Goal: Task Accomplishment & Management: Use online tool/utility

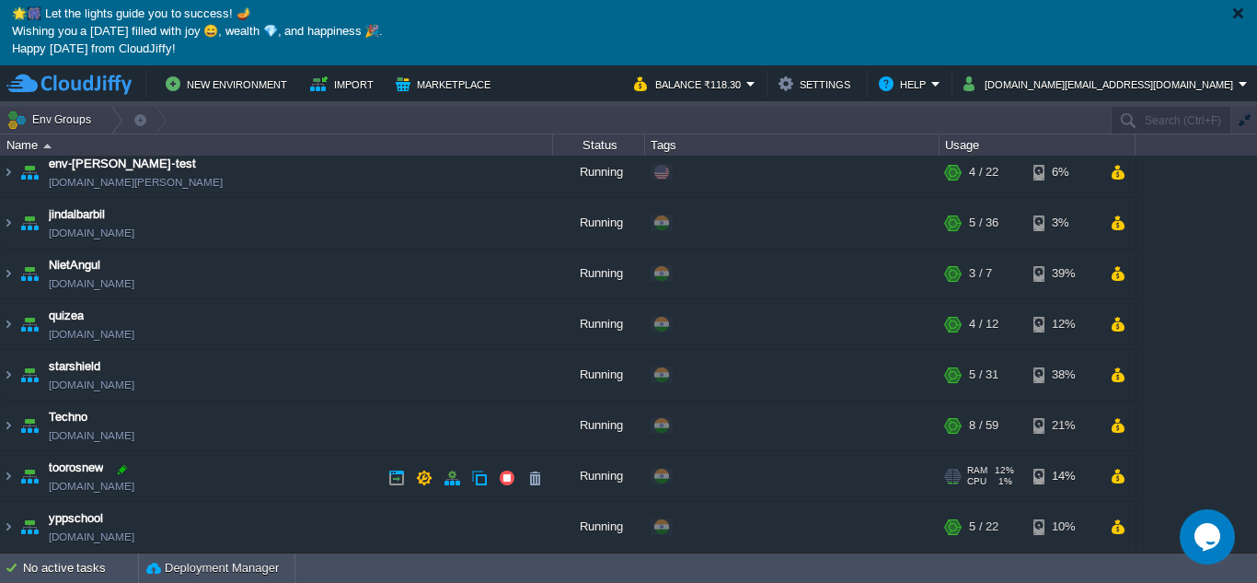
scroll to position [110, 0]
click at [6, 476] on img at bounding box center [8, 475] width 15 height 50
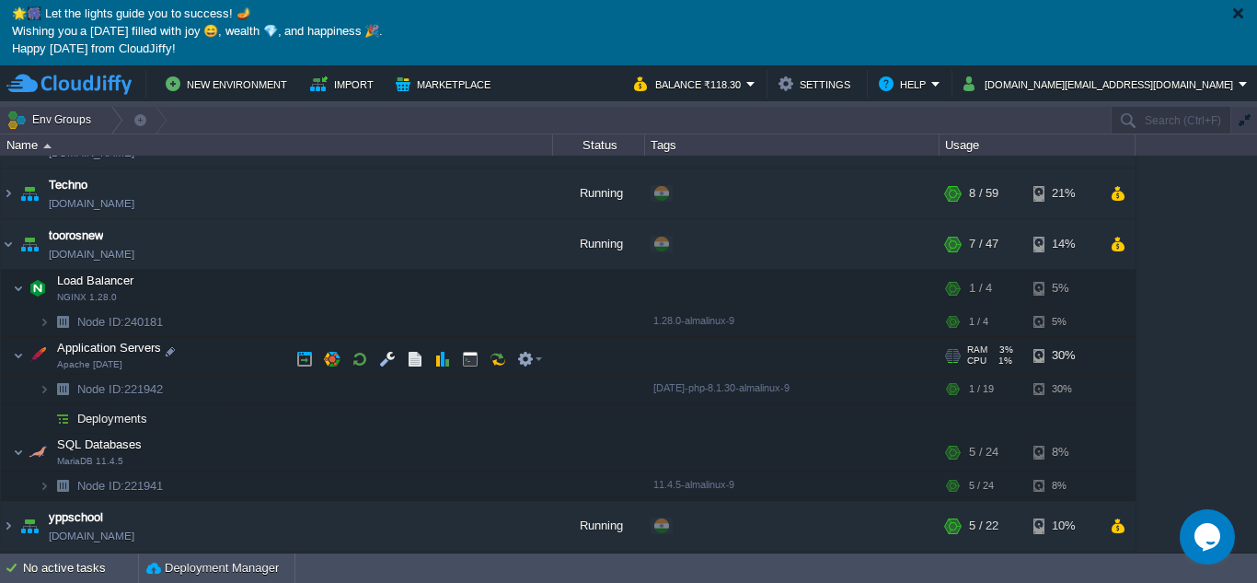
scroll to position [341, 0]
click at [385, 361] on button "button" at bounding box center [387, 355] width 17 height 17
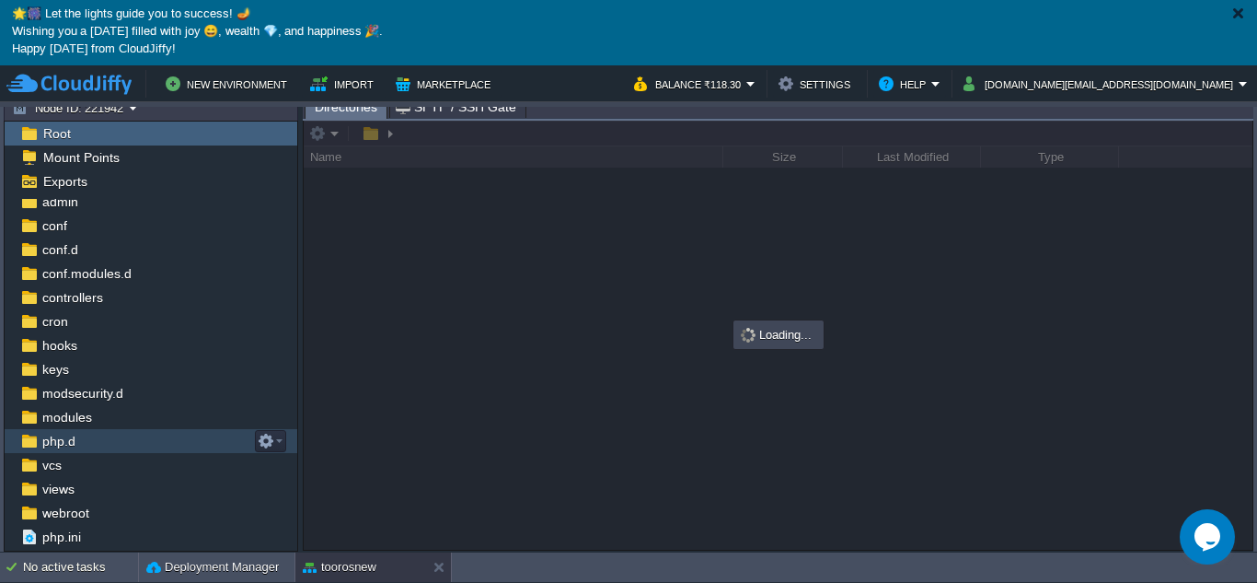
scroll to position [52, 0]
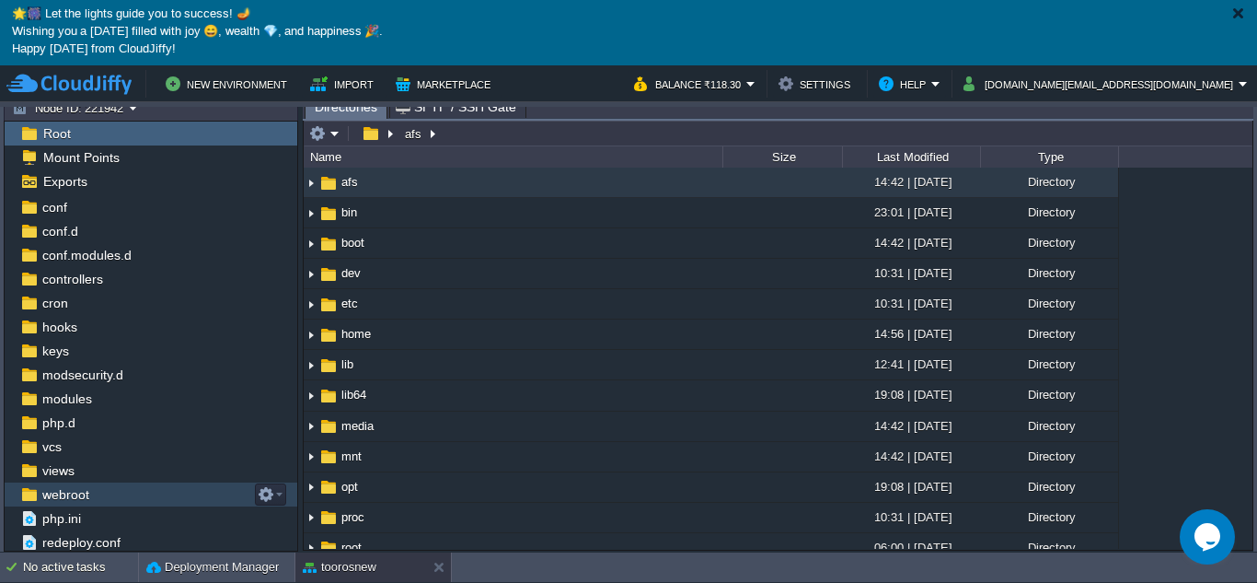
click at [65, 498] on span "webroot" at bounding box center [65, 494] width 53 height 17
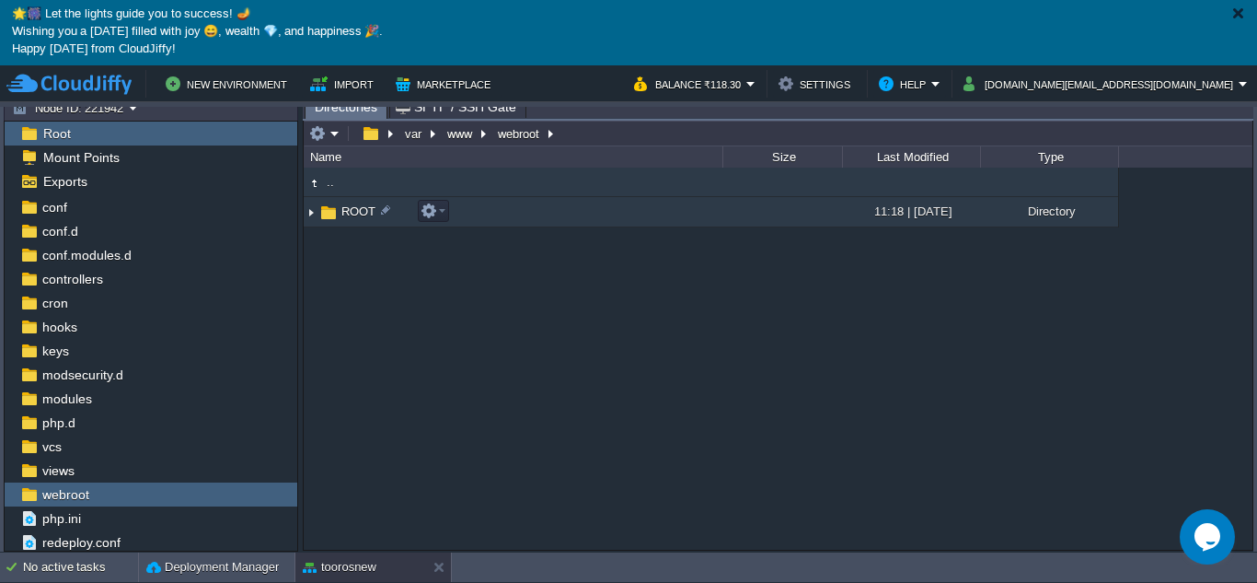
click at [311, 218] on img at bounding box center [311, 212] width 15 height 29
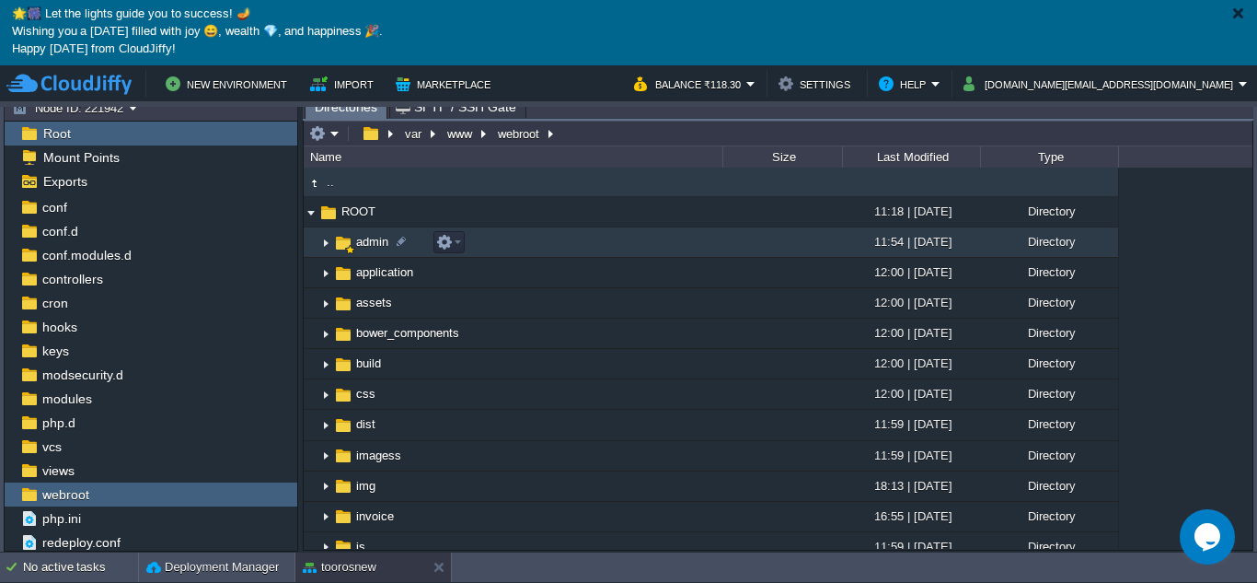
click at [324, 243] on img at bounding box center [325, 242] width 15 height 29
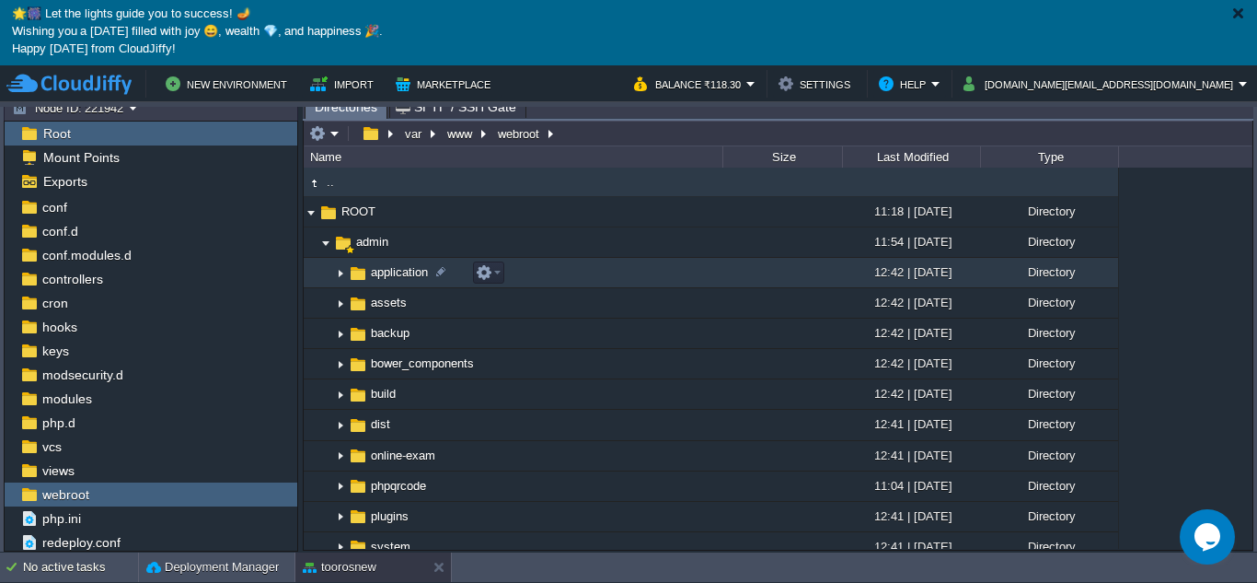
click at [341, 277] on img at bounding box center [340, 273] width 15 height 29
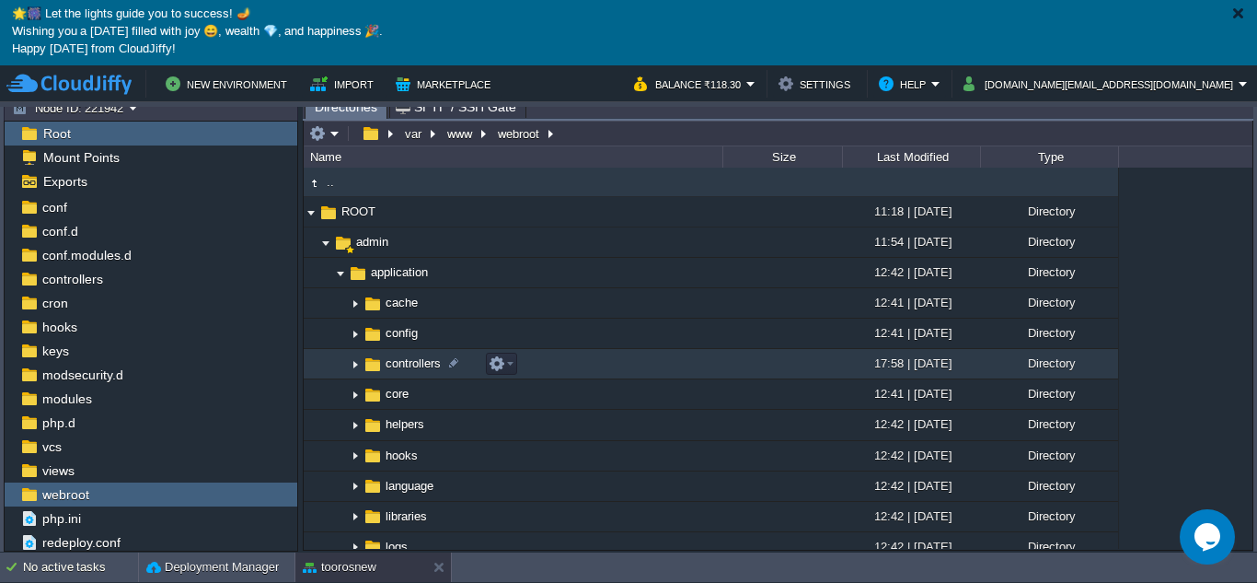
click at [353, 364] on img at bounding box center [355, 364] width 15 height 29
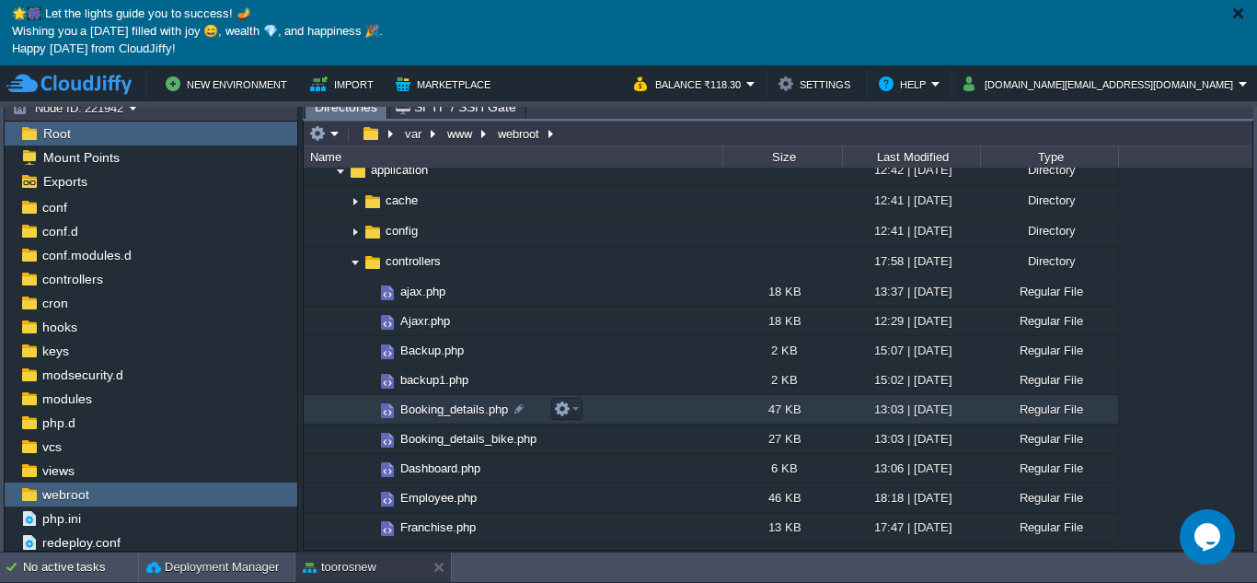
scroll to position [276, 0]
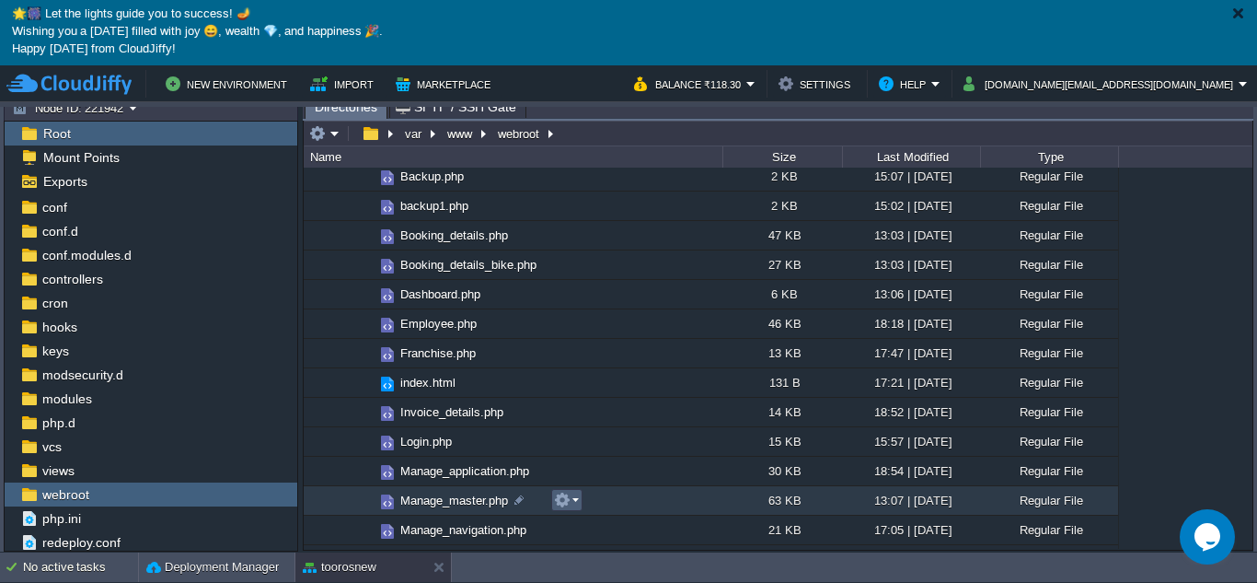
click at [575, 498] on em at bounding box center [566, 499] width 25 height 17
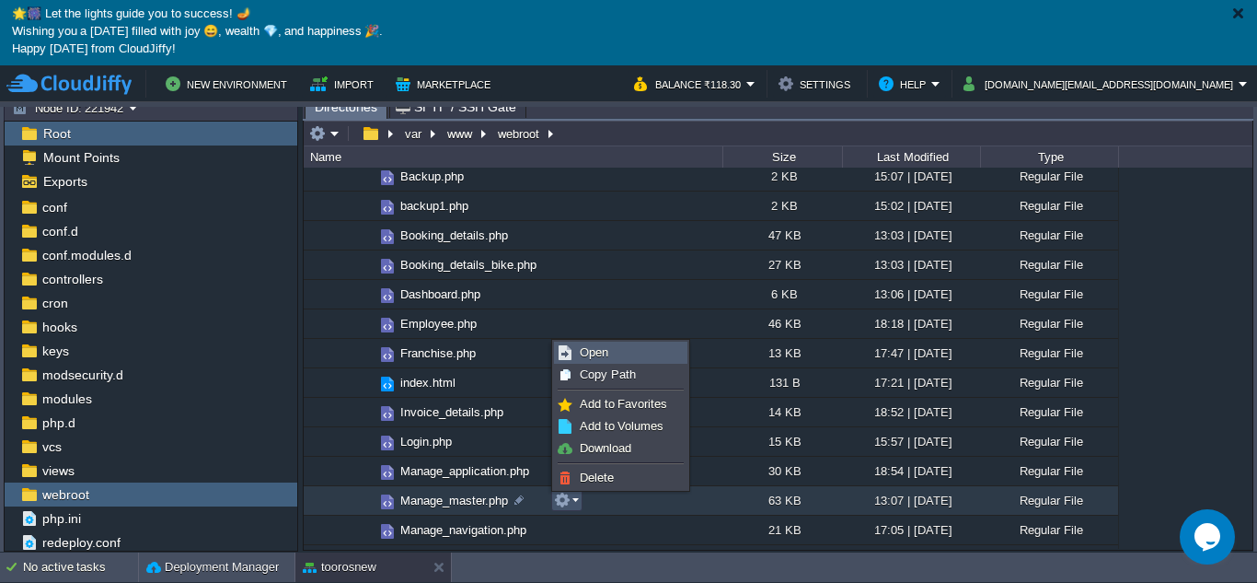
click at [594, 353] on span "Open" at bounding box center [594, 352] width 29 height 14
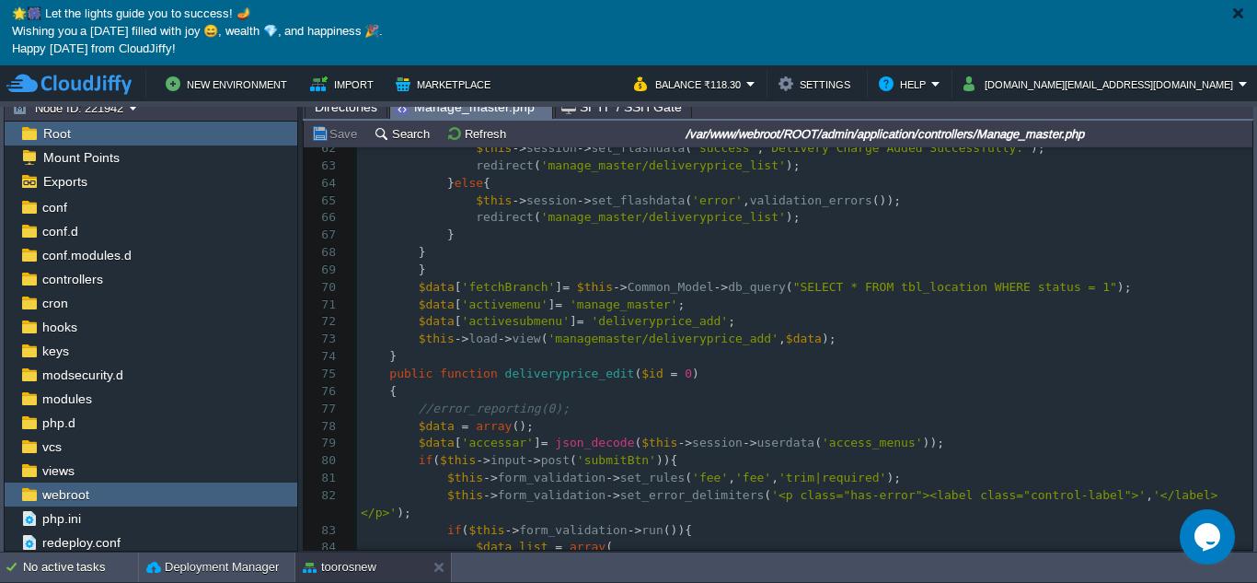
scroll to position [1381, 0]
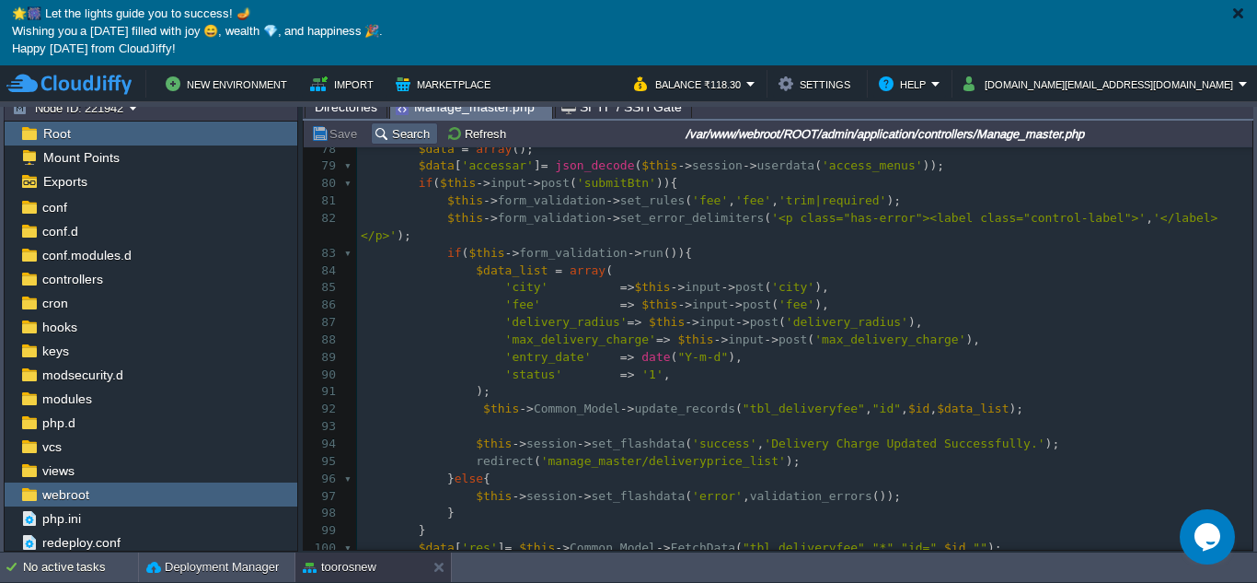
click at [410, 144] on td "Search" at bounding box center [404, 133] width 67 height 22
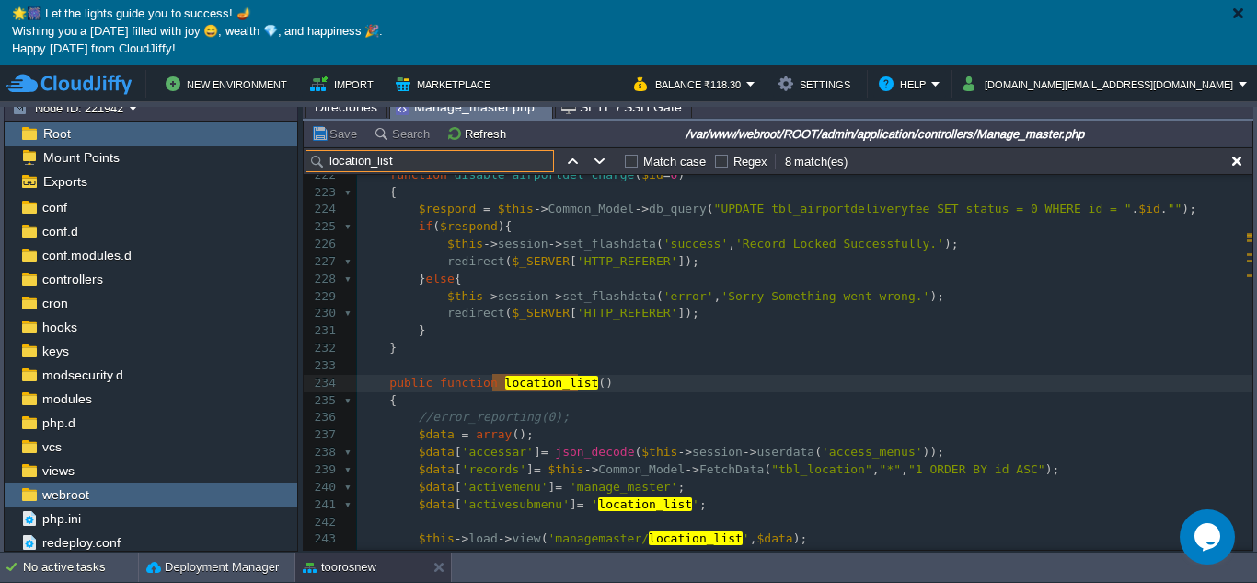
scroll to position [4034, 0]
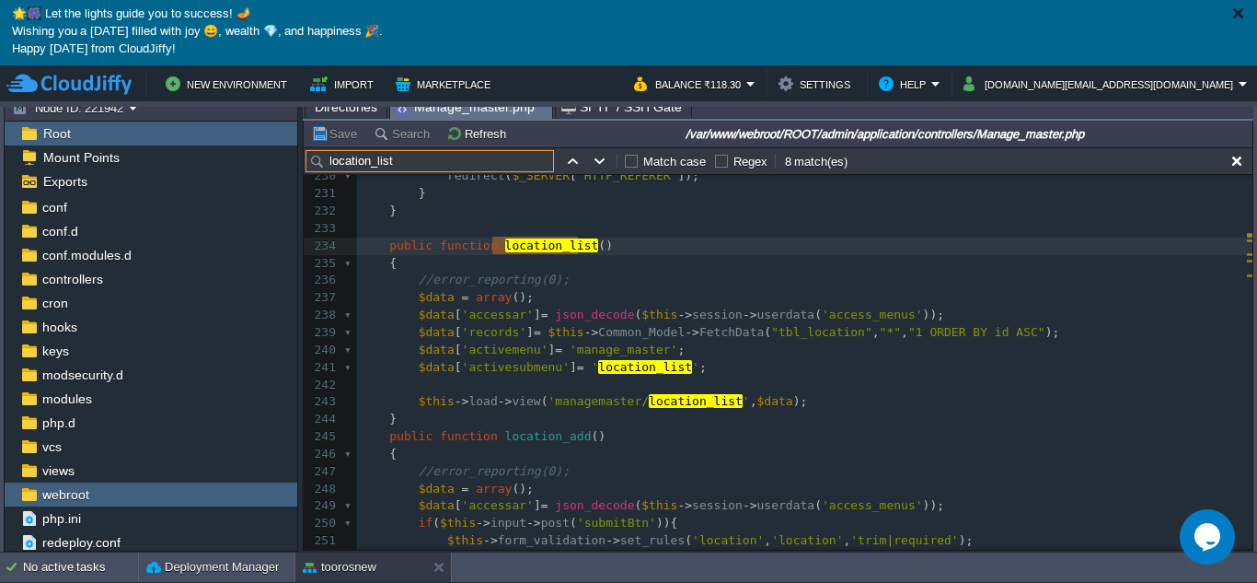
click at [588, 407] on span "'managemaster/" at bounding box center [599, 401] width 101 height 14
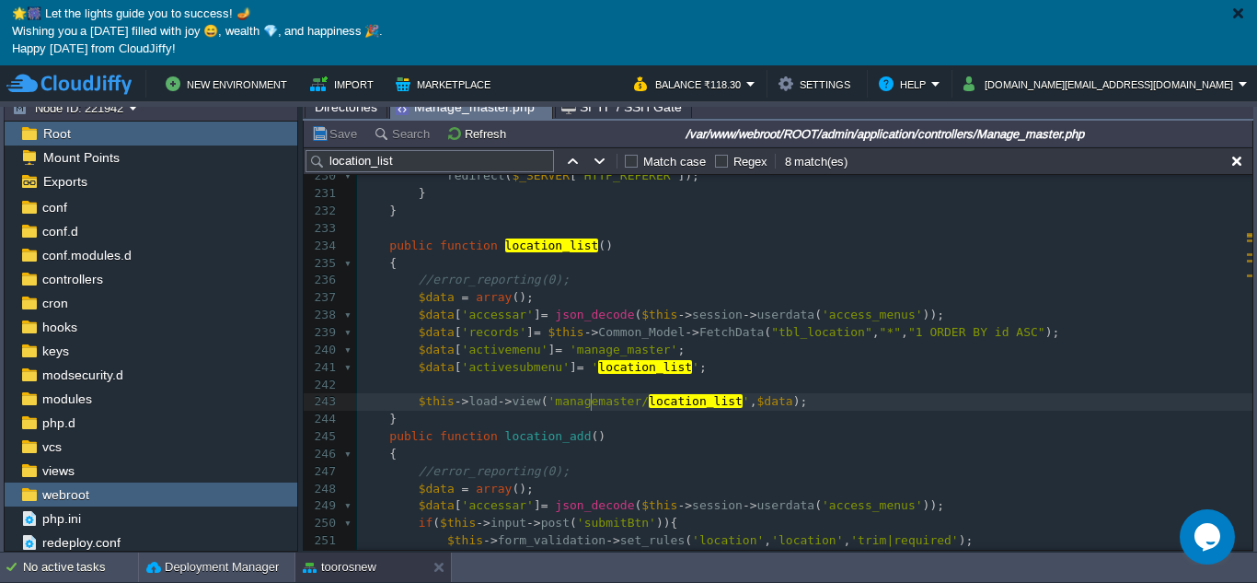
click at [696, 370] on pre "$data [ 'activesubmenu' ] = ' location_list ' ;" at bounding box center [805, 367] width 896 height 17
click at [775, 337] on div "x $data [ 'records' ] = $this -> Common_Model -> FetchData ( "tbl_referraloffer…" at bounding box center [805, 237] width 896 height 1041
click at [623, 365] on div "x $data [ 'records' ] = $this -> Common_Model -> FetchData ( "tbl_referraloffer…" at bounding box center [805, 237] width 896 height 1041
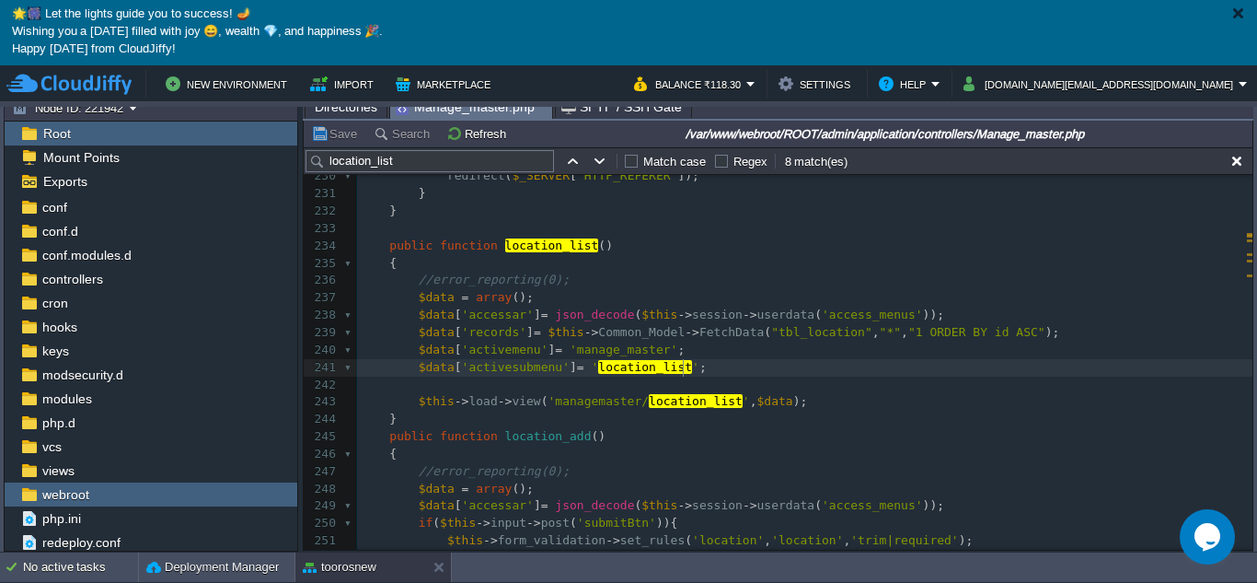
click at [739, 367] on pre "$data [ 'activesubmenu' ] = ' location_list ' ;" at bounding box center [805, 367] width 896 height 17
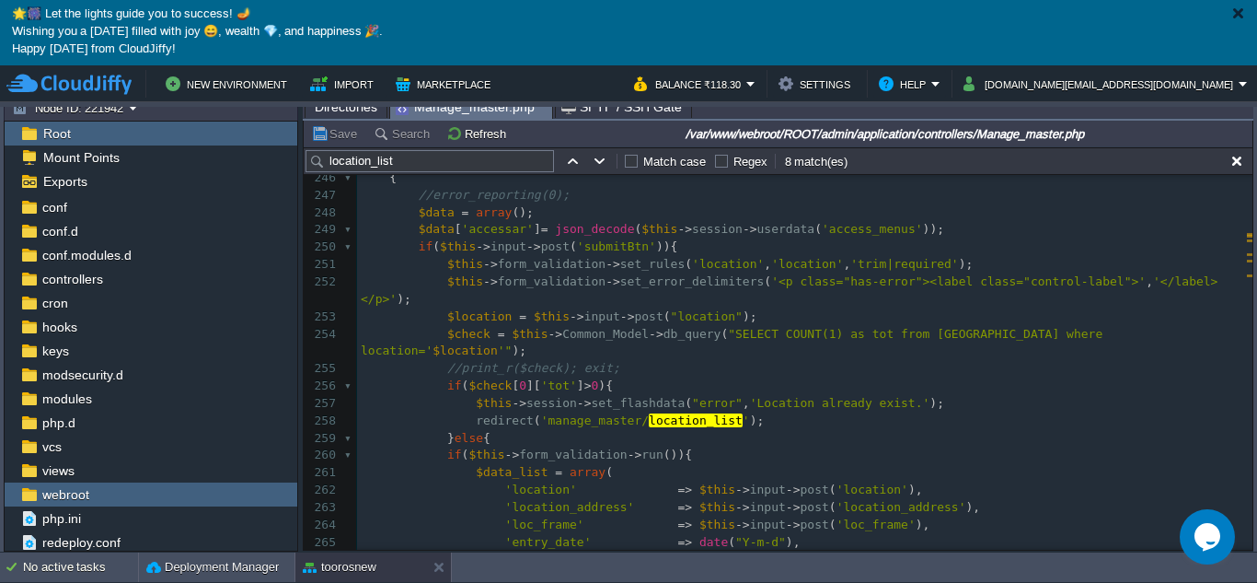
scroll to position [0, 0]
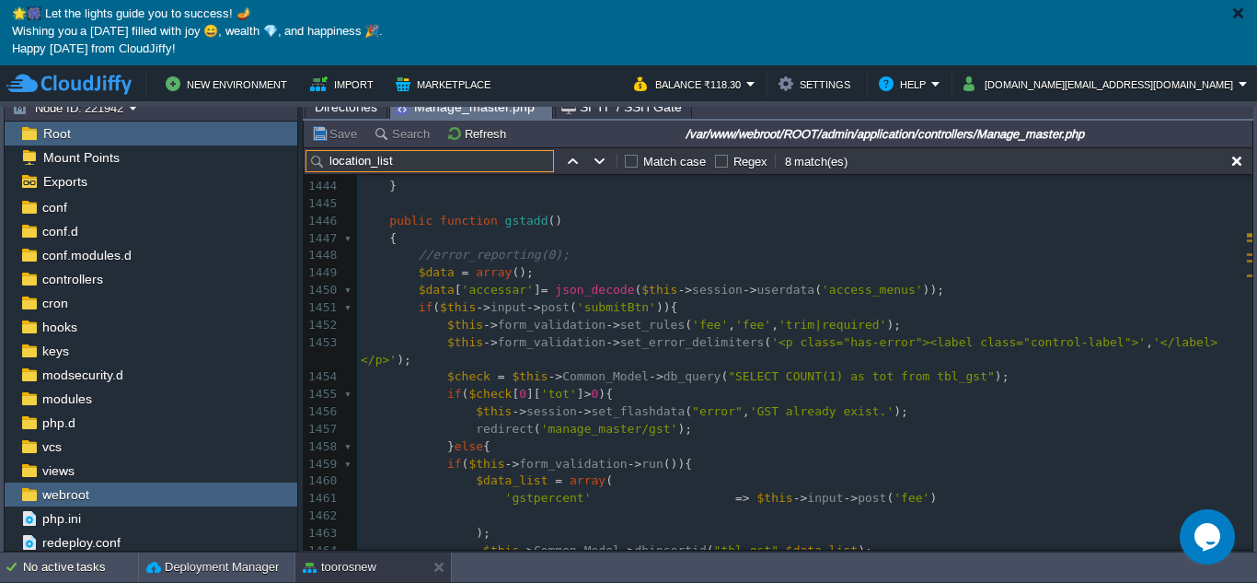
drag, startPoint x: 403, startPoint y: 161, endPoint x: 321, endPoint y: 163, distance: 81.9
click at [321, 163] on input "location_list" at bounding box center [430, 161] width 248 height 22
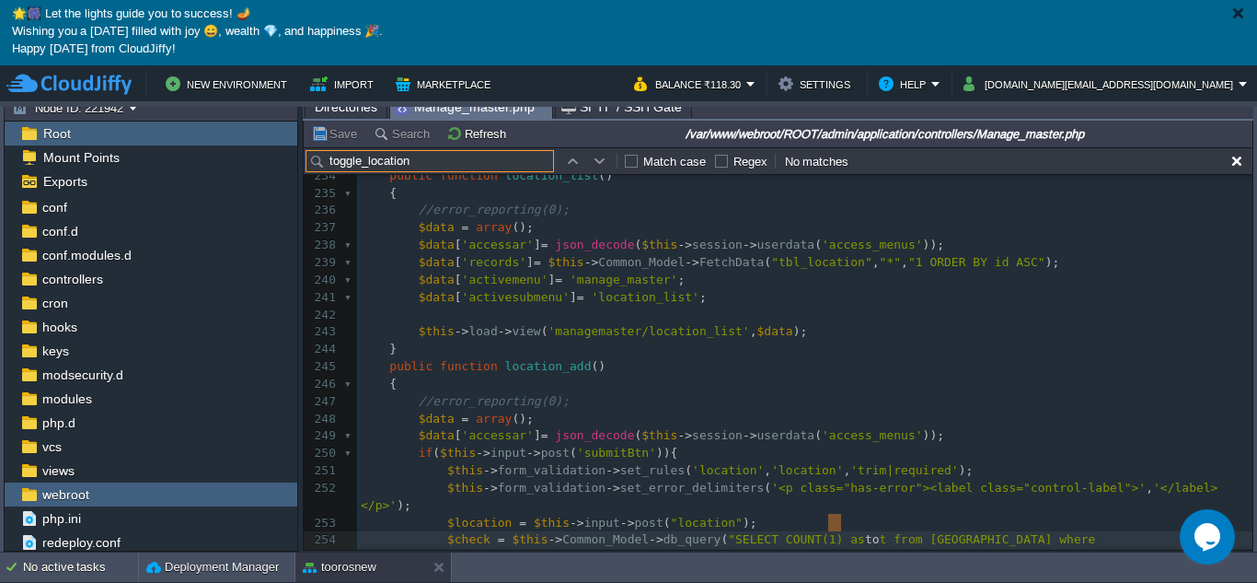
click at [364, 165] on input "toggle_location" at bounding box center [430, 161] width 248 height 22
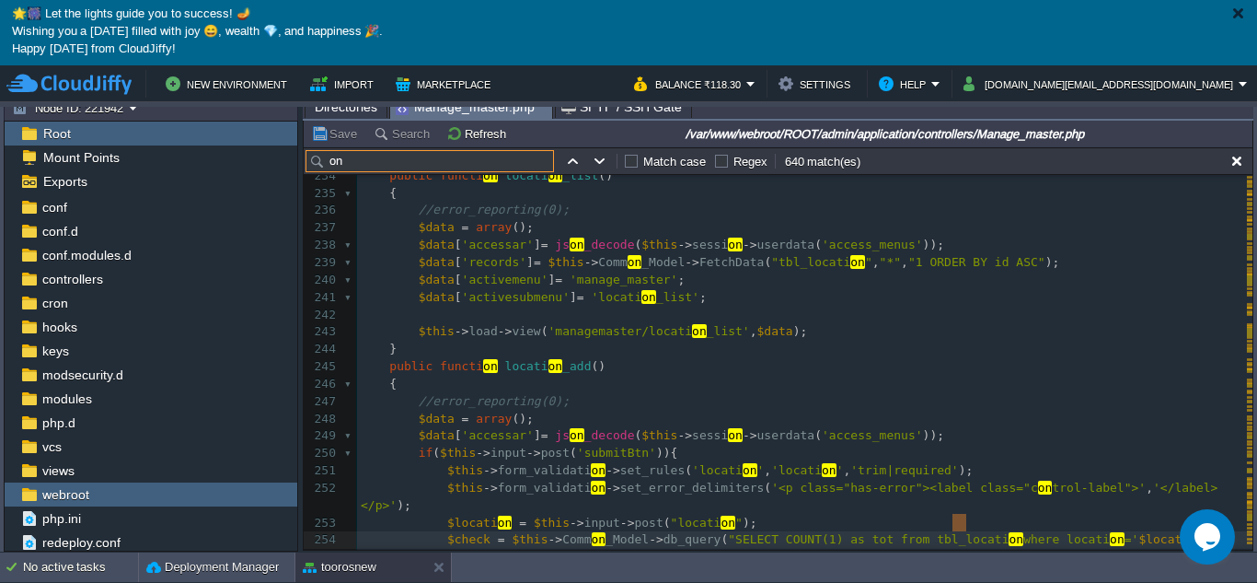
type input "n"
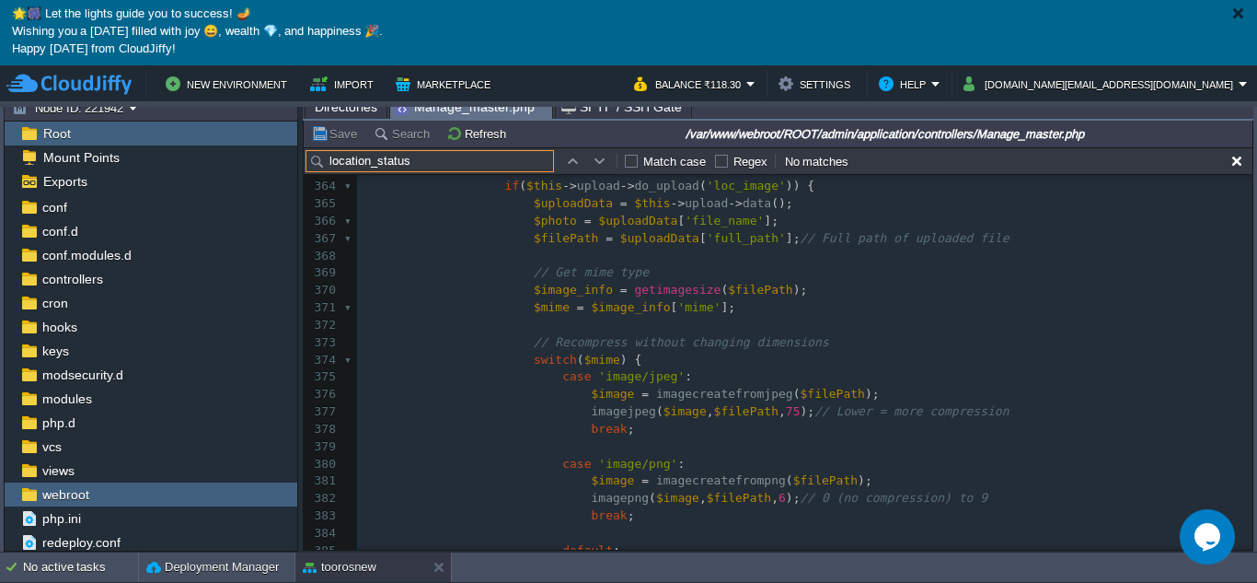
scroll to position [6572, 0]
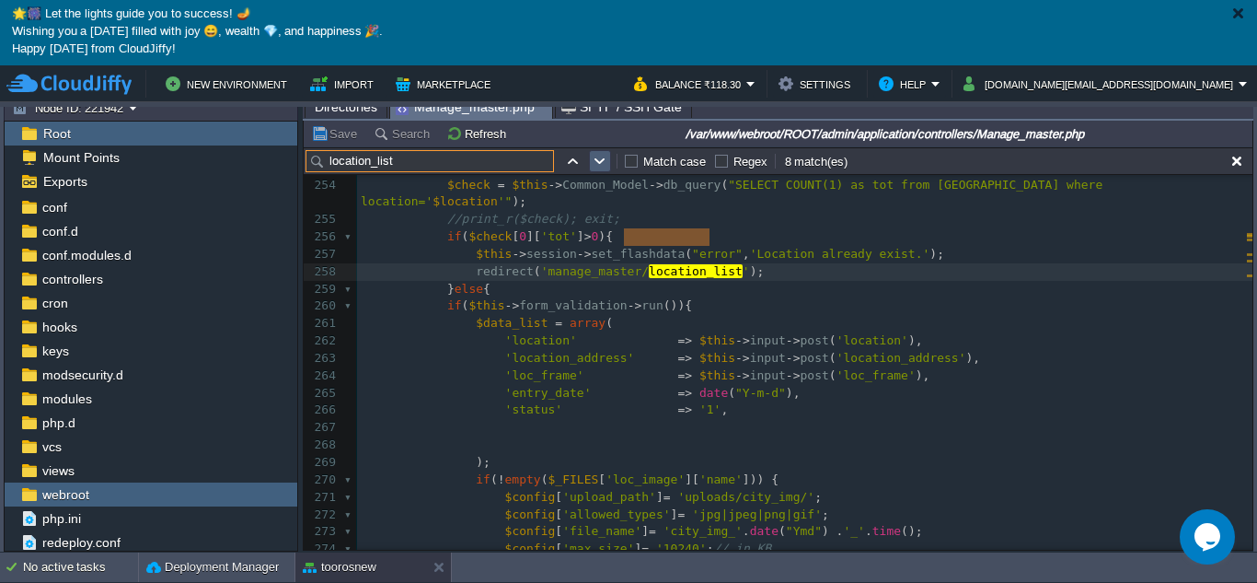
type input "location_list"
click at [604, 159] on button "button" at bounding box center [600, 161] width 17 height 17
type textarea "location_list"
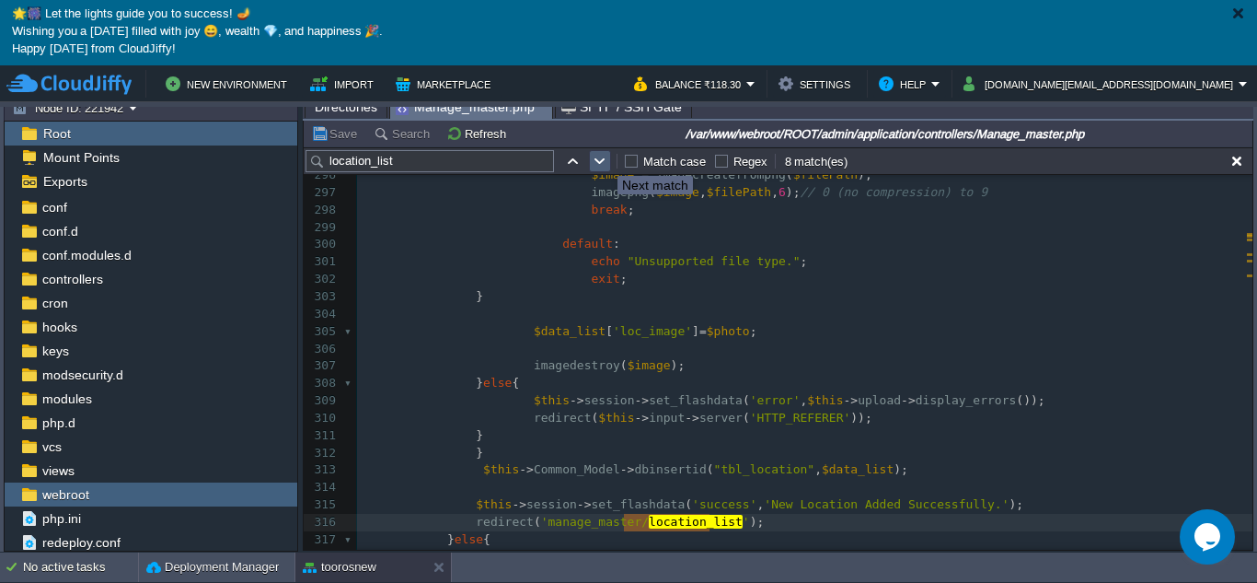
click at [604, 159] on button "button" at bounding box center [600, 161] width 17 height 17
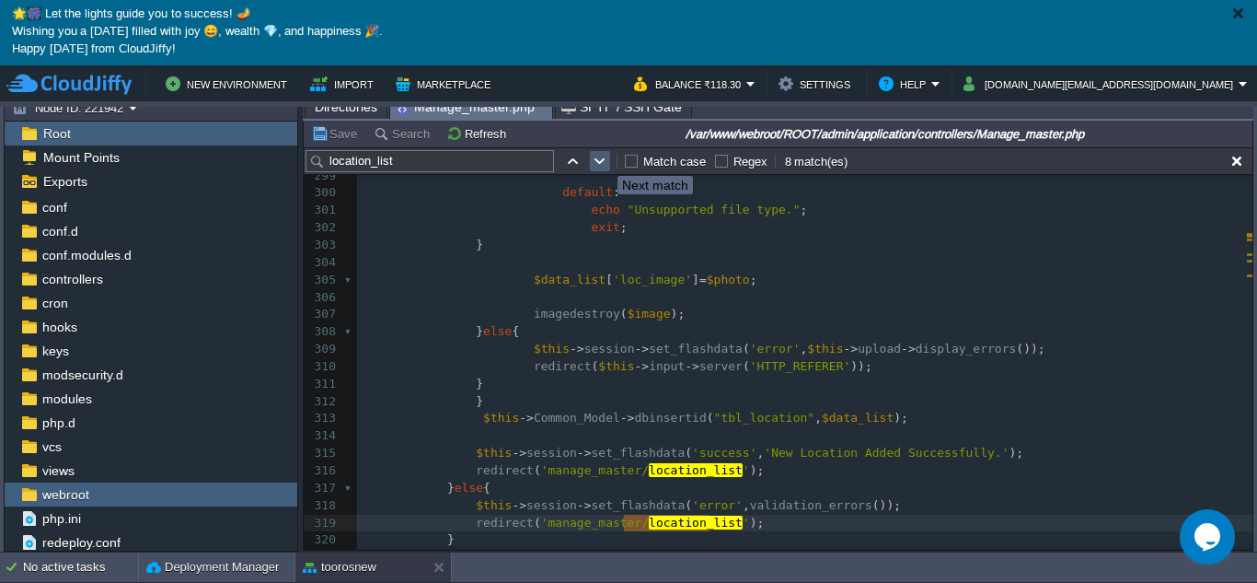
click at [604, 159] on button "button" at bounding box center [600, 161] width 17 height 17
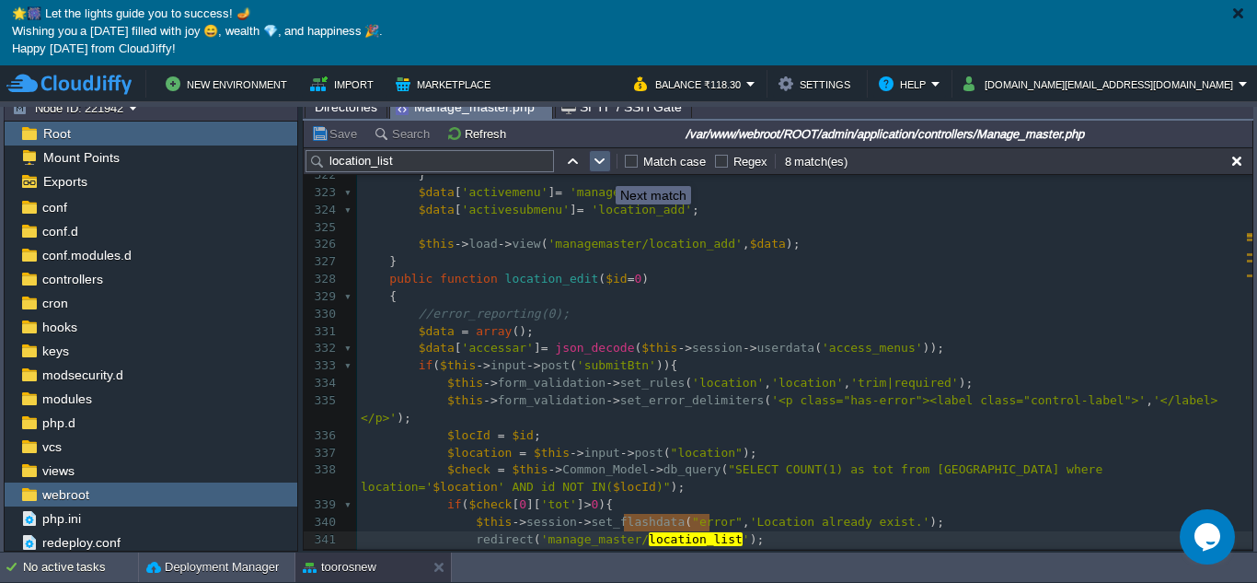
click at [597, 161] on button "button" at bounding box center [600, 161] width 17 height 17
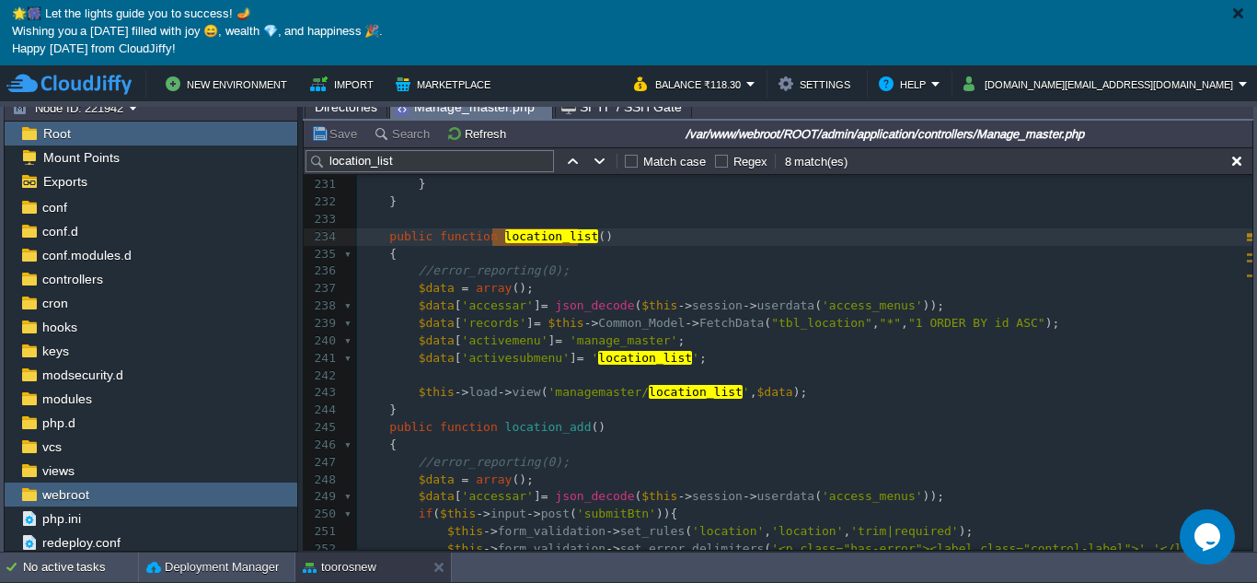
click at [563, 327] on span "$this" at bounding box center [567, 323] width 36 height 14
type textarea "}"
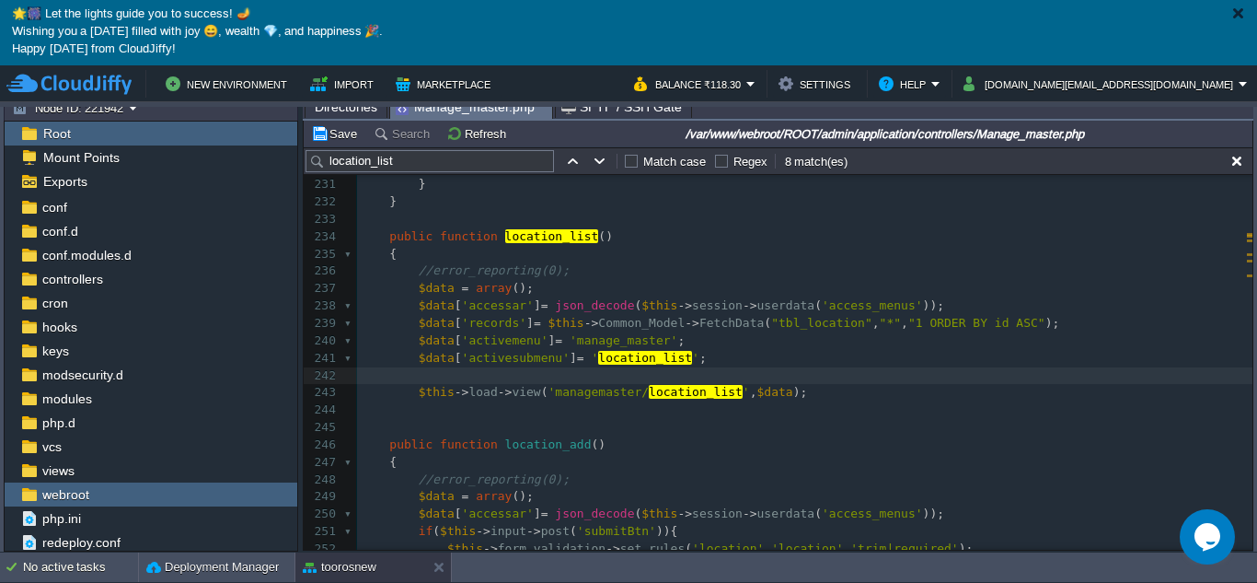
click at [453, 412] on pre at bounding box center [805, 409] width 896 height 17
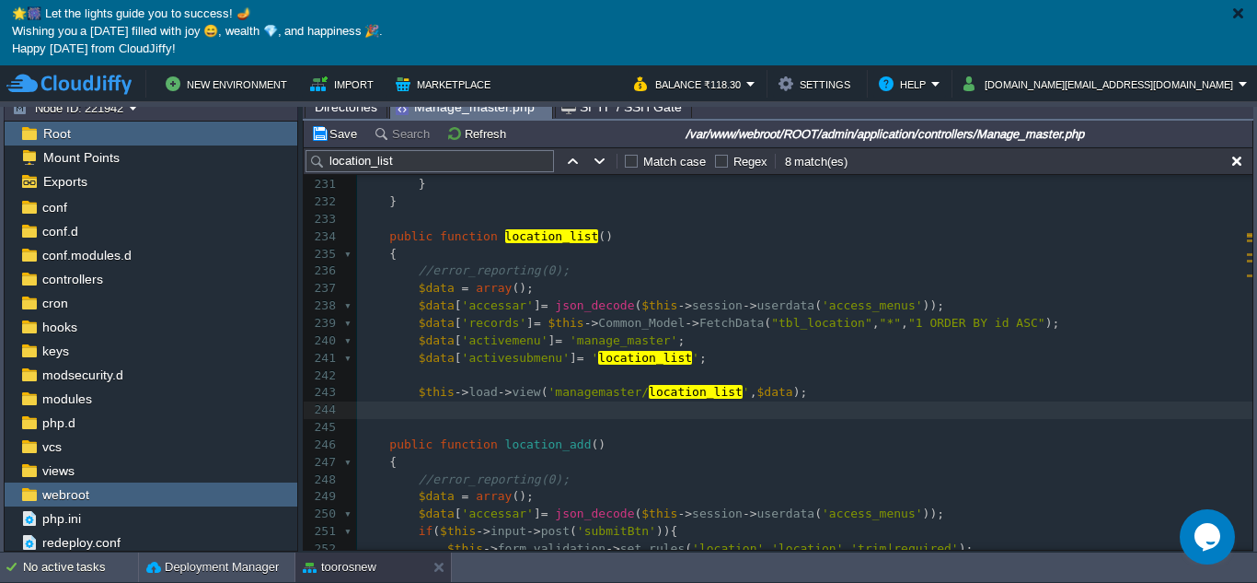
type textarea "}"
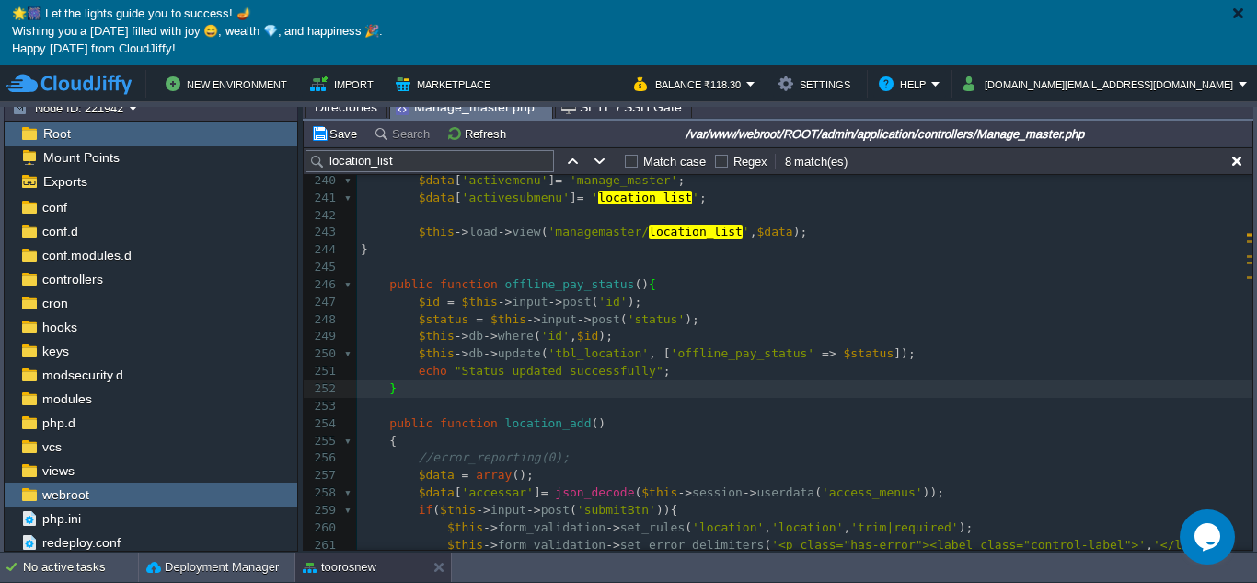
scroll to position [4235, 0]
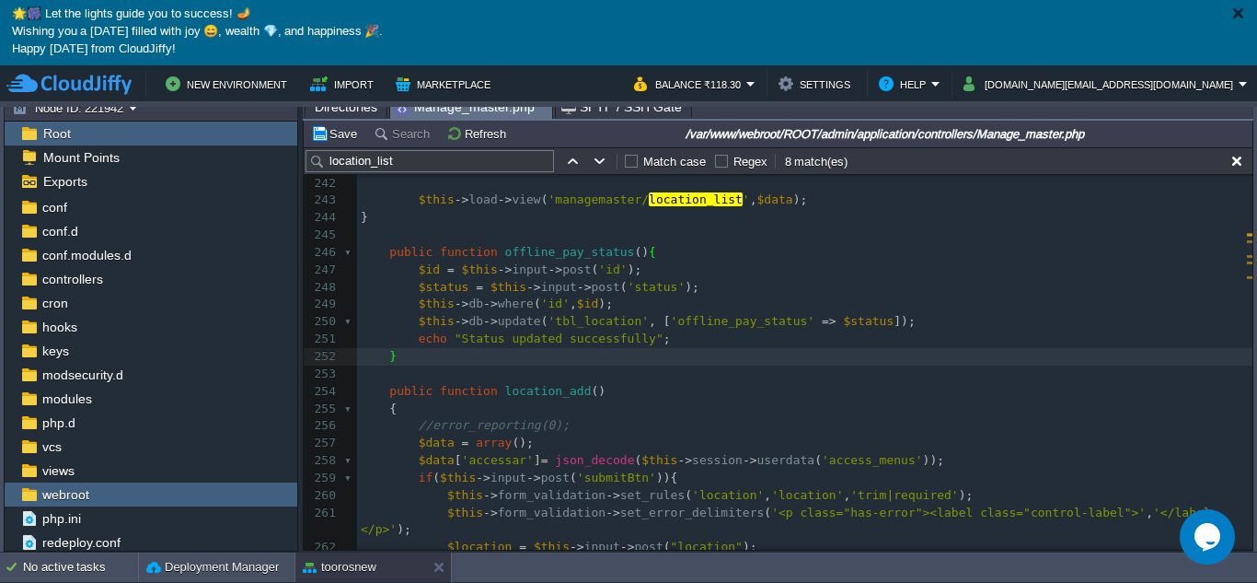
click at [1238, 10] on div at bounding box center [1238, 13] width 14 height 14
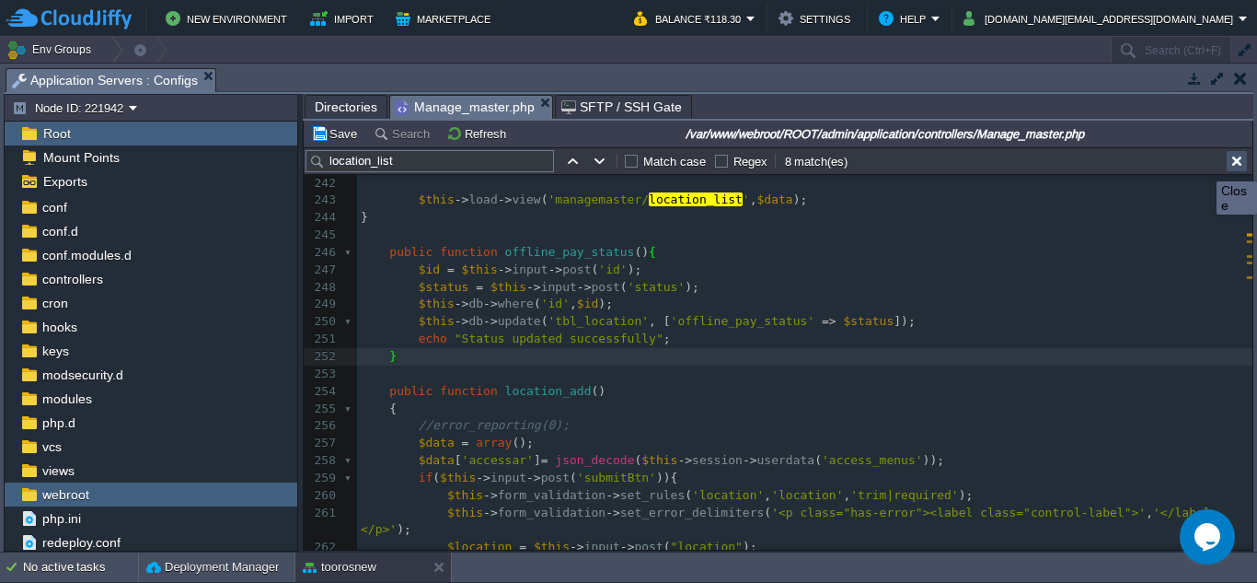
click at [1239, 165] on button "button" at bounding box center [1237, 161] width 17 height 17
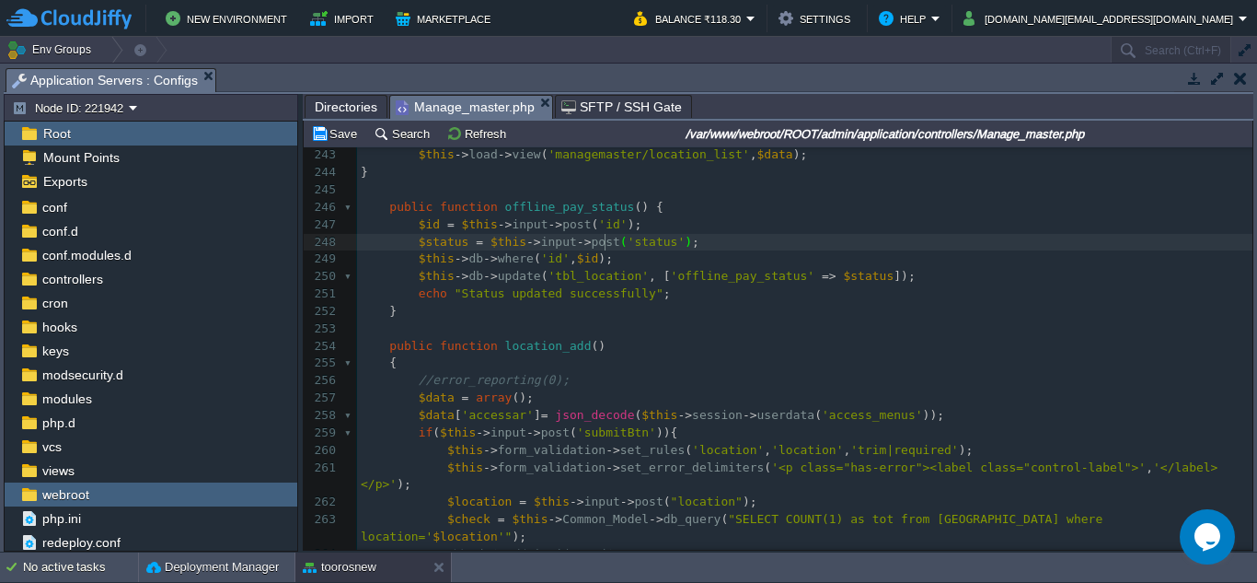
scroll to position [8, 0]
click at [340, 110] on span "Directories" at bounding box center [346, 107] width 63 height 22
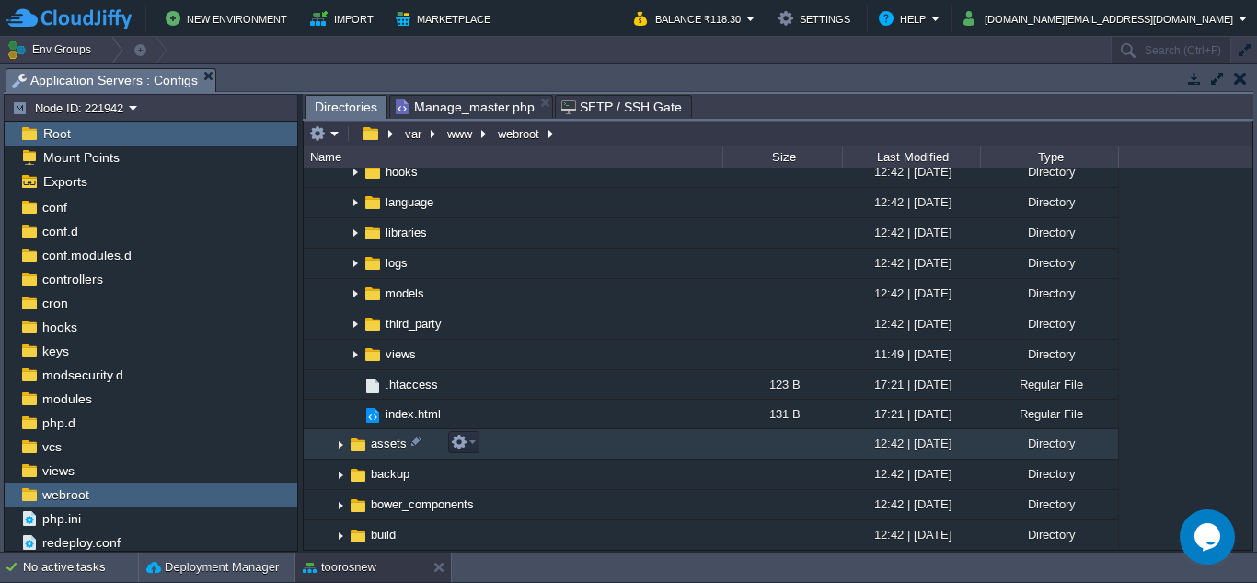
scroll to position [920, 0]
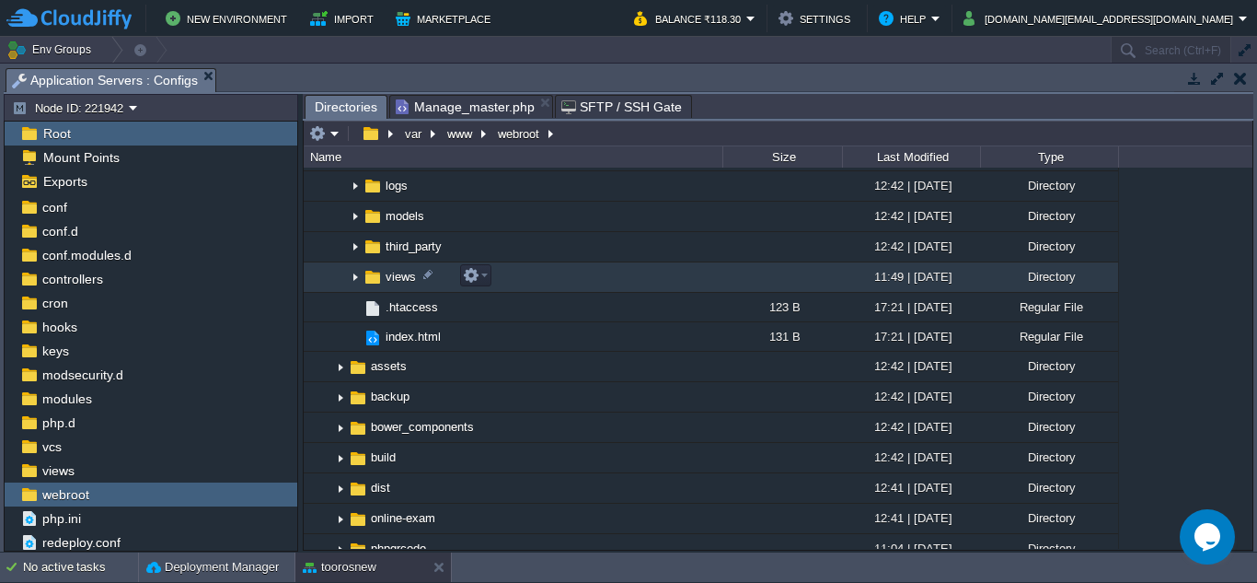
click at [357, 277] on img at bounding box center [355, 277] width 15 height 29
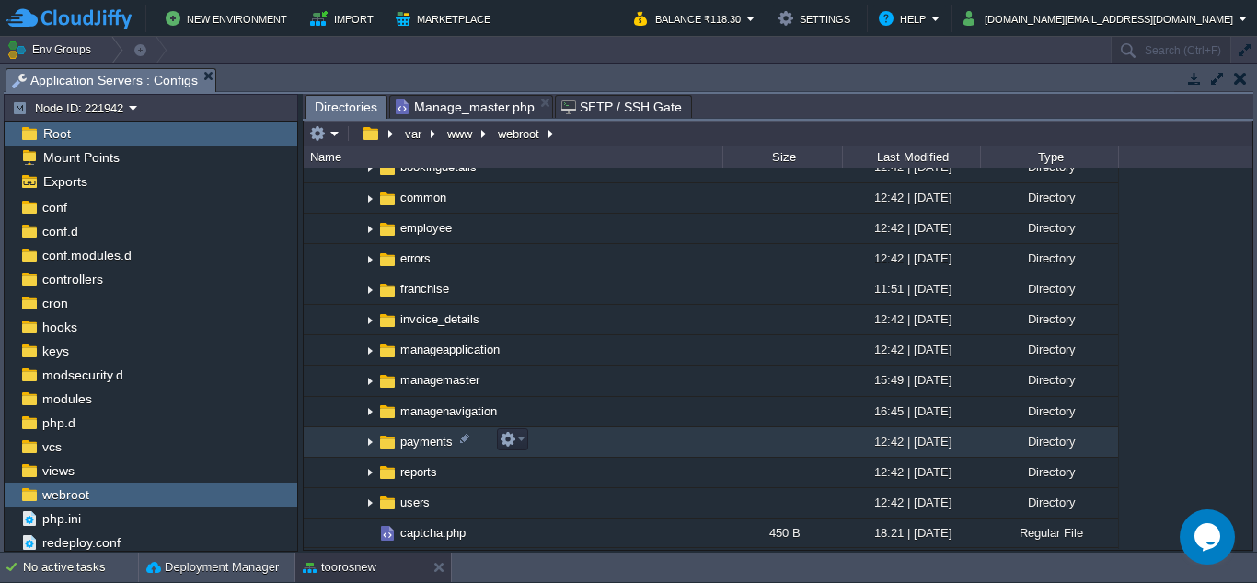
scroll to position [1196, 0]
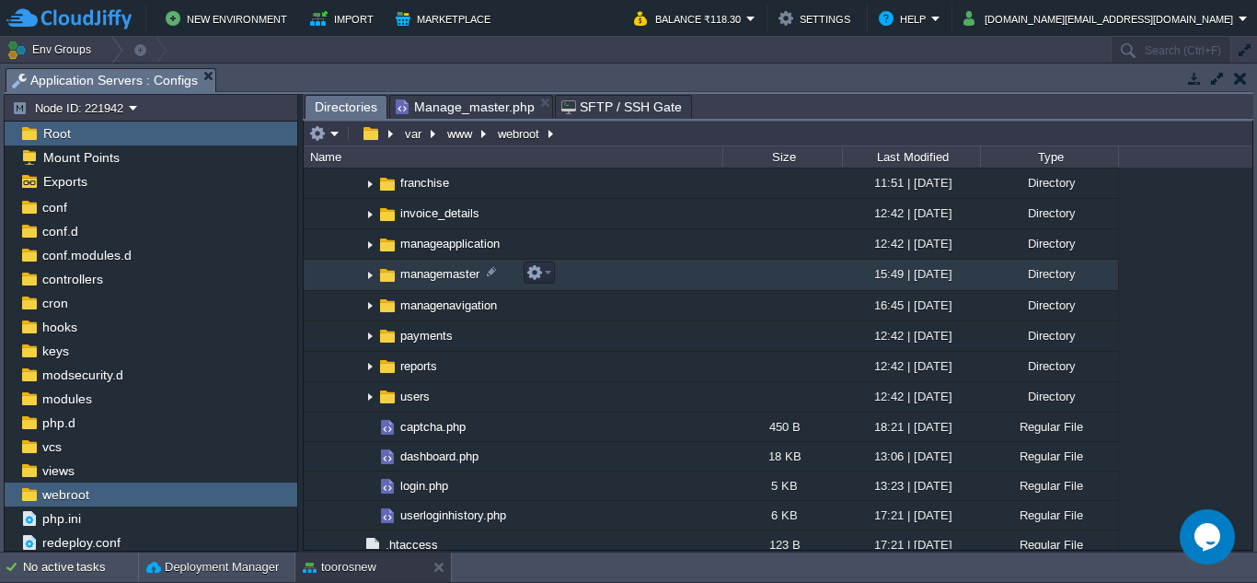
click at [370, 276] on img at bounding box center [370, 275] width 15 height 29
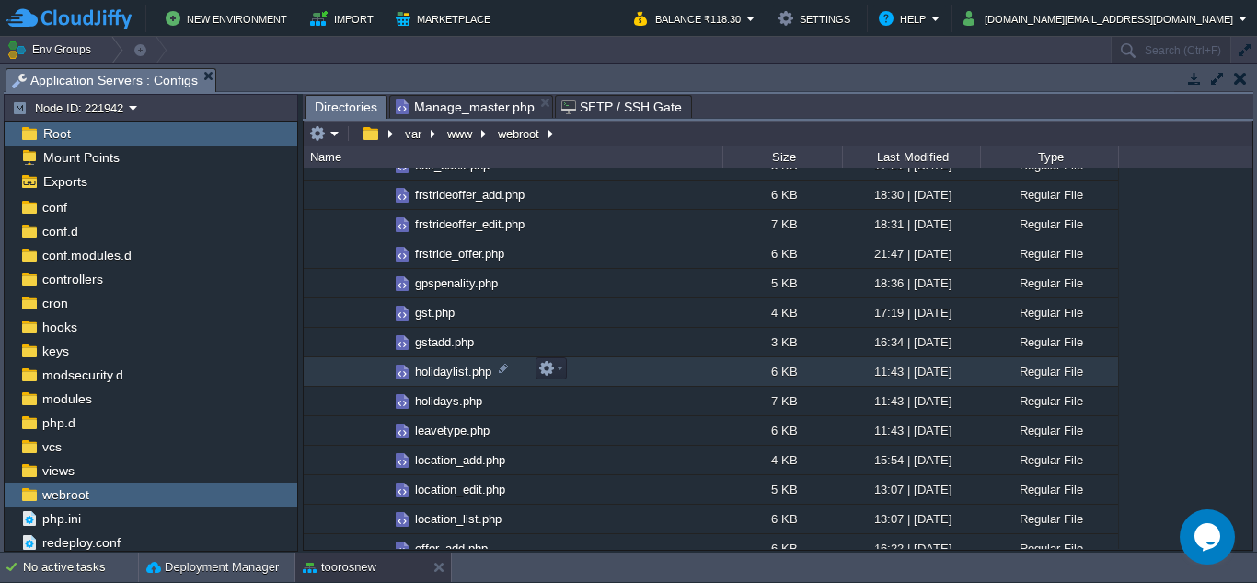
scroll to position [1657, 0]
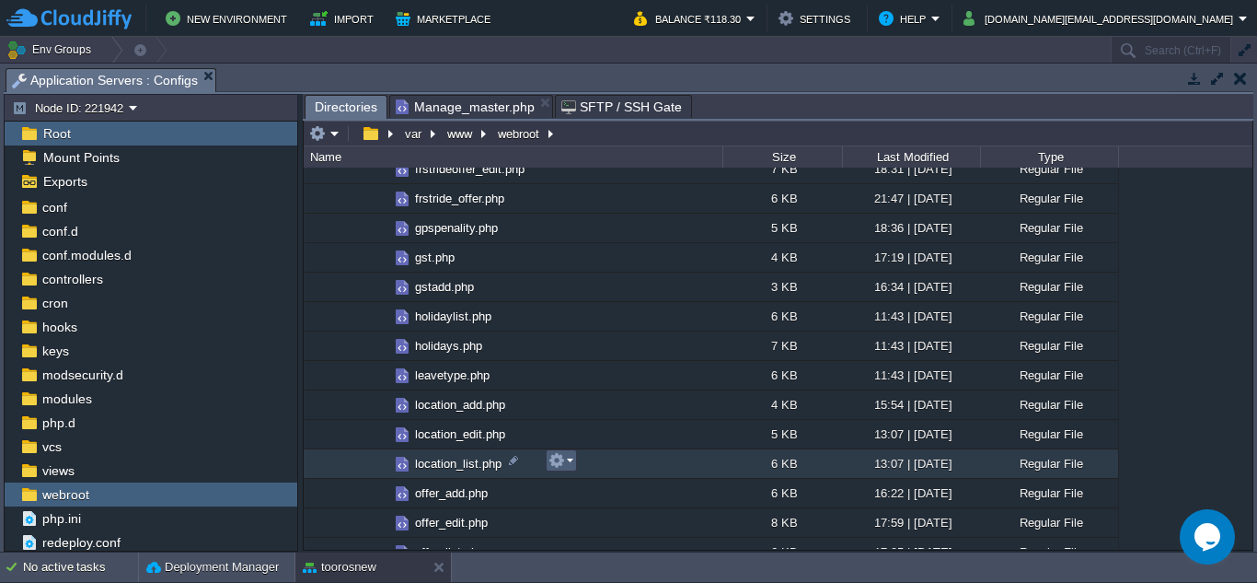
click at [567, 460] on em at bounding box center [561, 460] width 25 height 17
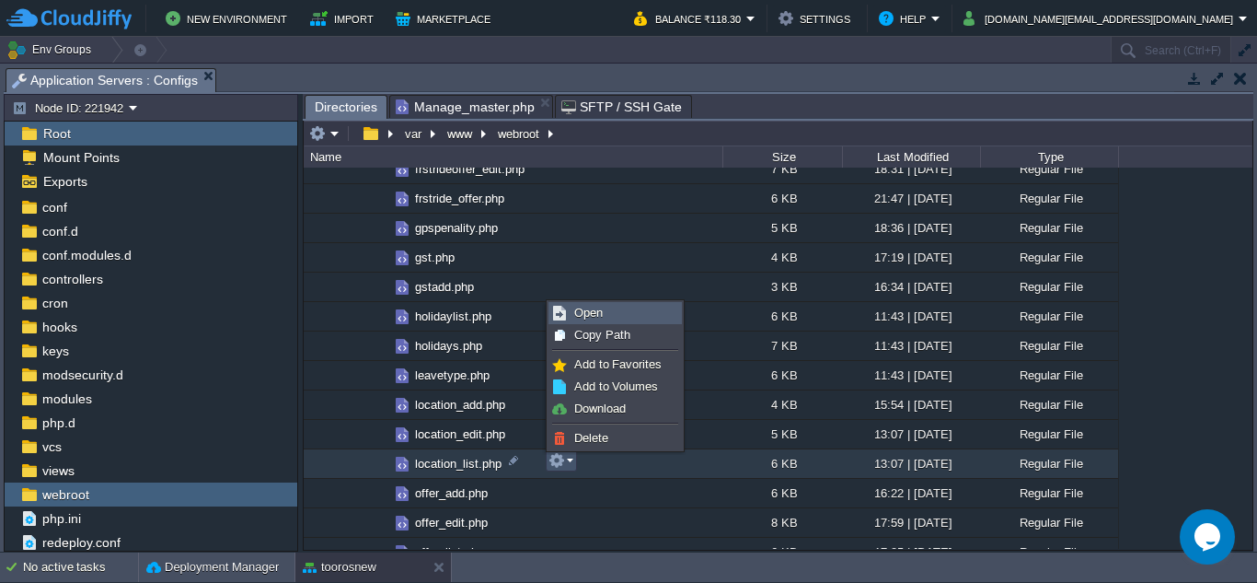
click at [614, 317] on link "Open" at bounding box center [615, 313] width 132 height 20
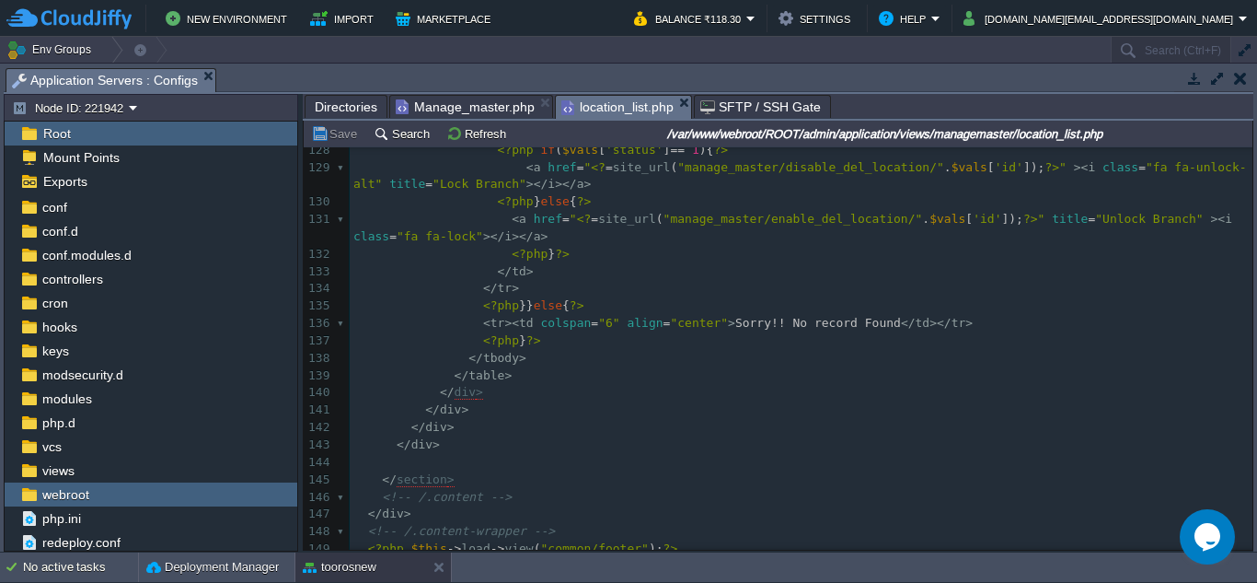
scroll to position [2098, 0]
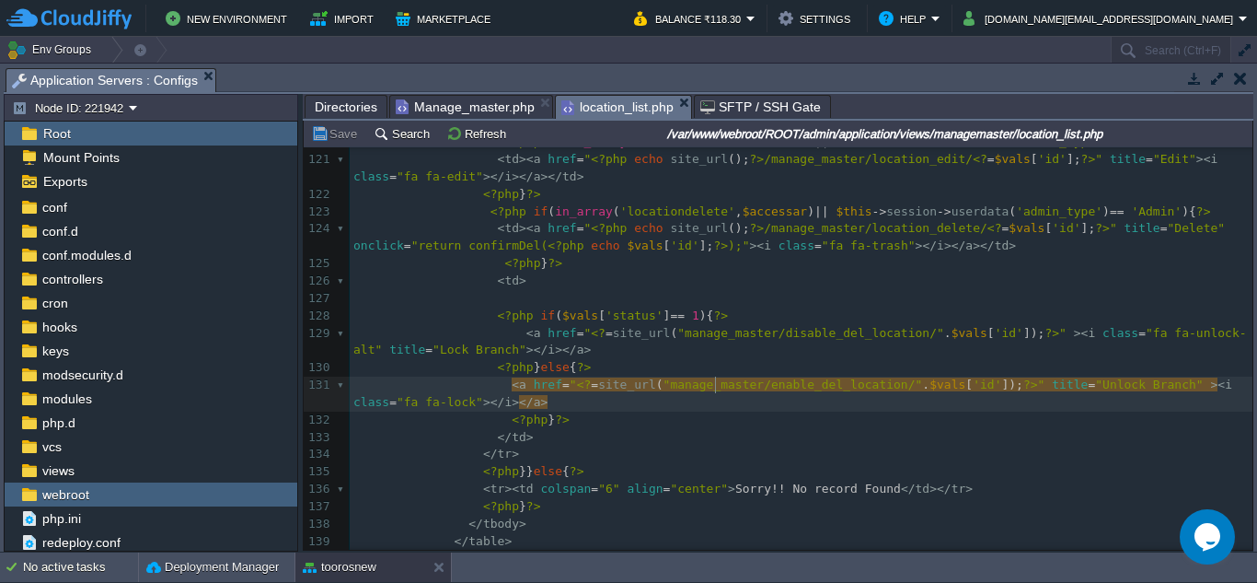
click at [709, 431] on pre "</ td >" at bounding box center [801, 437] width 903 height 17
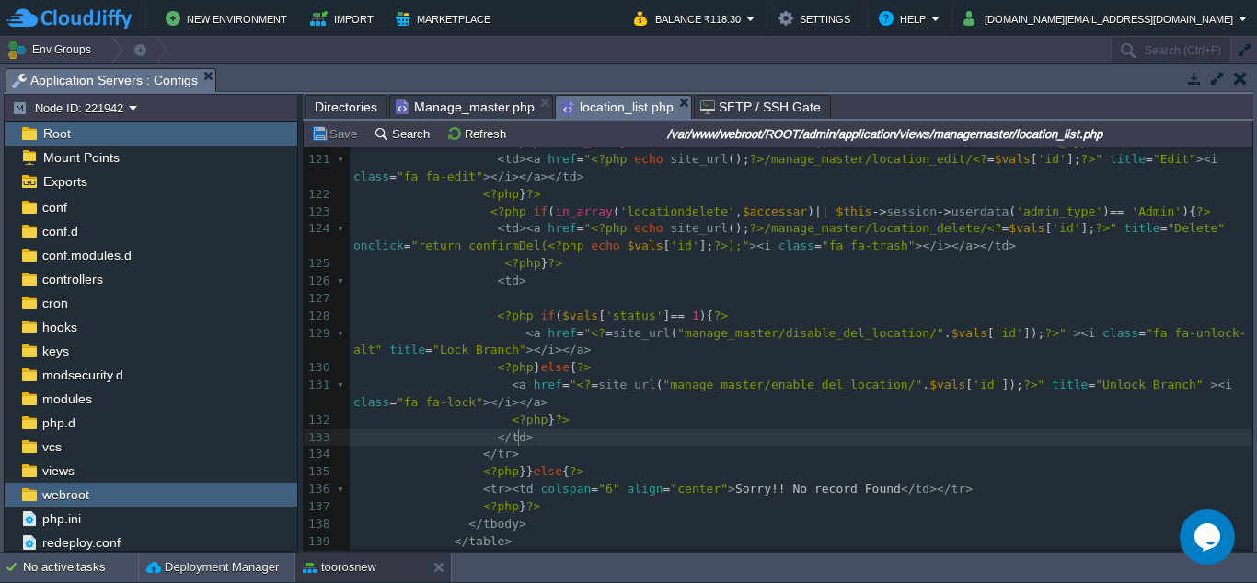
click at [755, 374] on pre "<?php } else { ?>" at bounding box center [801, 367] width 903 height 17
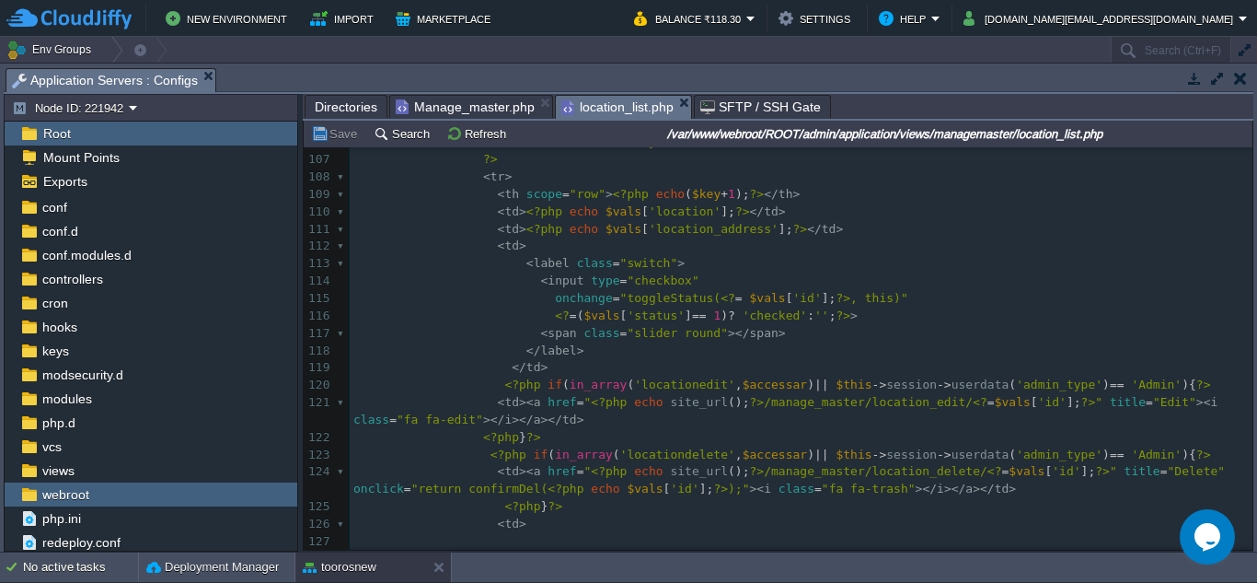
scroll to position [1822, 0]
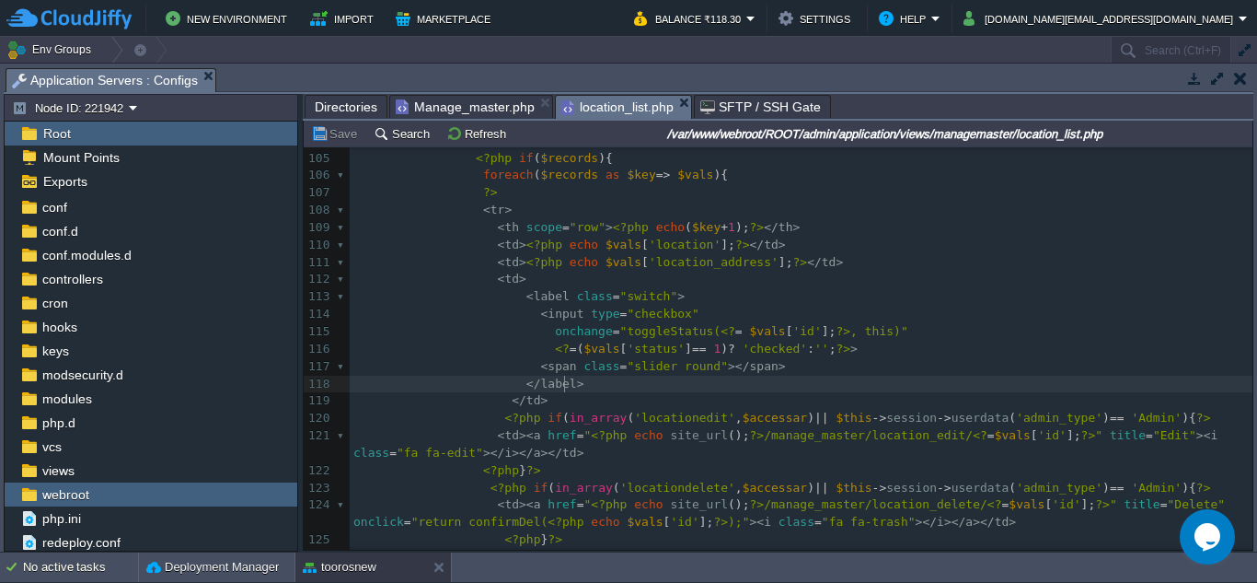
click at [1039, 380] on pre "</ label >" at bounding box center [801, 384] width 903 height 17
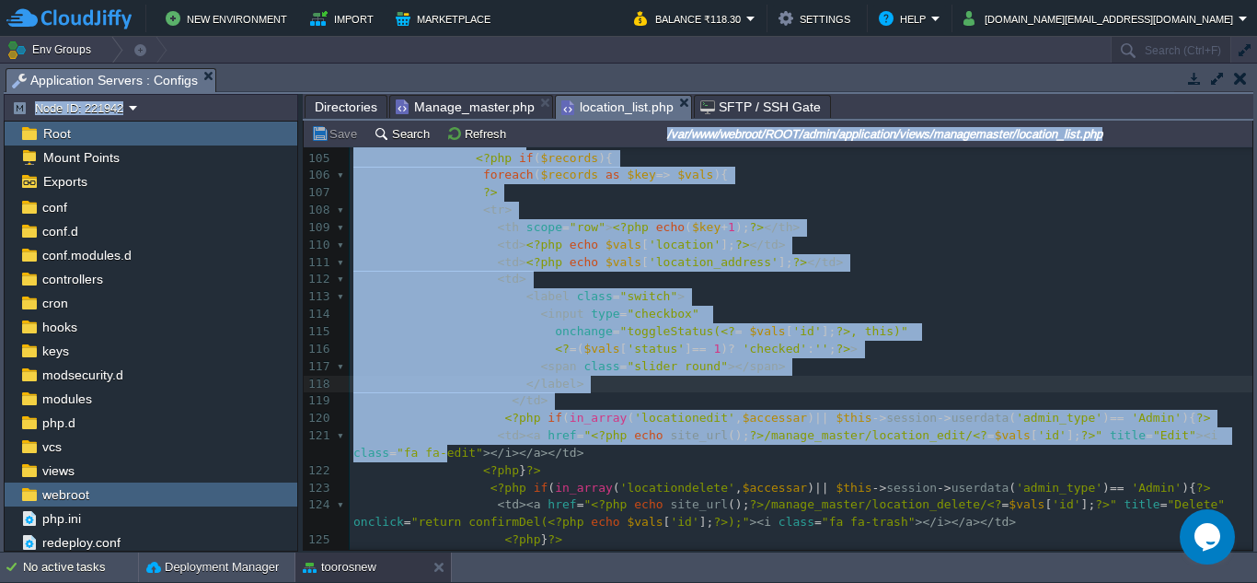
drag, startPoint x: 1253, startPoint y: 436, endPoint x: 1256, endPoint y: 510, distance: 73.7
click at [1256, 510] on div "Tasks Activity Log Archive Git / SVN Application Servers : Configs Node ID: 221…" at bounding box center [628, 308] width 1257 height 488
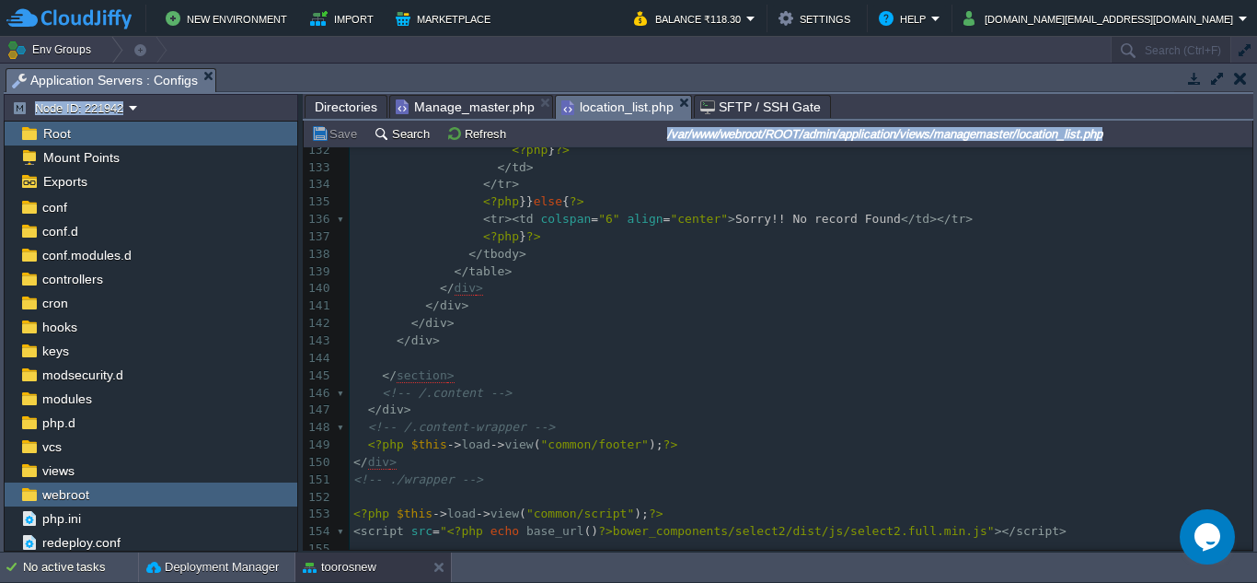
scroll to position [2467, 0]
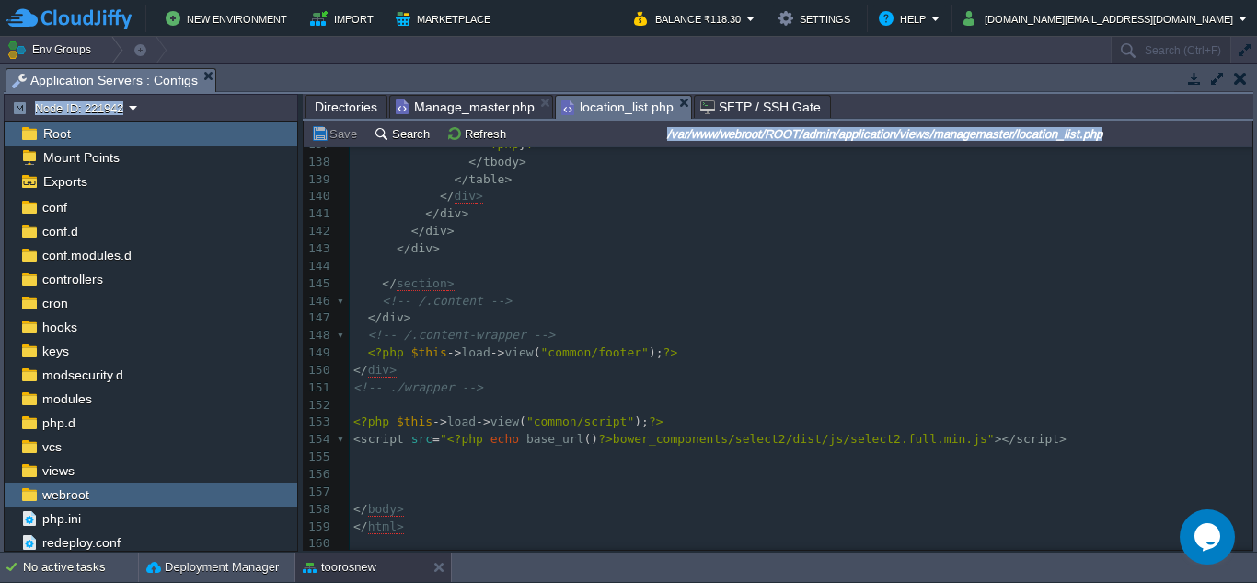
drag, startPoint x: 1250, startPoint y: 430, endPoint x: 50, endPoint y: 18, distance: 1268.7
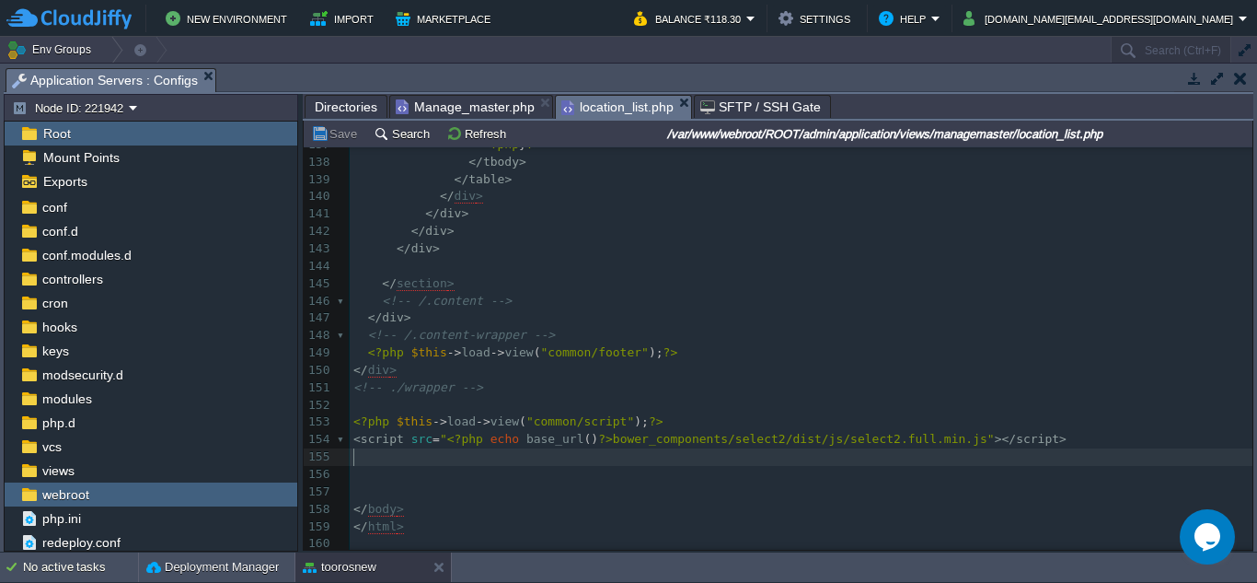
click at [784, 459] on pre "​" at bounding box center [801, 456] width 903 height 17
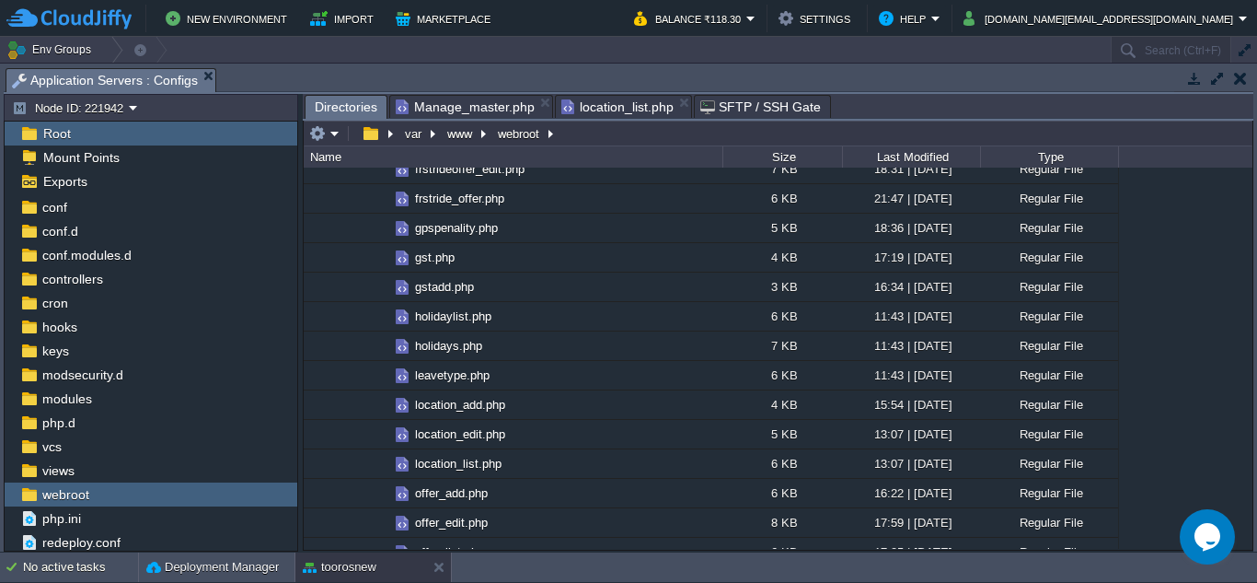
click at [352, 101] on span "Directories" at bounding box center [346, 107] width 63 height 23
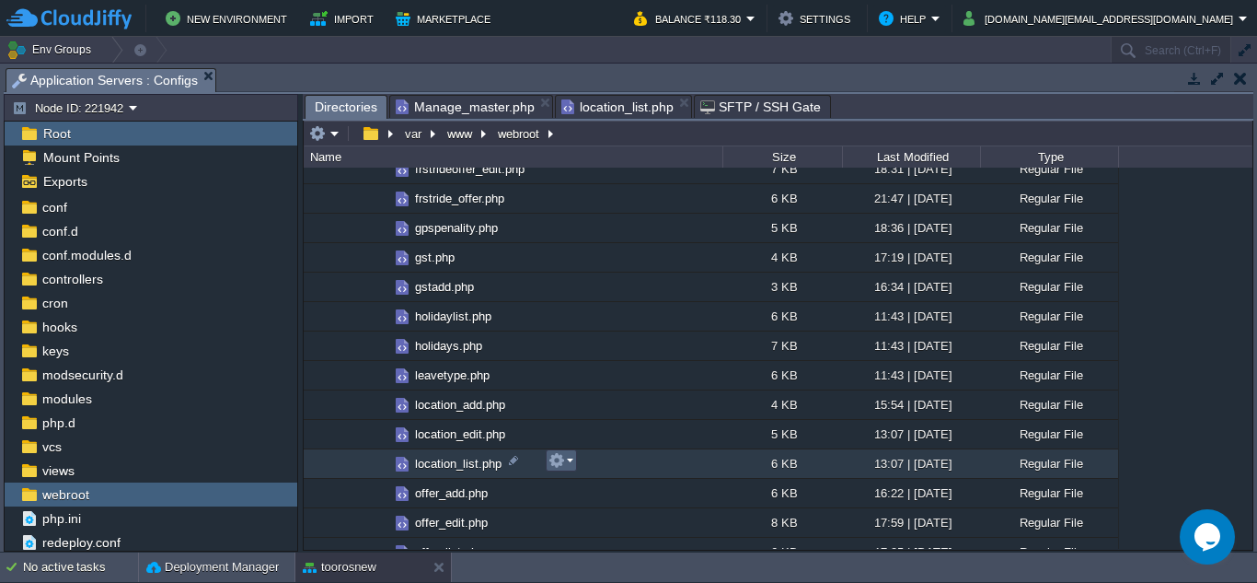
click at [573, 460] on td at bounding box center [561, 460] width 31 height 22
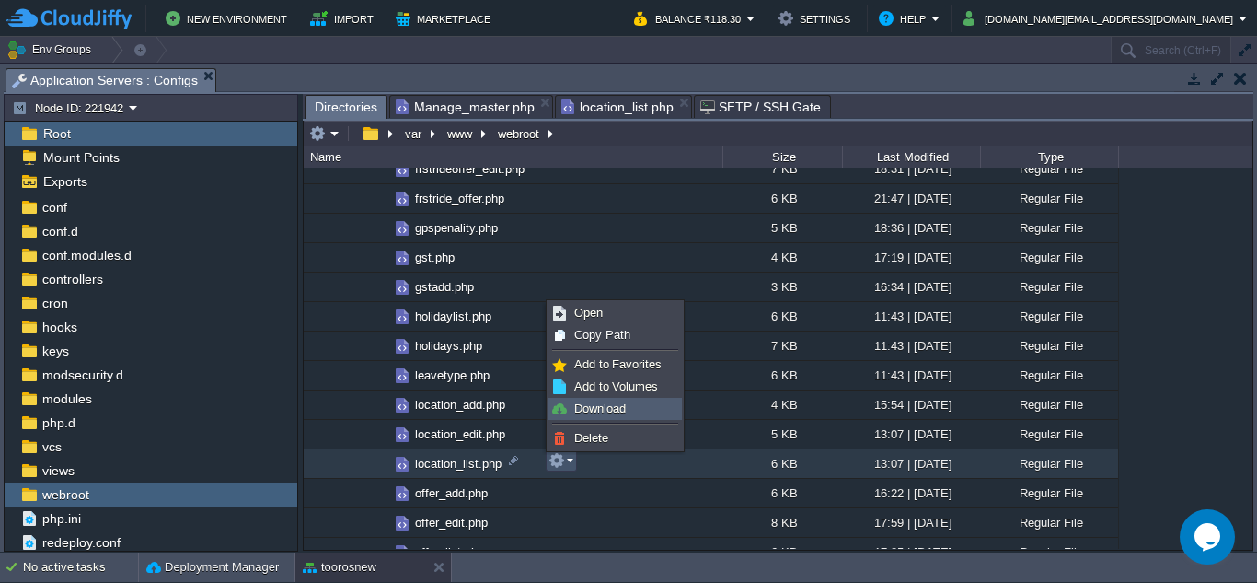
click at [583, 410] on span "Download" at bounding box center [600, 408] width 52 height 14
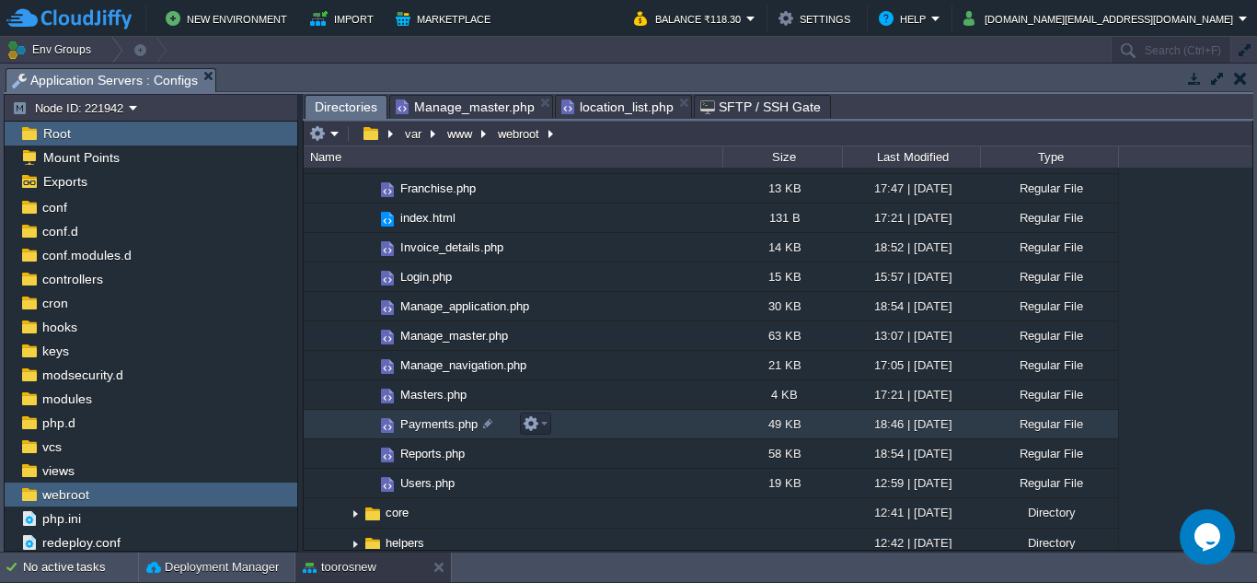
scroll to position [460, 0]
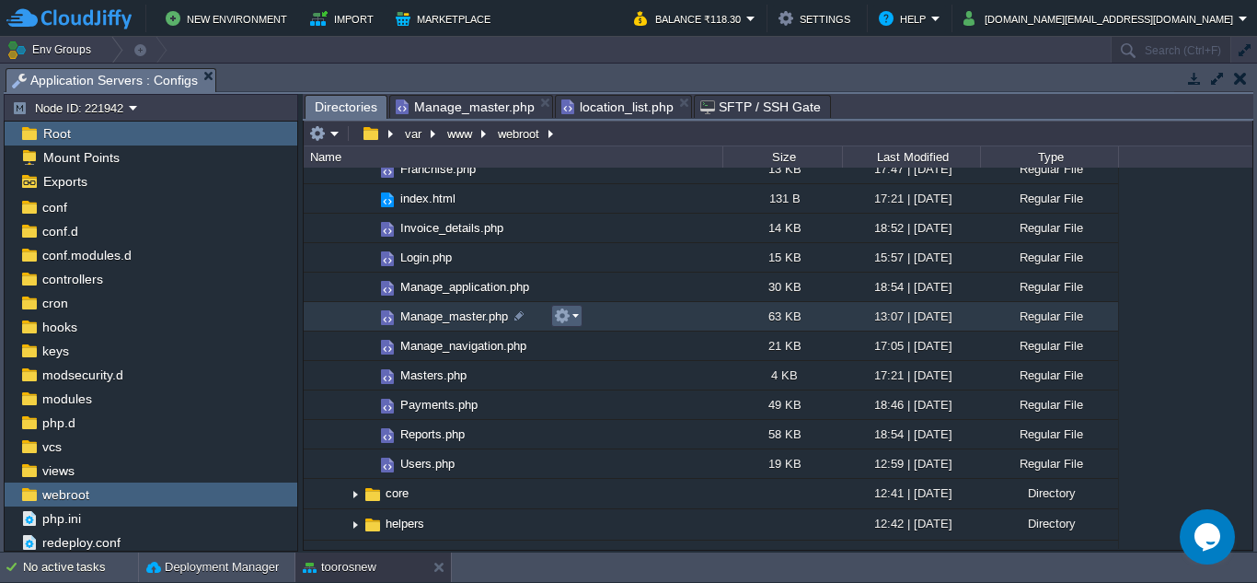
click at [576, 318] on em at bounding box center [566, 315] width 25 height 17
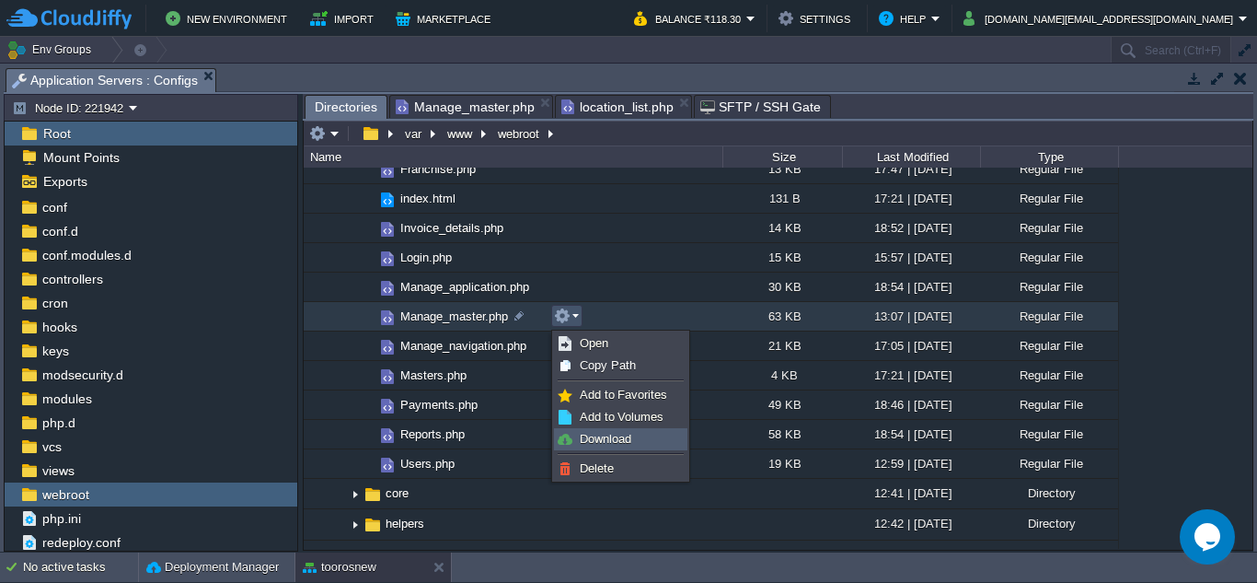
click at [618, 432] on span "Download" at bounding box center [606, 439] width 52 height 14
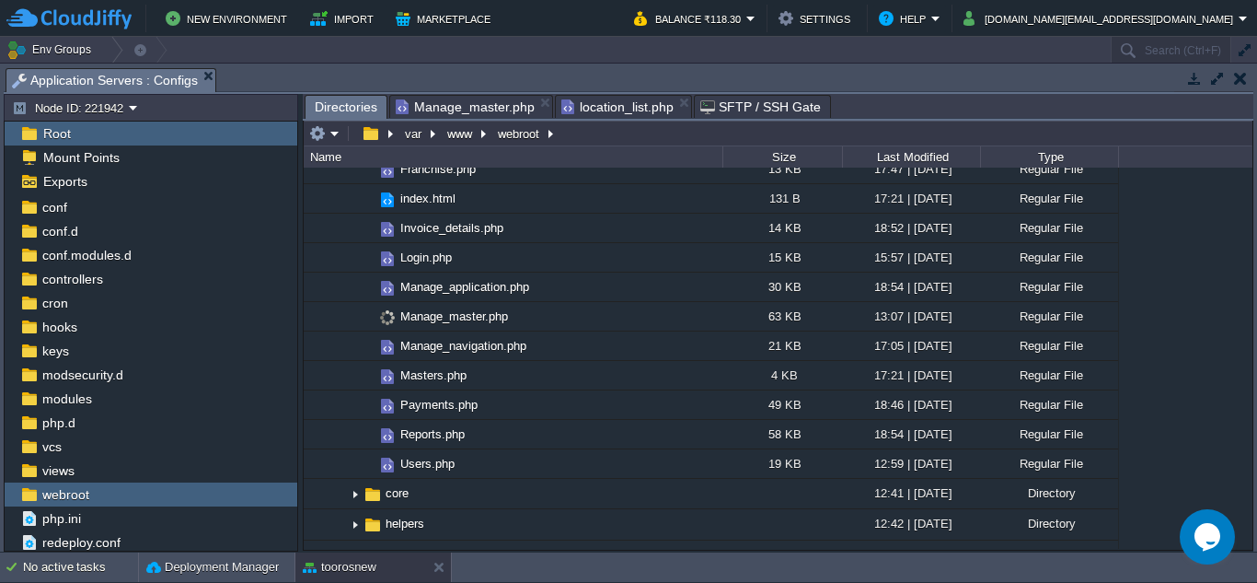
click at [618, 432] on td "Reports.php" at bounding box center [513, 434] width 419 height 29
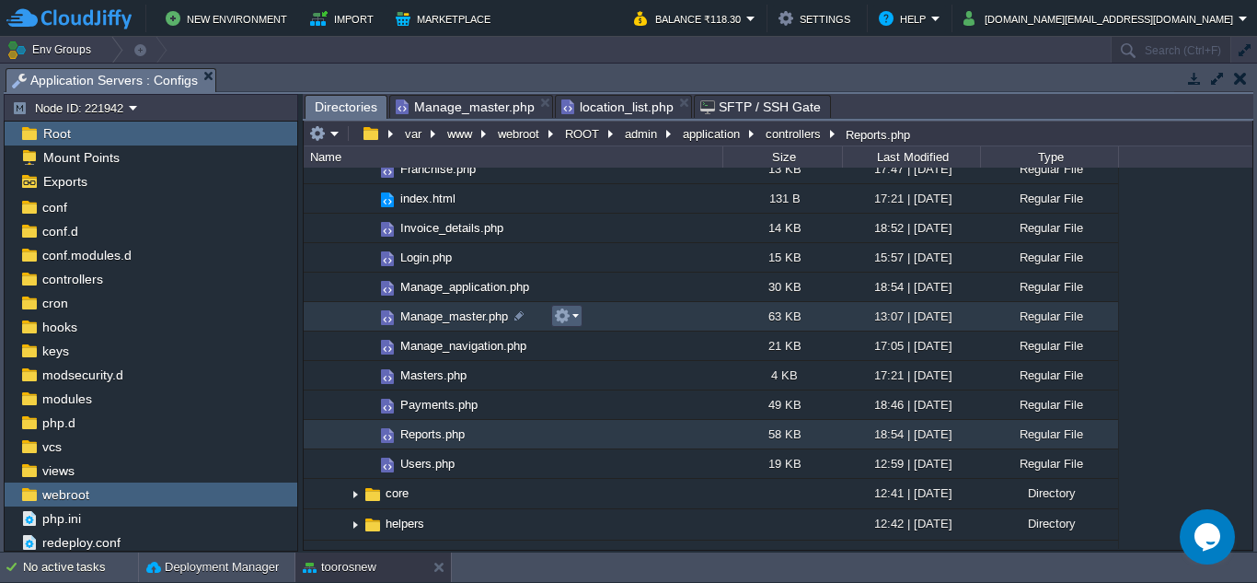
click at [573, 313] on em at bounding box center [566, 315] width 25 height 17
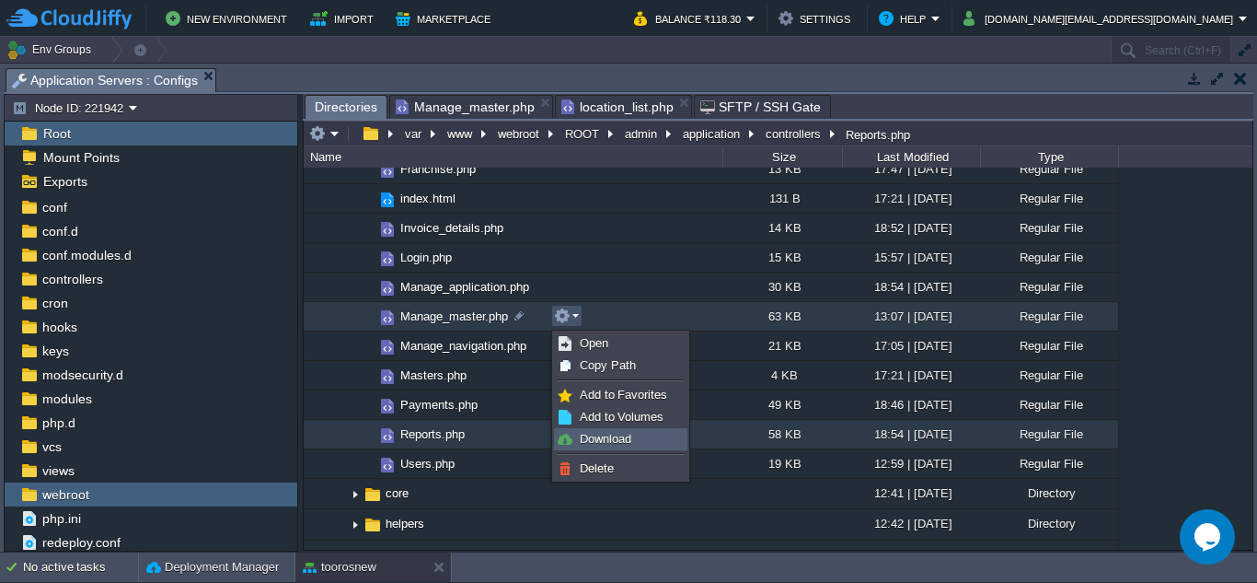
click at [617, 433] on span "Download" at bounding box center [606, 439] width 52 height 14
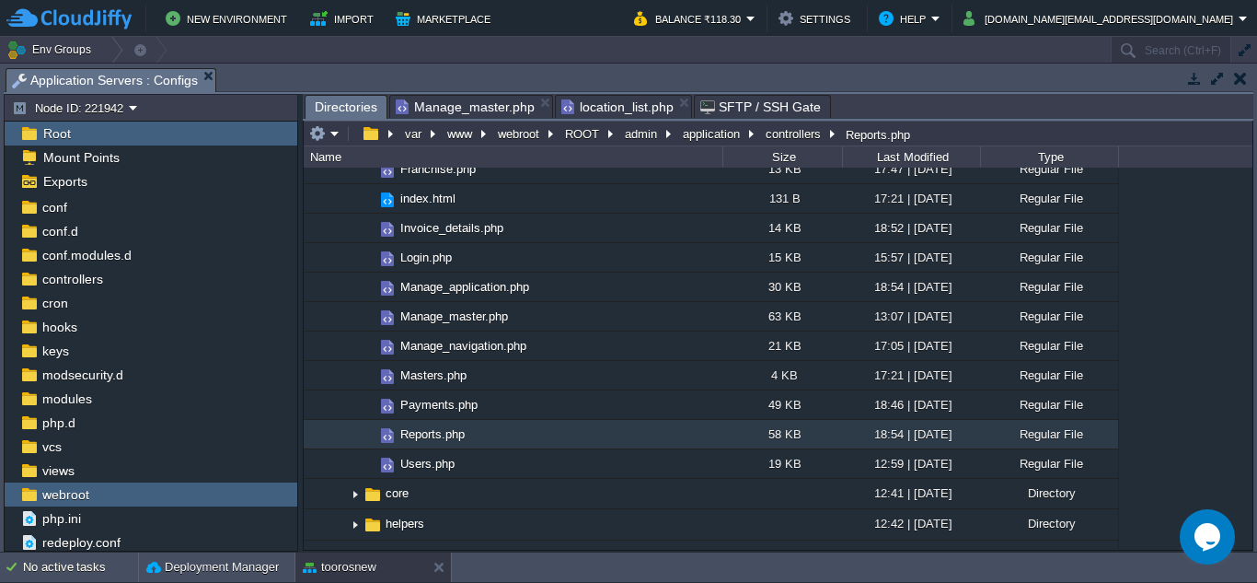
click at [1182, 300] on div ".. ROOT 11:18 | [DATE] Directory .. admin 11:54 | [DATE] Directory .. applicati…" at bounding box center [778, 358] width 949 height 381
click at [609, 103] on span "location_list.php" at bounding box center [617, 107] width 112 height 22
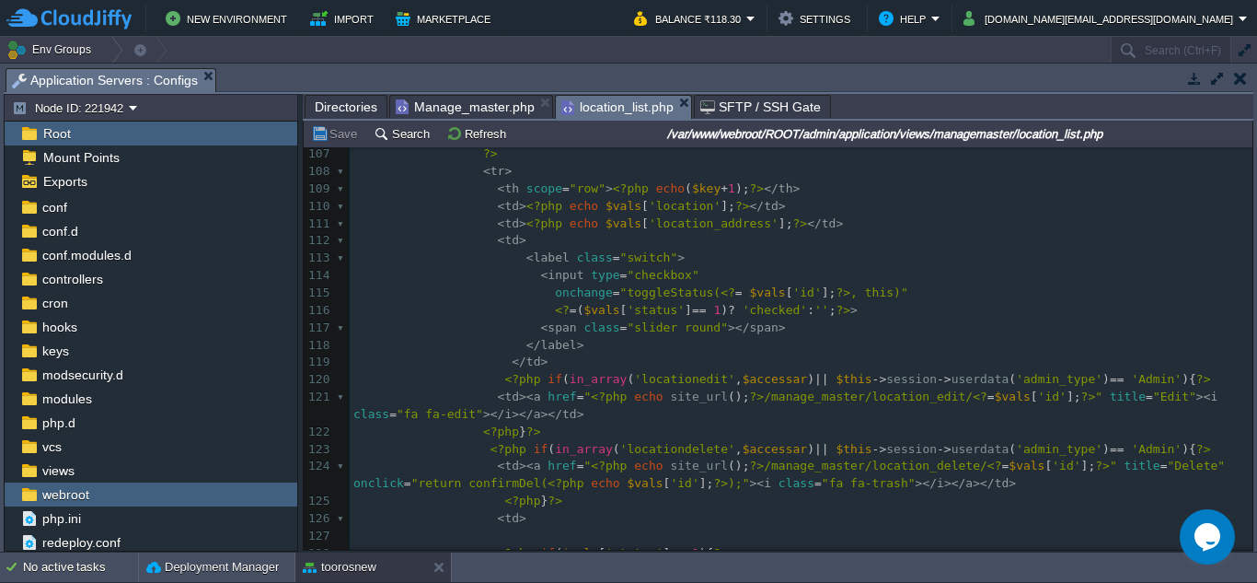
scroll to position [1822, 0]
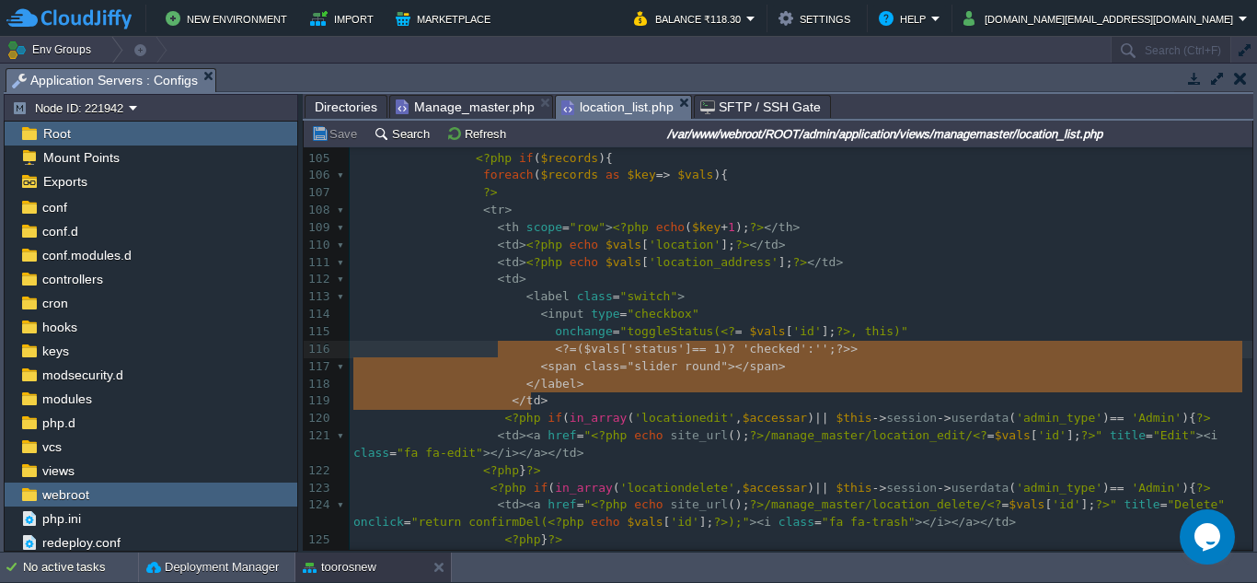
type textarea "<td> <label class="switch"> <input type="checkbox" onchange="toggleStatus(<?= $…"
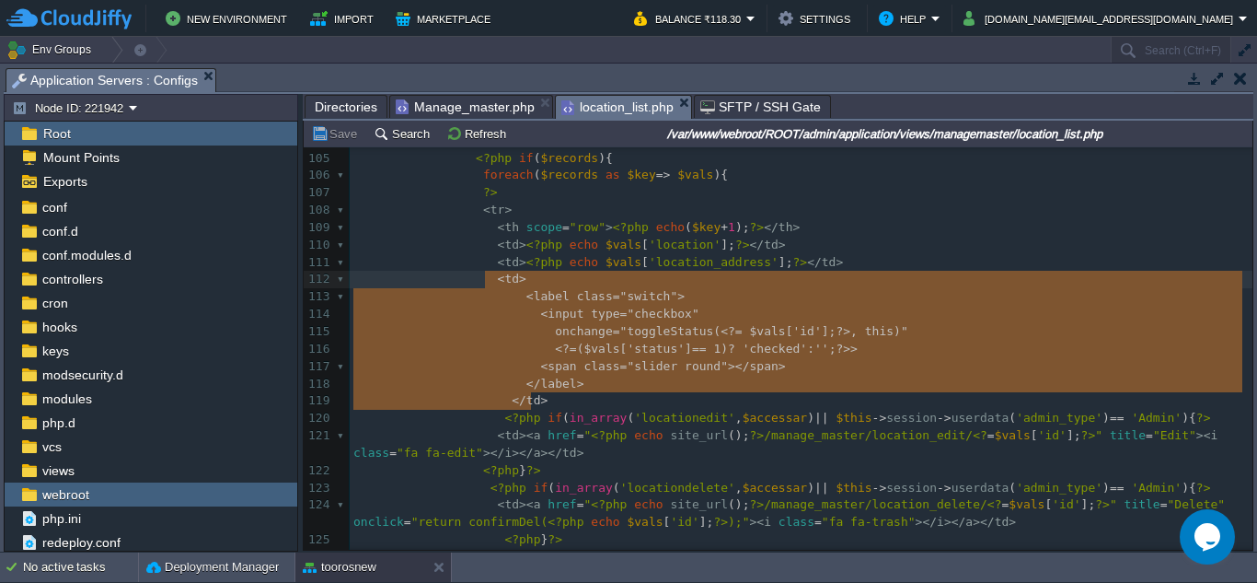
drag, startPoint x: 535, startPoint y: 404, endPoint x: 488, endPoint y: 279, distance: 133.7
click at [498, 279] on span "<" at bounding box center [501, 279] width 7 height 14
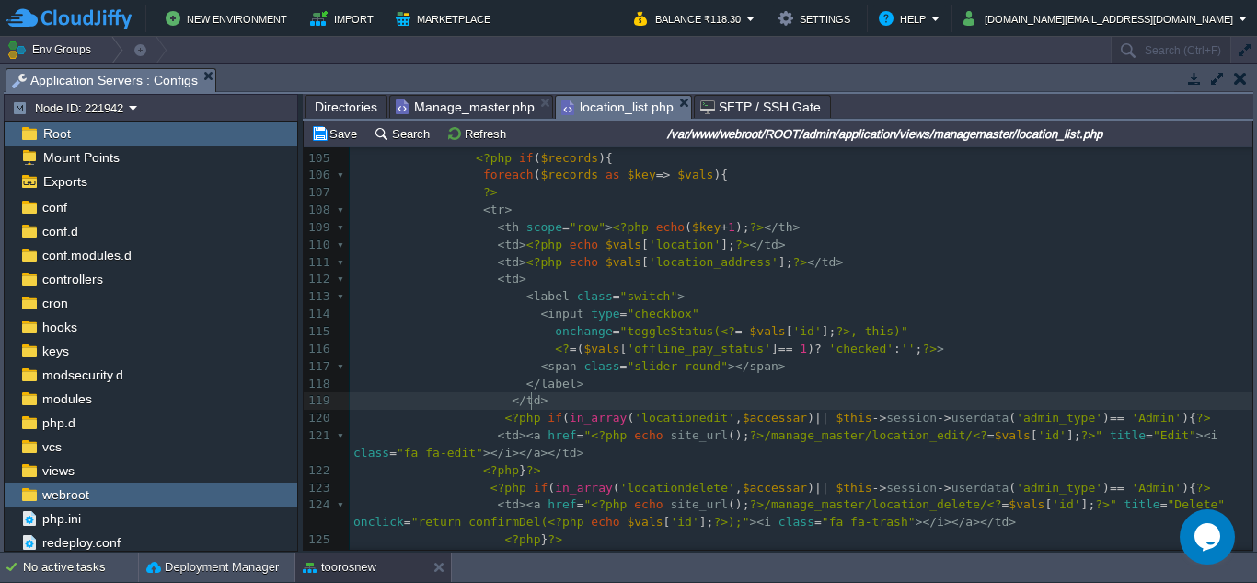
scroll to position [2467, 0]
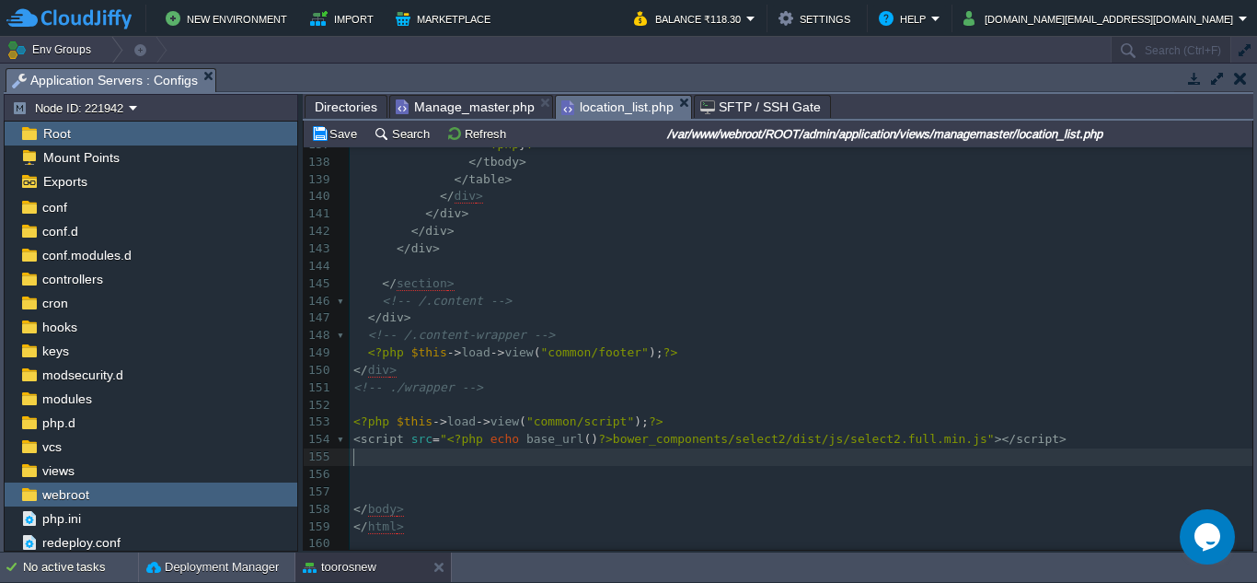
click at [473, 459] on pre "​" at bounding box center [801, 456] width 903 height 17
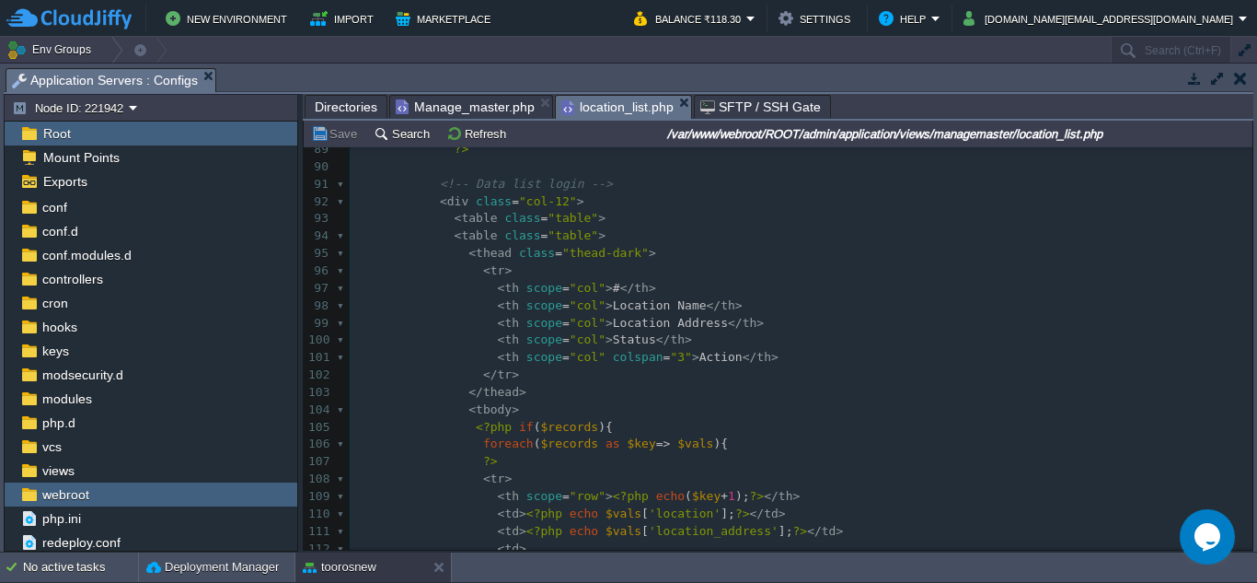
scroll to position [1492, 0]
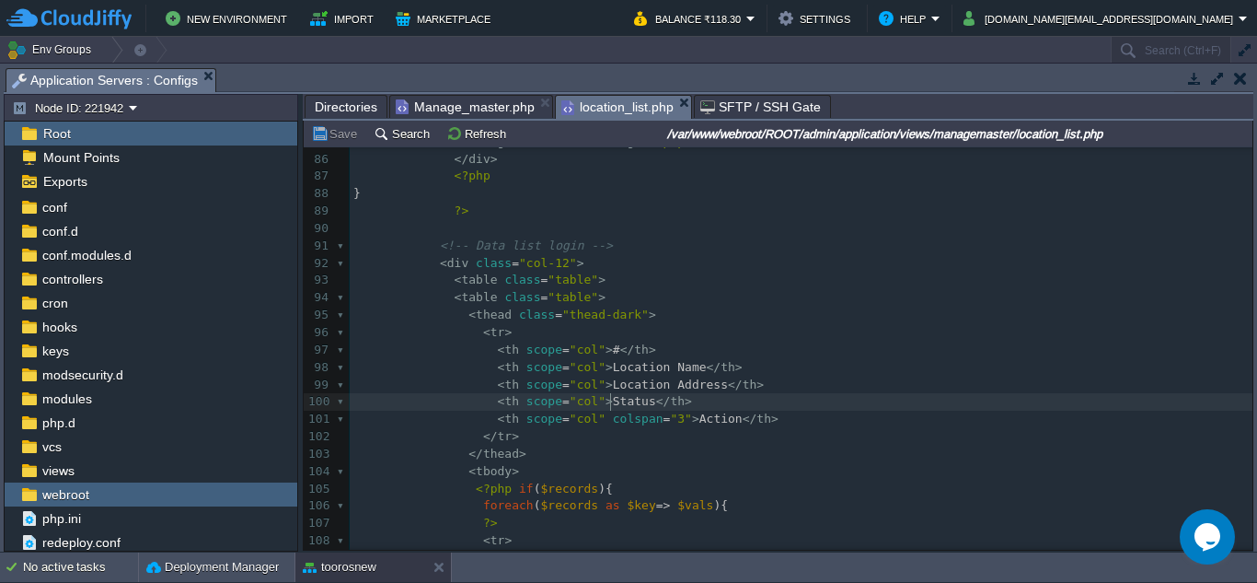
click at [609, 406] on div "xxxxxxxxxx </ script > 75 < button type = "button" class = "close" data-dismiss…" at bounding box center [801, 376] width 903 height 833
type textarea "Status"
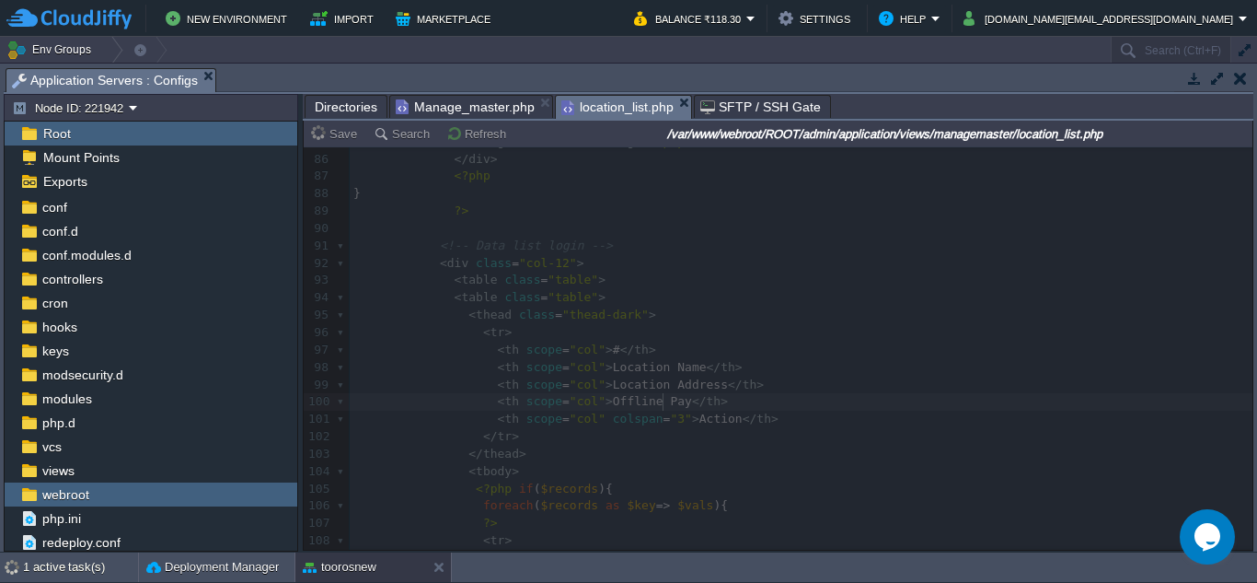
click at [504, 112] on span "Manage_master.php" at bounding box center [465, 107] width 139 height 22
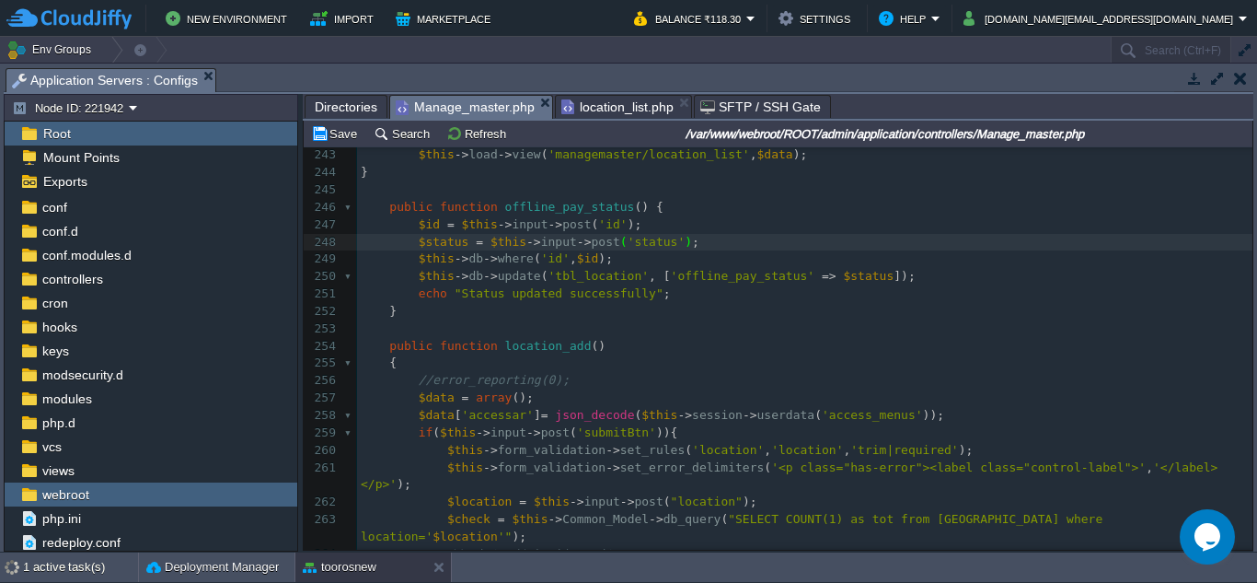
scroll to position [576, 0]
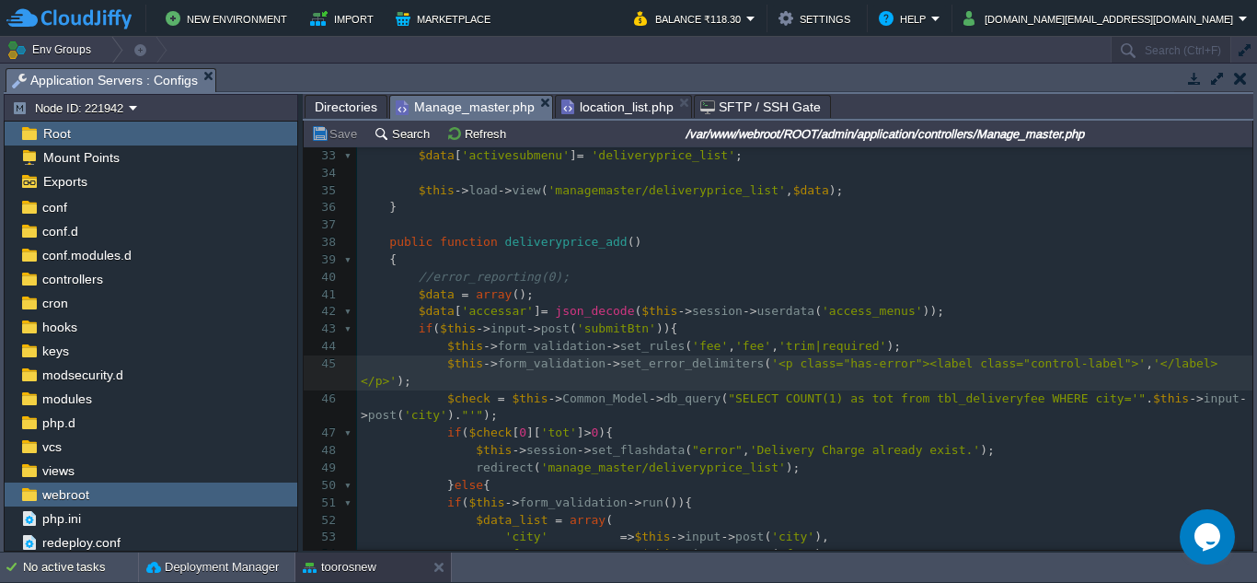
click at [337, 116] on span "Directories" at bounding box center [346, 107] width 63 height 22
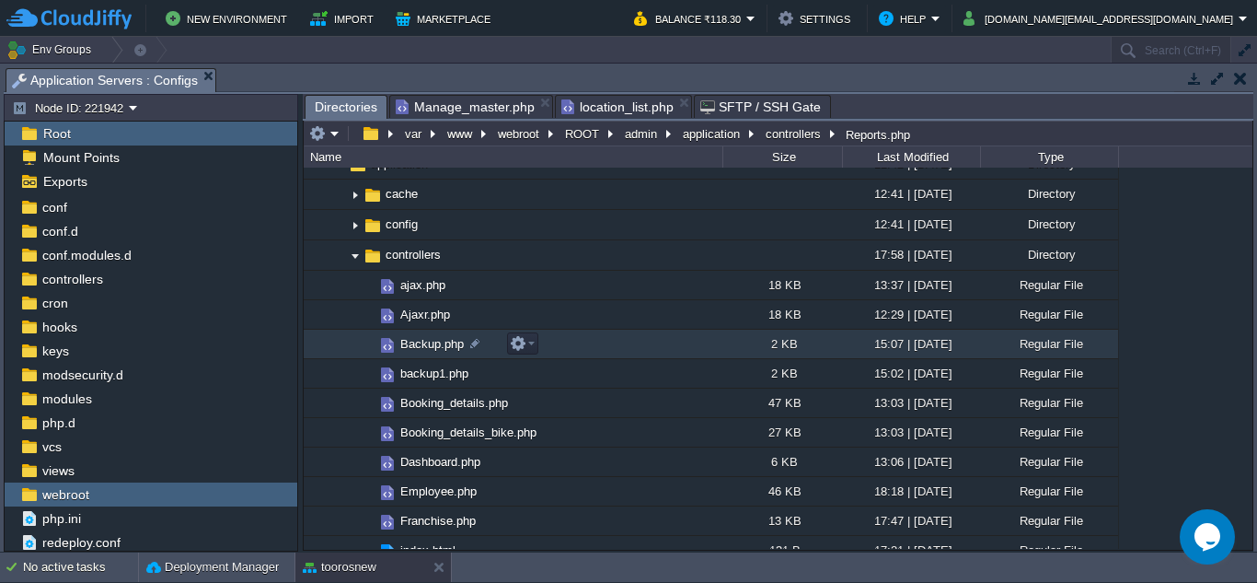
scroll to position [0, 0]
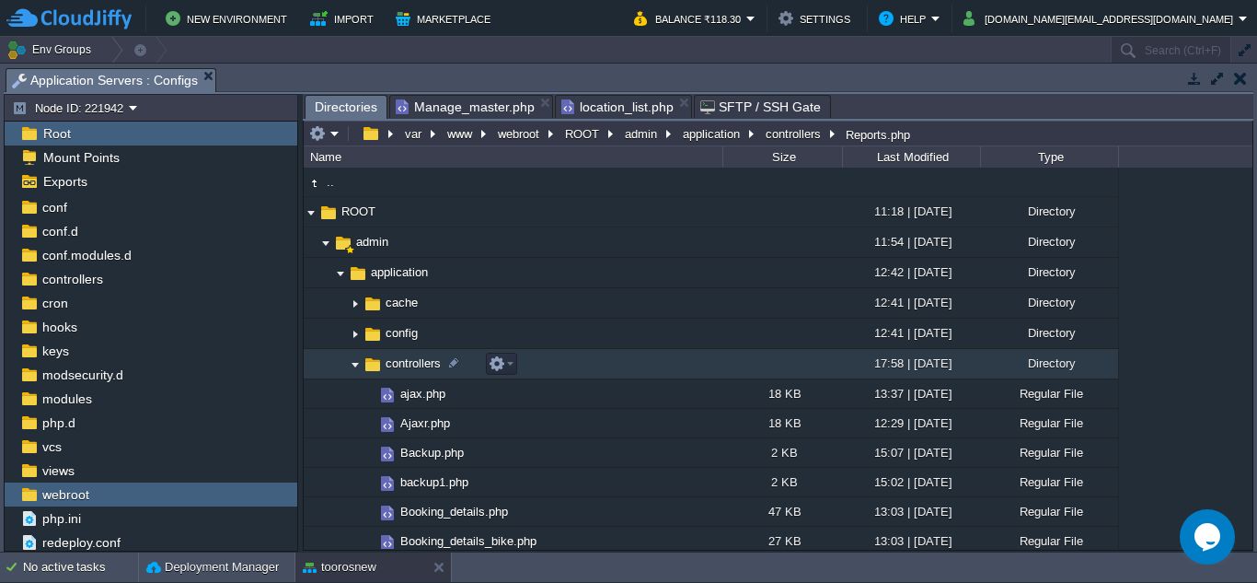
click at [355, 368] on img at bounding box center [355, 364] width 15 height 29
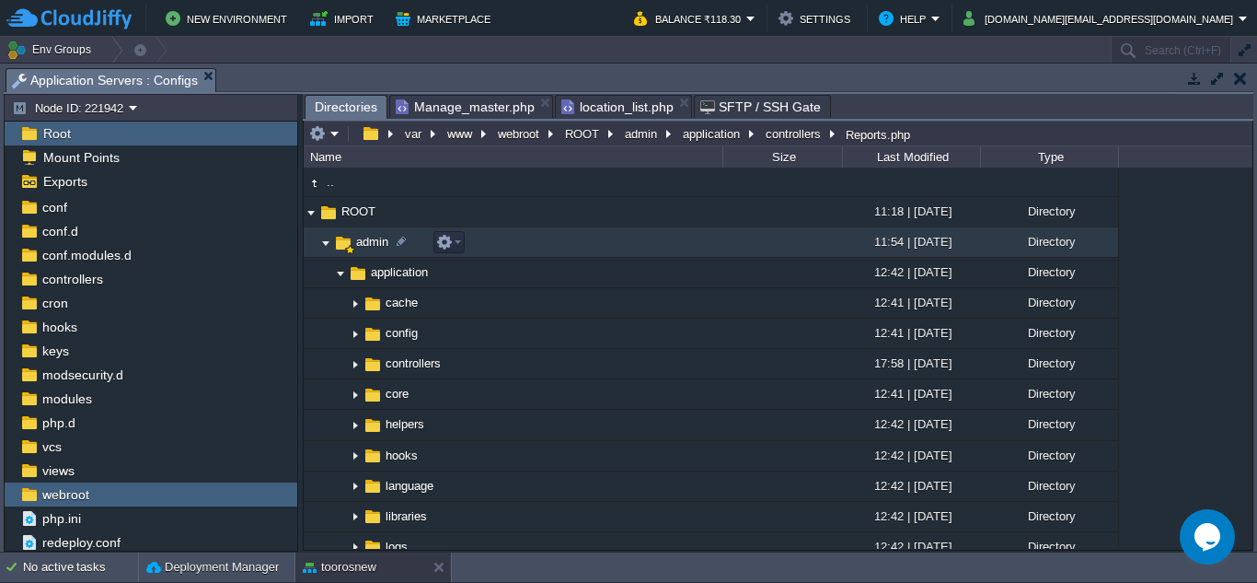
click at [325, 242] on img at bounding box center [325, 242] width 15 height 29
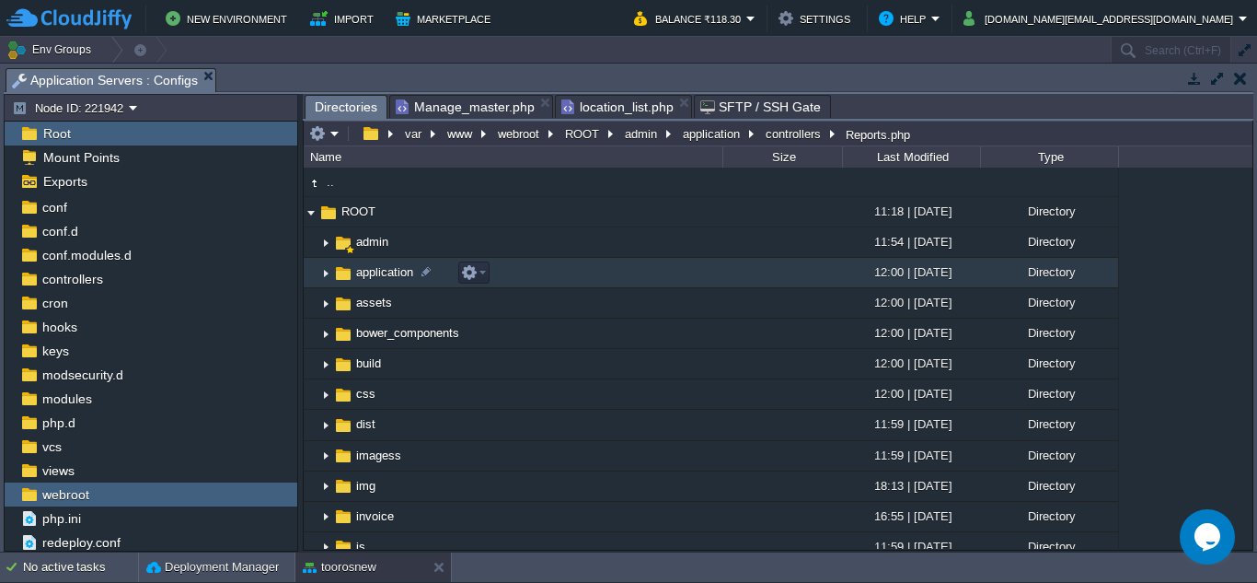
click at [324, 274] on img at bounding box center [325, 273] width 15 height 29
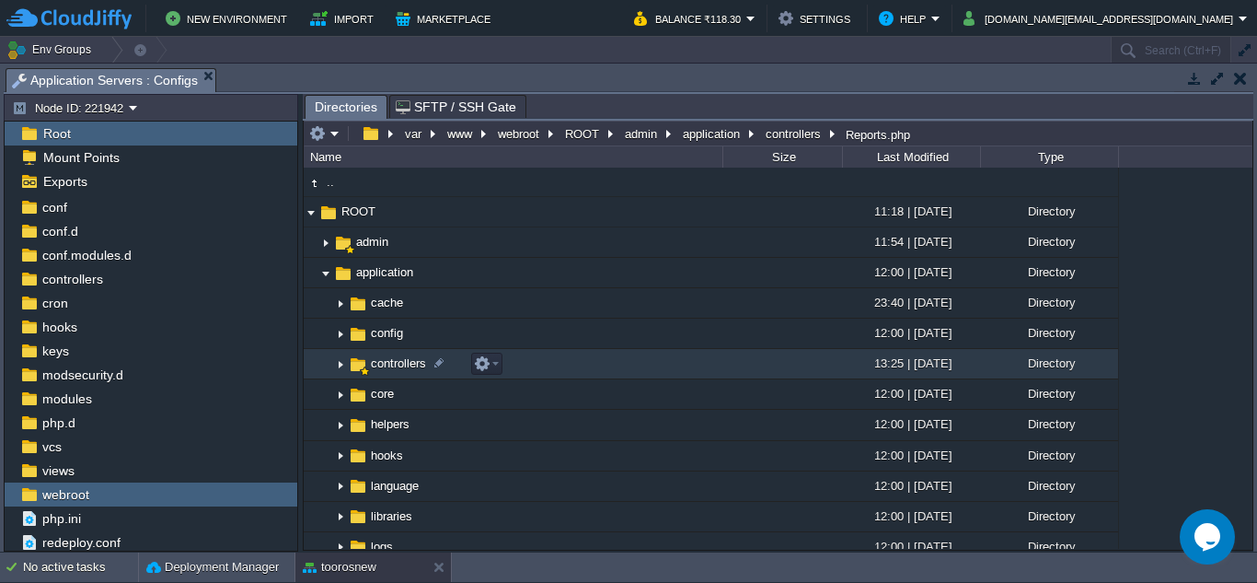
click at [340, 366] on img at bounding box center [340, 364] width 15 height 29
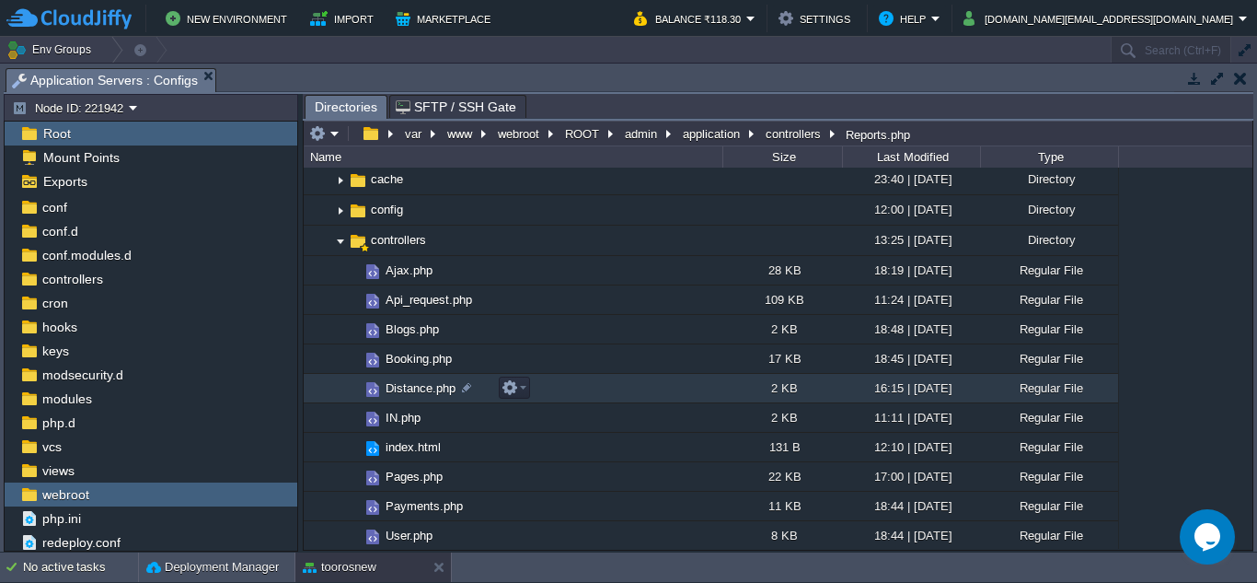
scroll to position [184, 0]
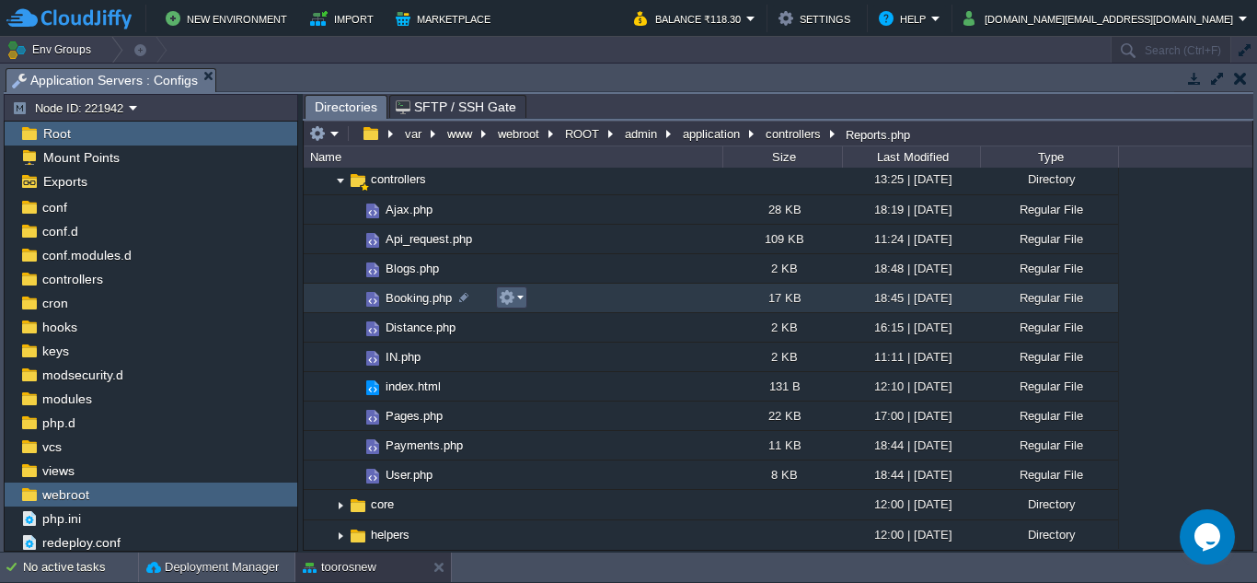
click at [518, 300] on em at bounding box center [511, 297] width 25 height 17
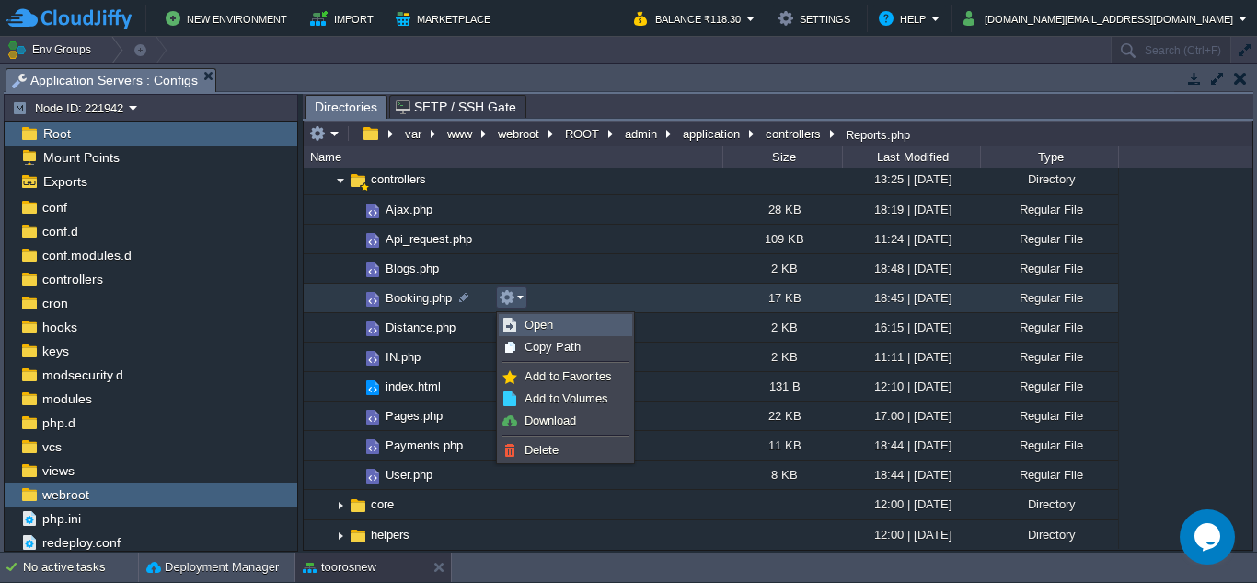
click at [526, 325] on span "Open" at bounding box center [539, 325] width 29 height 14
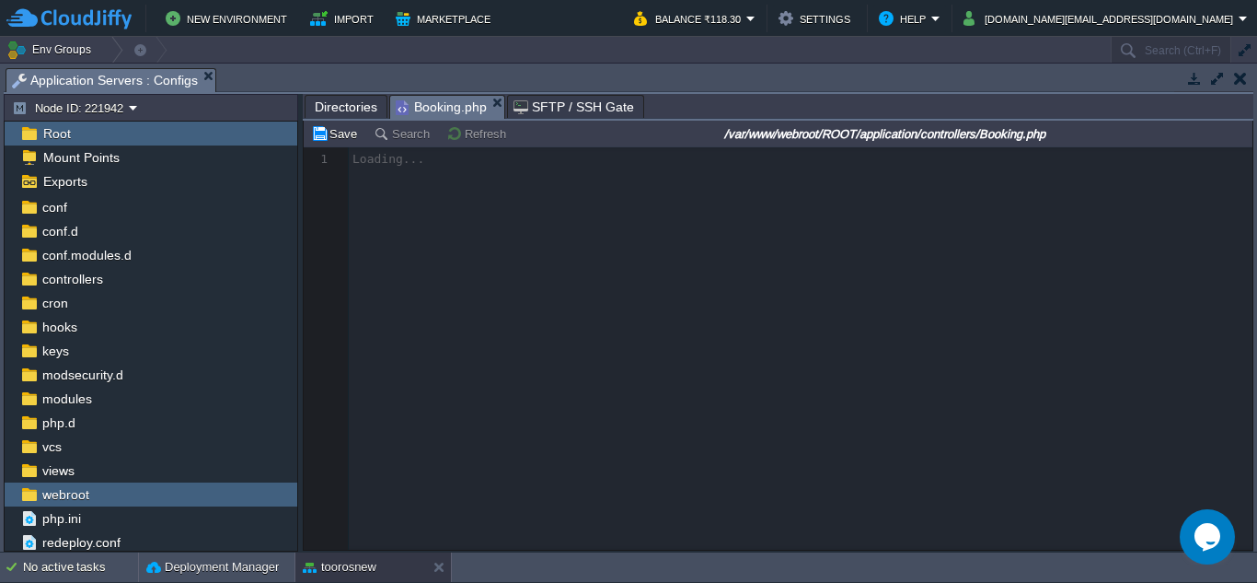
click at [360, 112] on span "Directories" at bounding box center [346, 107] width 63 height 22
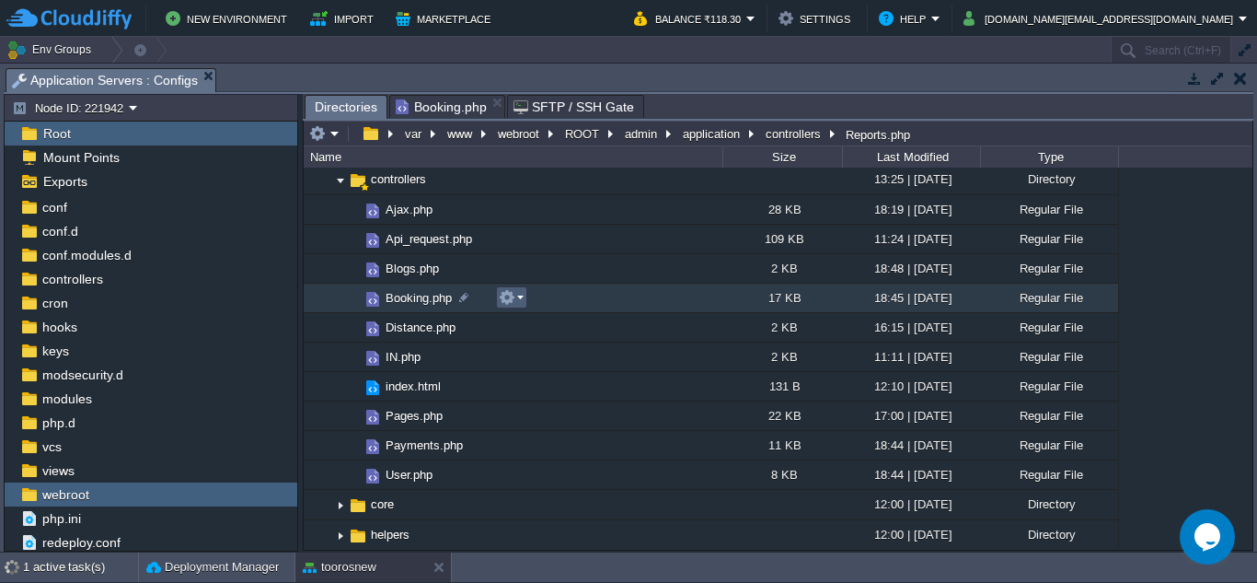
click at [519, 300] on em at bounding box center [511, 297] width 25 height 17
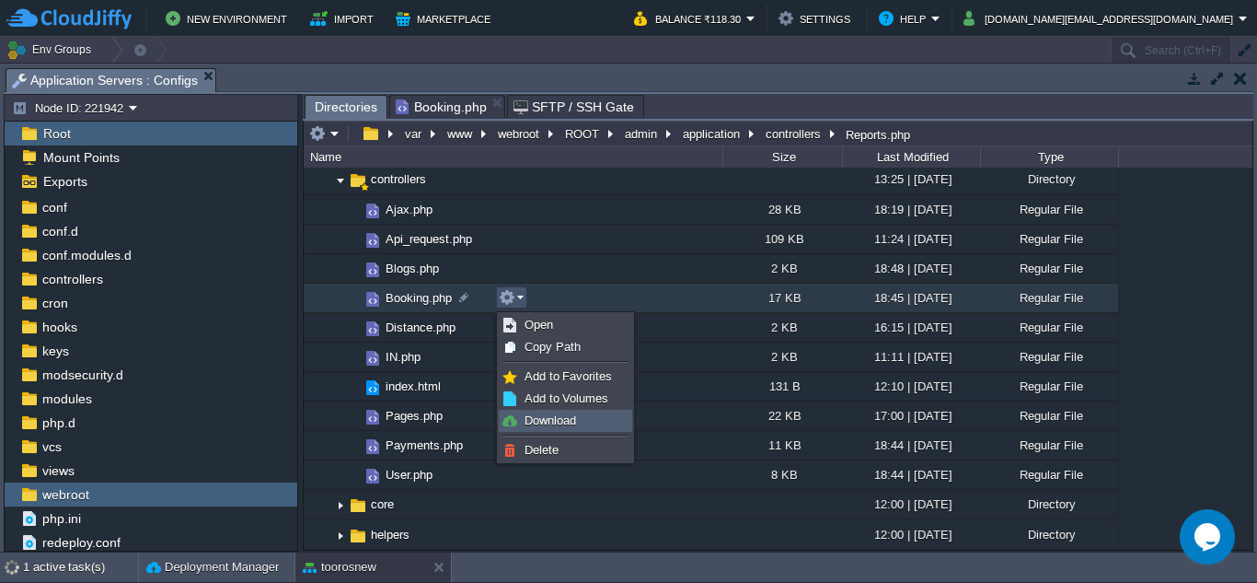
click at [548, 421] on span "Download" at bounding box center [551, 420] width 52 height 14
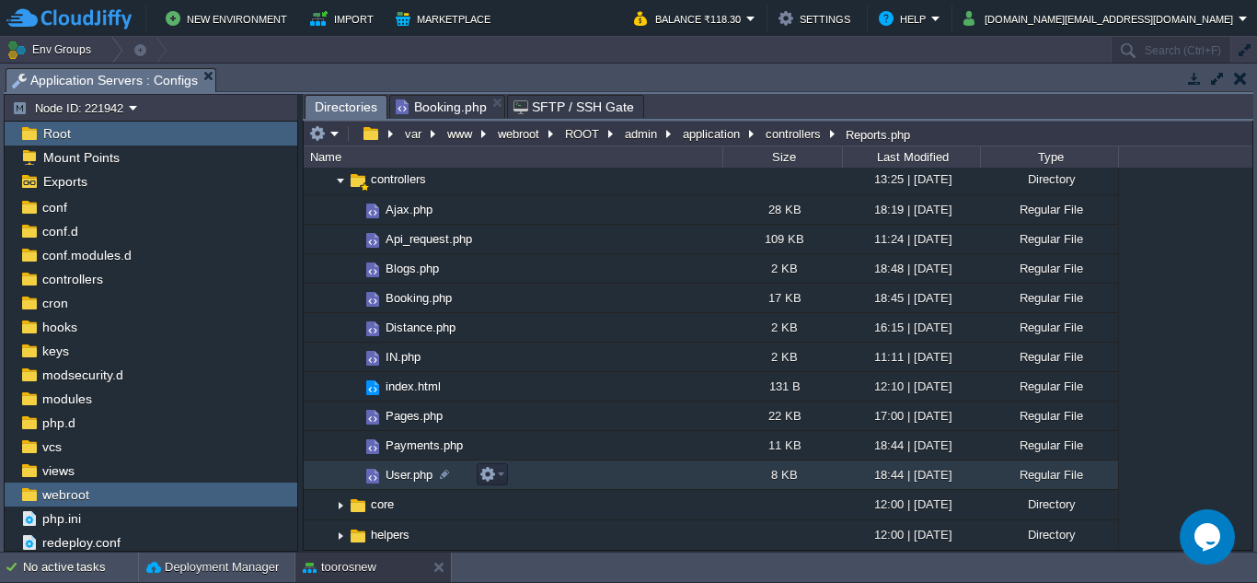
scroll to position [644, 0]
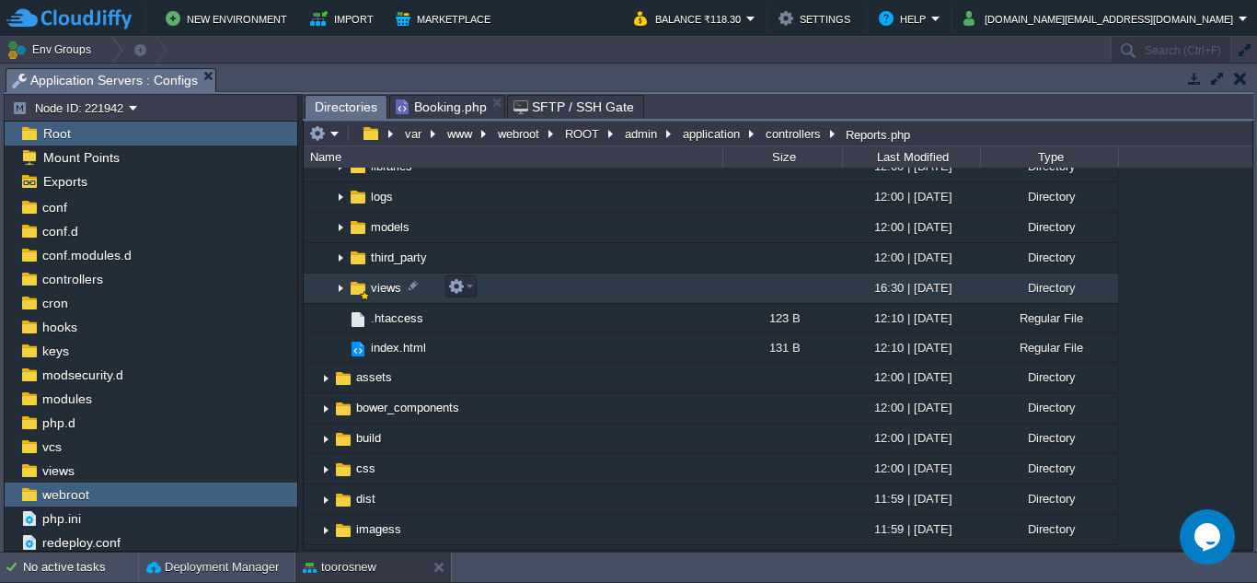
click at [343, 287] on img at bounding box center [340, 288] width 15 height 29
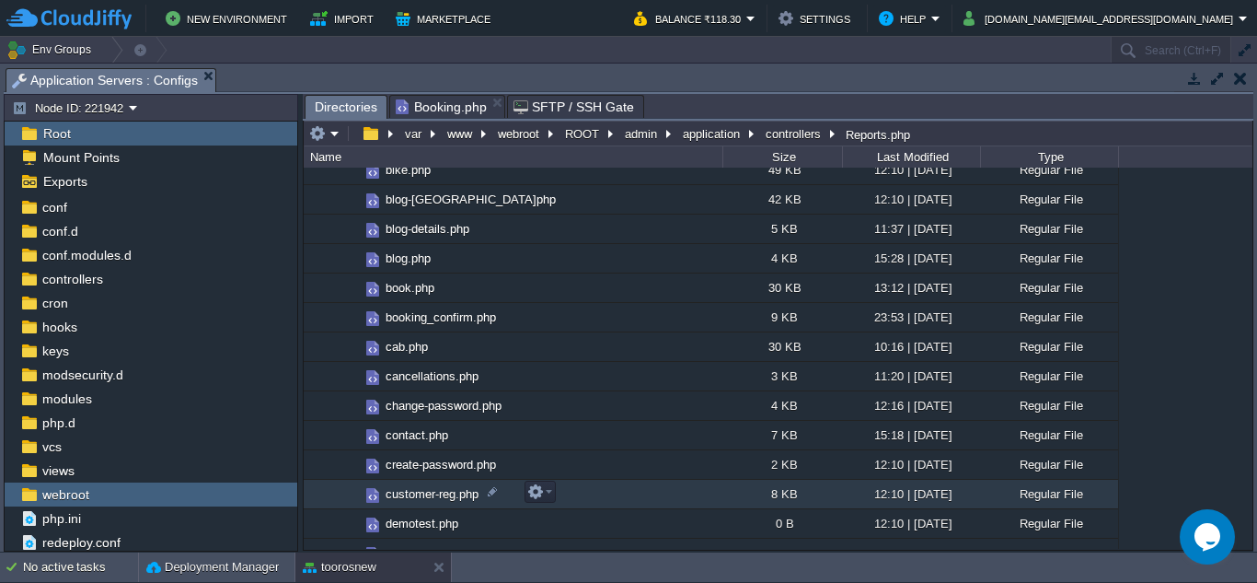
scroll to position [920, 0]
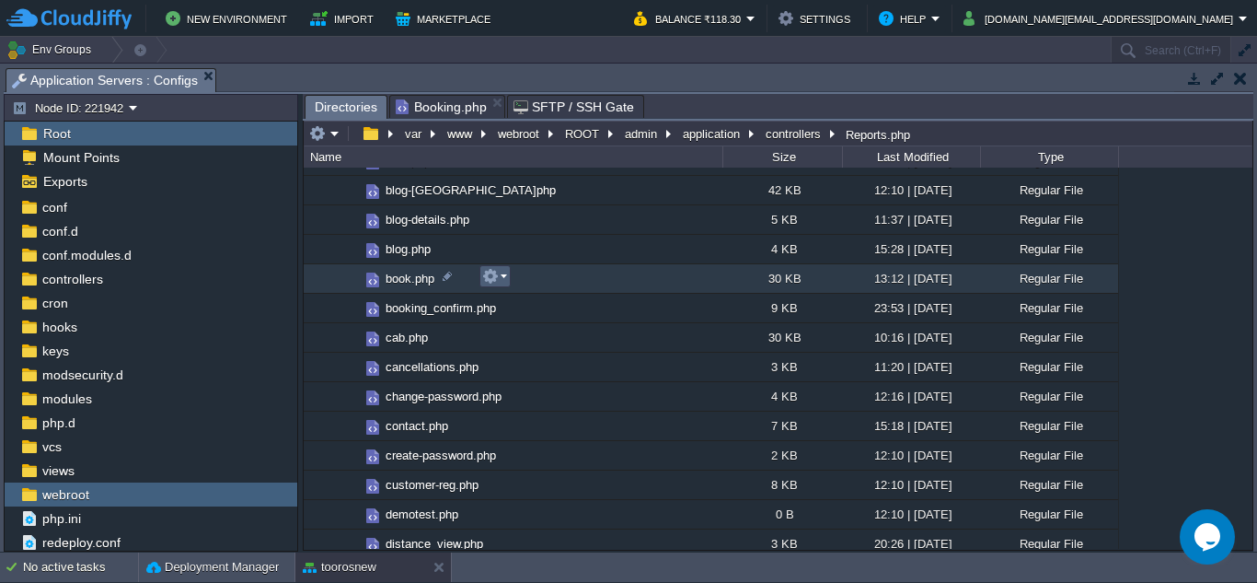
click at [503, 276] on em at bounding box center [494, 276] width 25 height 17
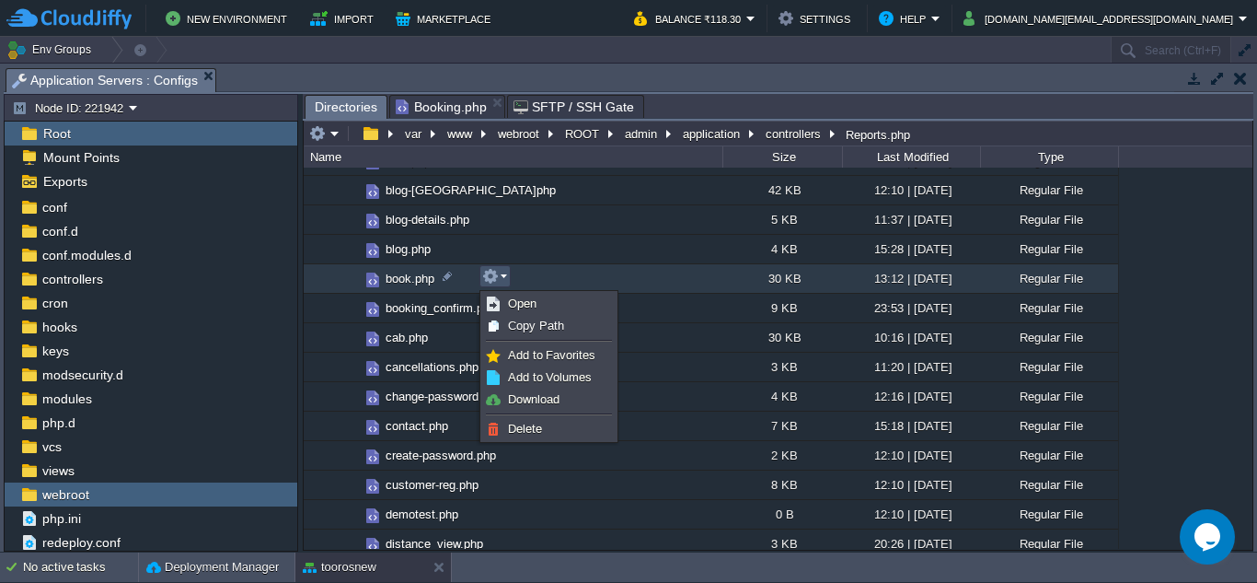
click at [503, 276] on em at bounding box center [494, 276] width 25 height 17
click at [520, 301] on span "Open" at bounding box center [522, 303] width 29 height 14
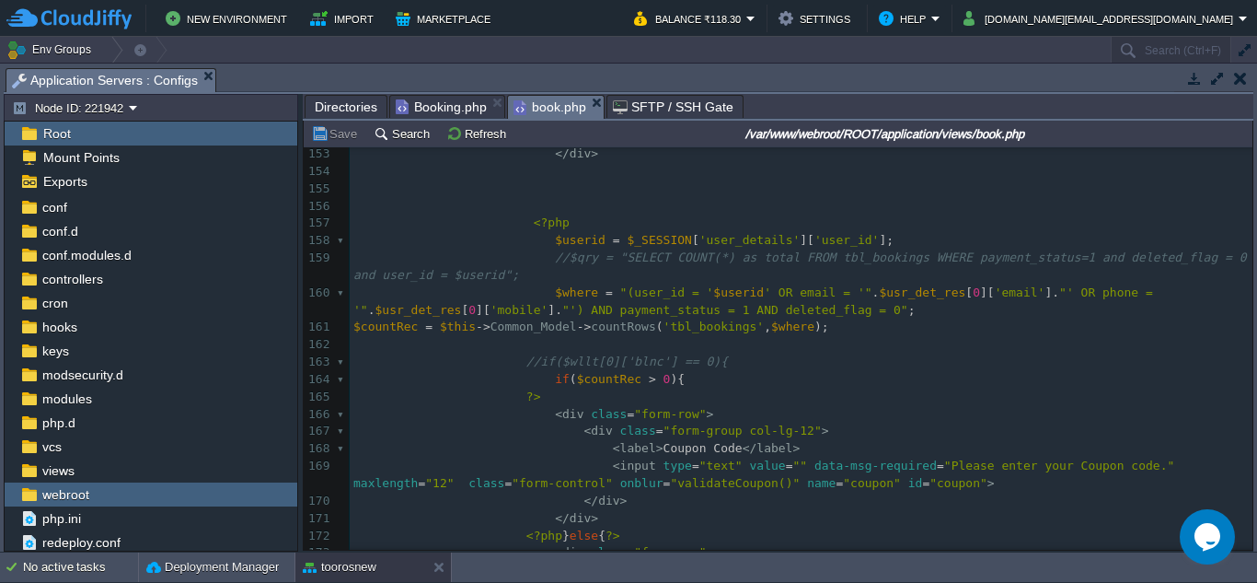
scroll to position [3129, 0]
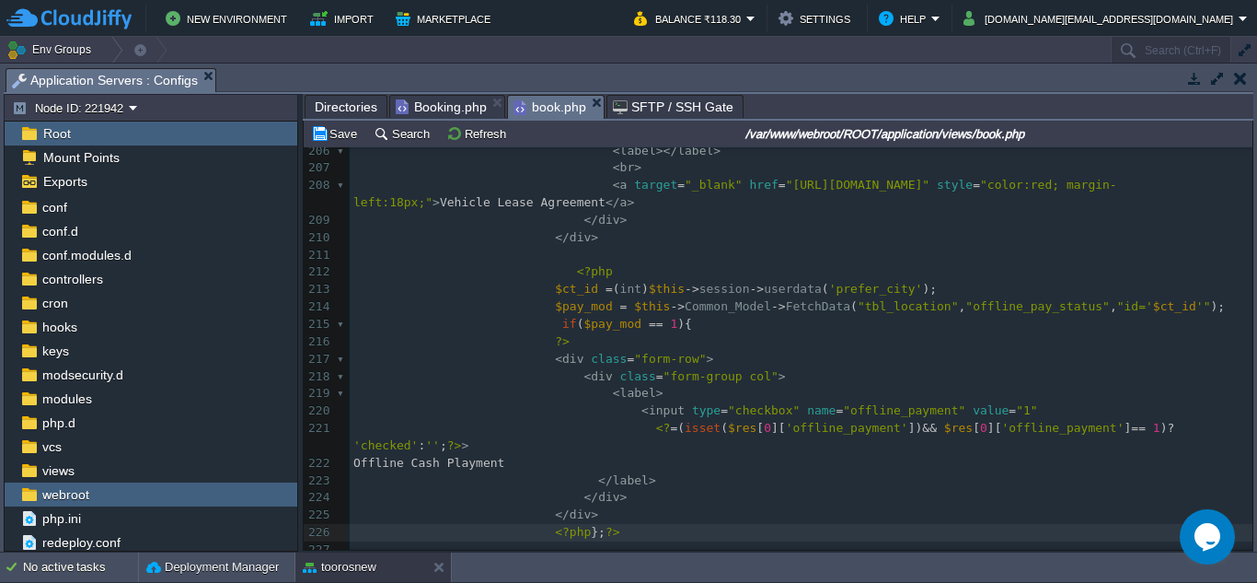
click at [454, 110] on span "Booking.php" at bounding box center [441, 107] width 91 height 22
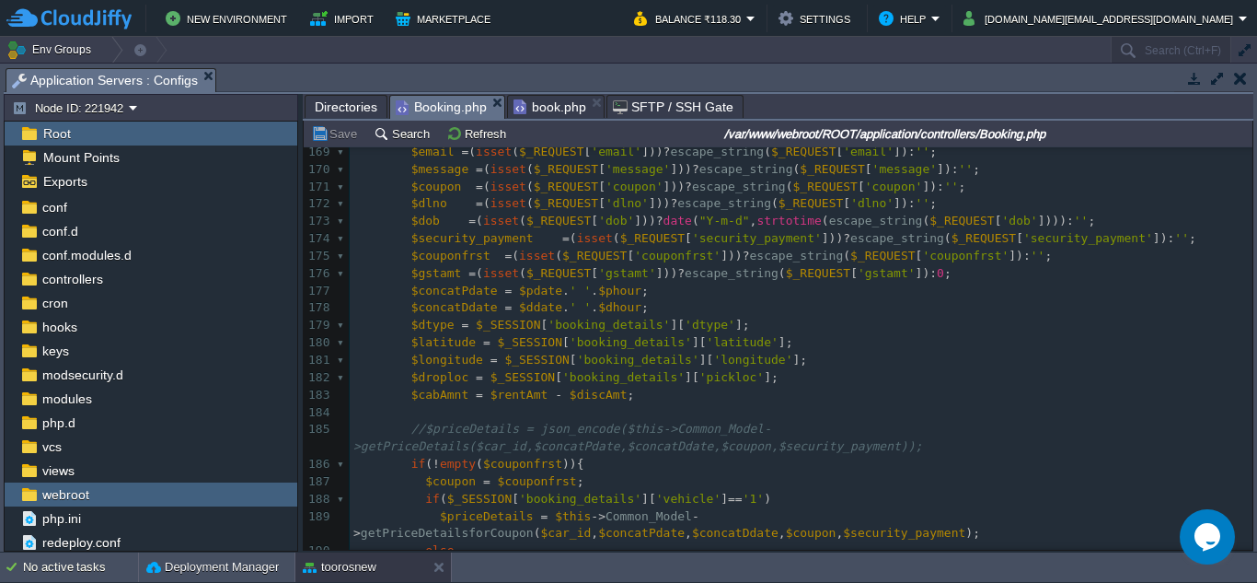
click at [608, 403] on pre "$cabAmnt = $rentAmt - $discAmt ;" at bounding box center [801, 395] width 903 height 17
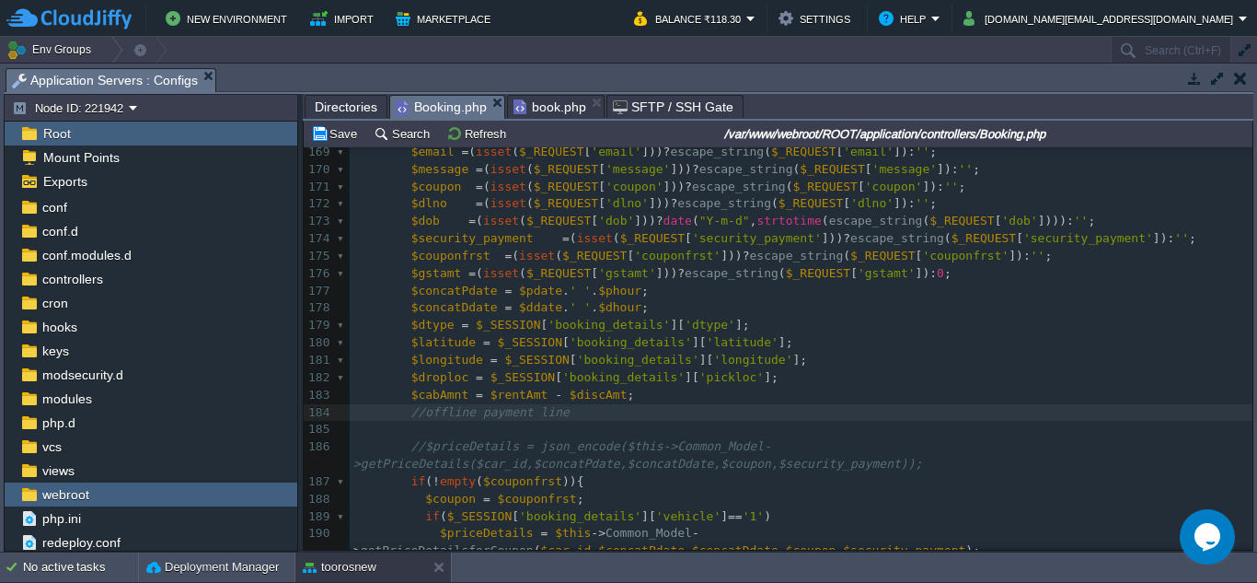
type textarea "//offline payment line 1"
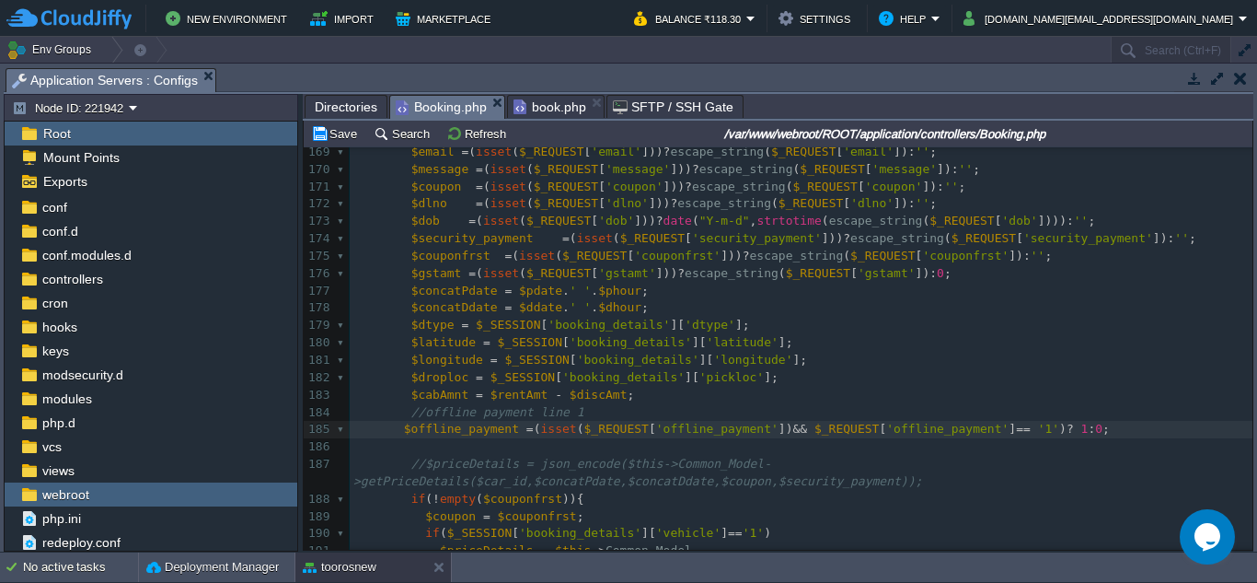
click at [393, 431] on div "xxxxxxxxxx <?php 153 } 154 ​ 155 public function booking_confirm (){ 156 $data …" at bounding box center [801, 377] width 903 height 1023
click at [619, 399] on pre "$cabAmnt = $rentAmt - $discAmt ;" at bounding box center [801, 395] width 903 height 17
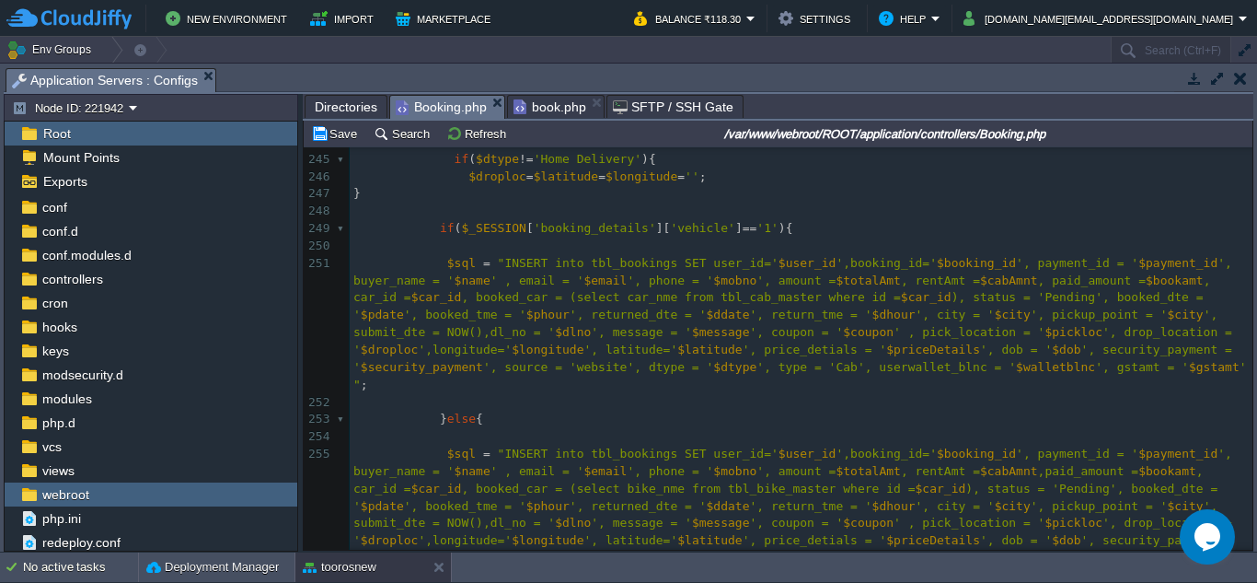
scroll to position [4763, 0]
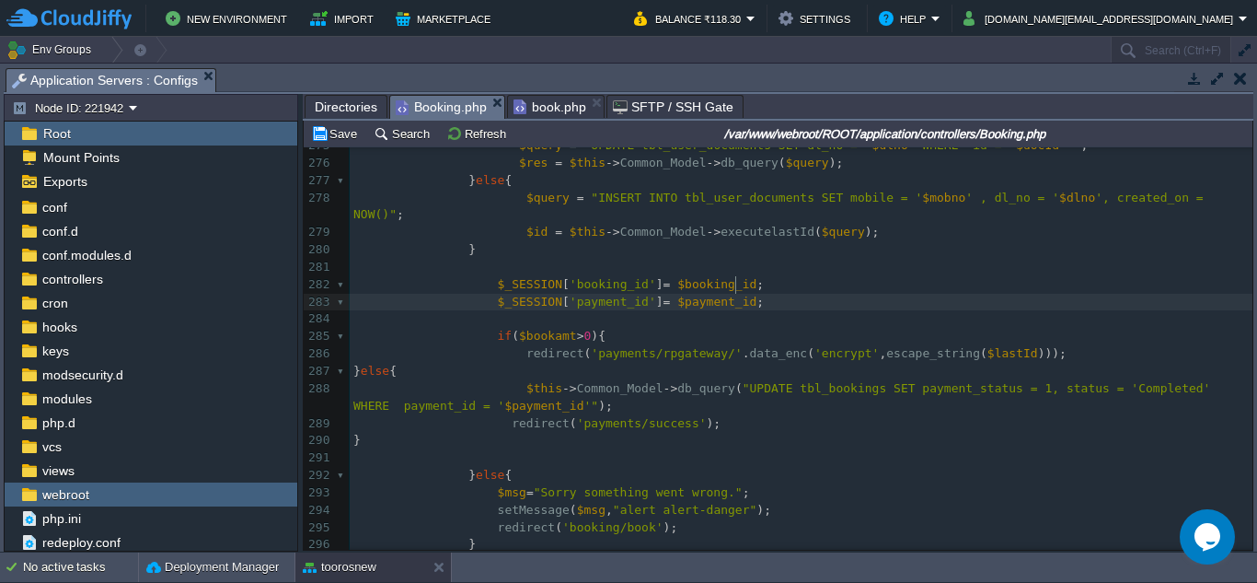
click at [761, 294] on pre "$_SESSION [ 'payment_id' ] = $payment_id ;" at bounding box center [801, 302] width 903 height 17
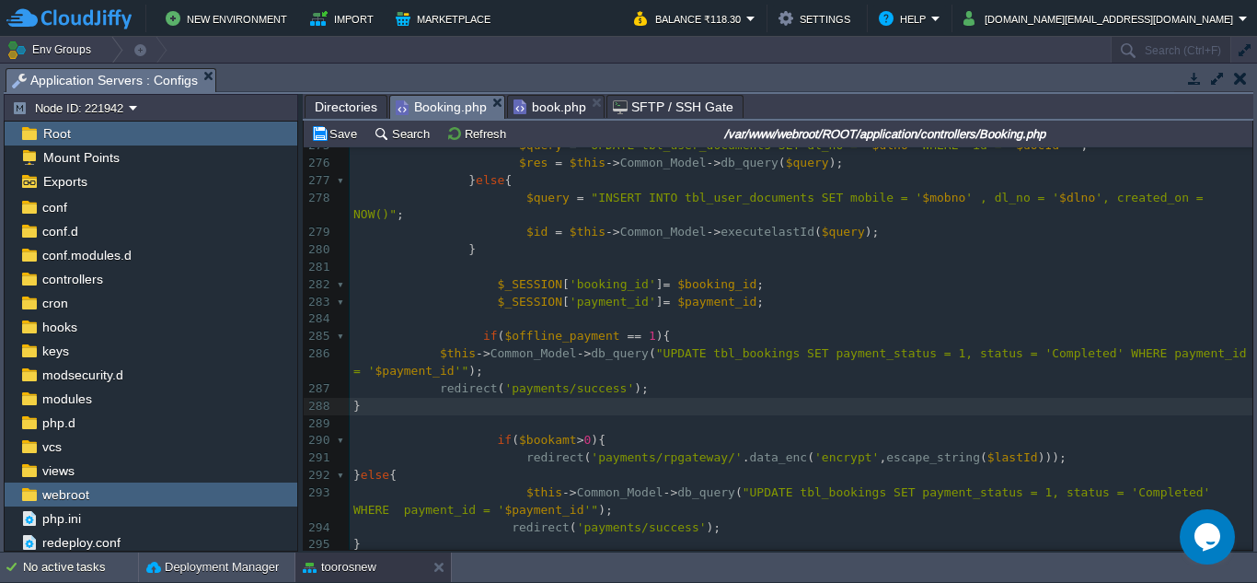
click at [431, 381] on span at bounding box center [396, 388] width 87 height 14
click at [529, 310] on pre at bounding box center [801, 318] width 903 height 17
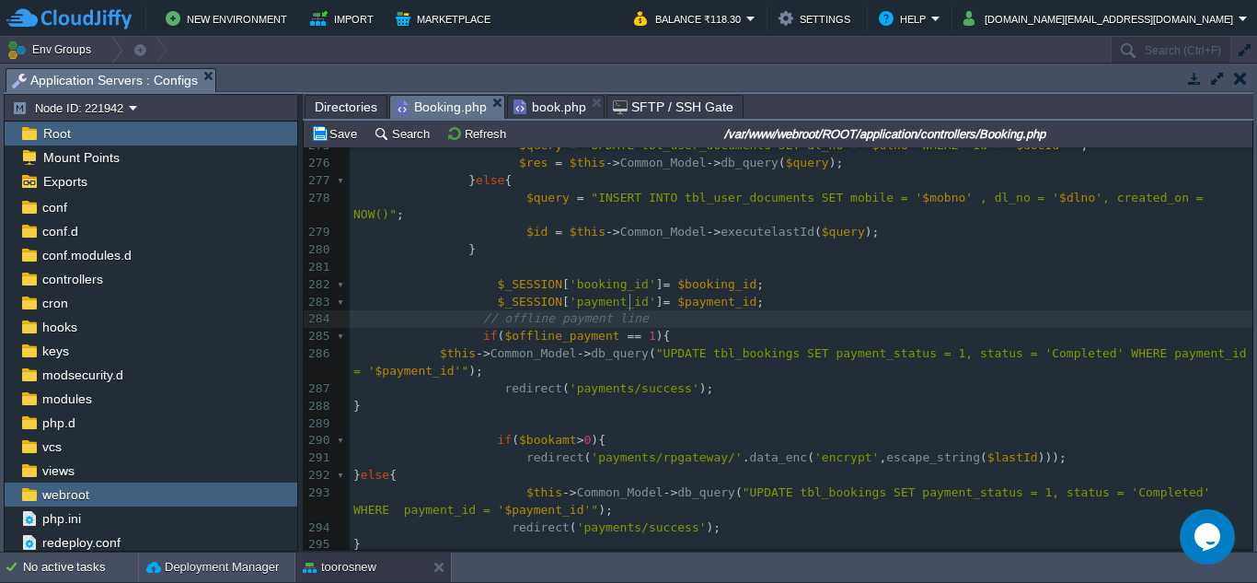
type textarea "// offline payment line 2"
click at [759, 294] on pre "$_SESSION [ 'payment_id' ] = $payment_id ;" at bounding box center [801, 302] width 903 height 17
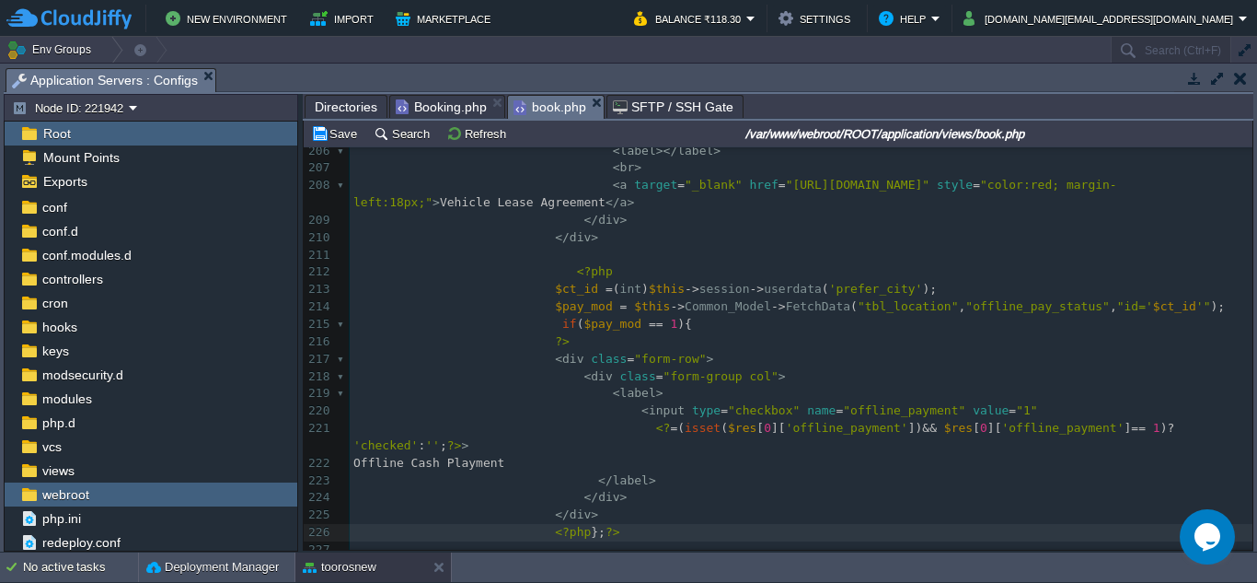
click at [552, 112] on span "book.php" at bounding box center [550, 107] width 73 height 23
click at [572, 247] on pre at bounding box center [801, 255] width 903 height 17
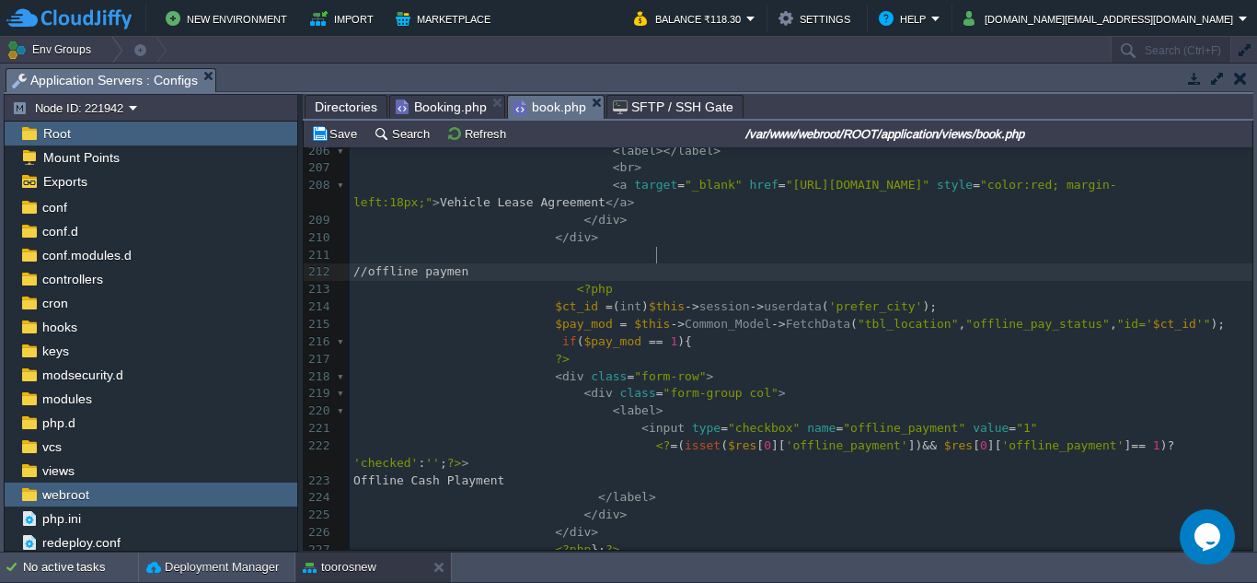
scroll to position [8, 147]
type textarea "//offline payment"
click at [848, 307] on div "xxxxxxxxxx <?php $this -> load -> view ( 'header' ); ?> 179 <?php } //} ?> 180 …" at bounding box center [801, 342] width 903 height 1508
